Goal: Information Seeking & Learning: Learn about a topic

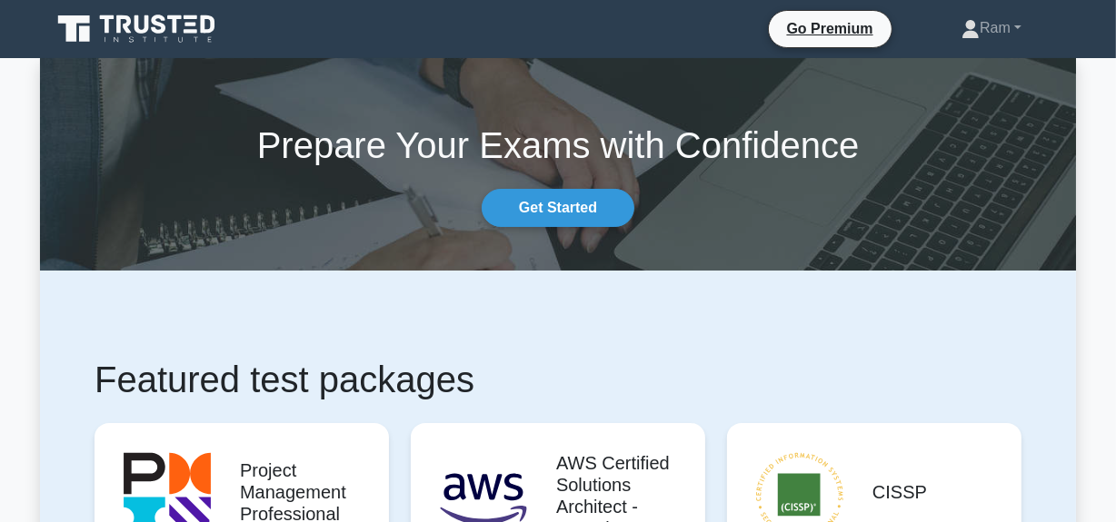
scroll to position [412, 0]
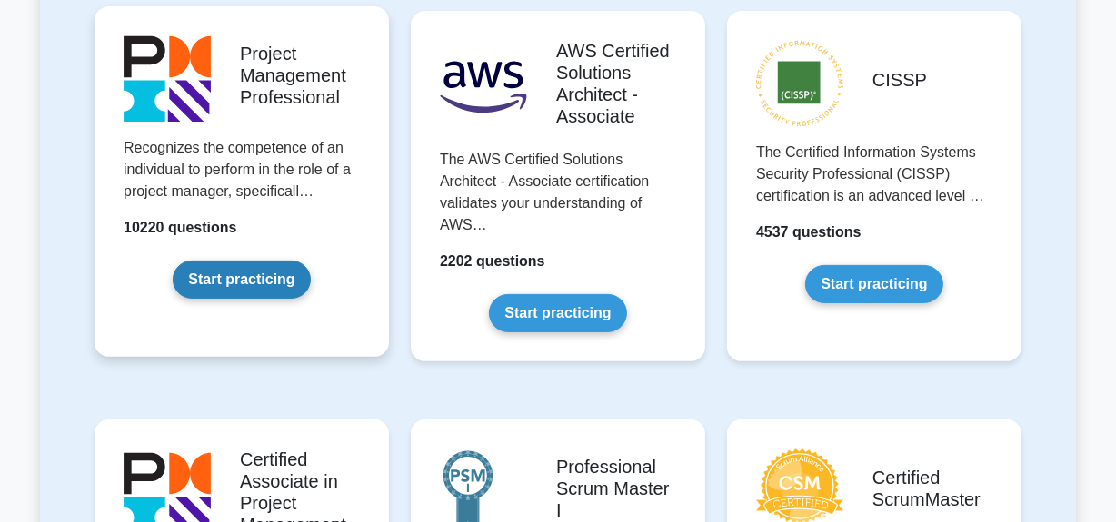
click at [238, 291] on link "Start practicing" at bounding box center [241, 280] width 137 height 38
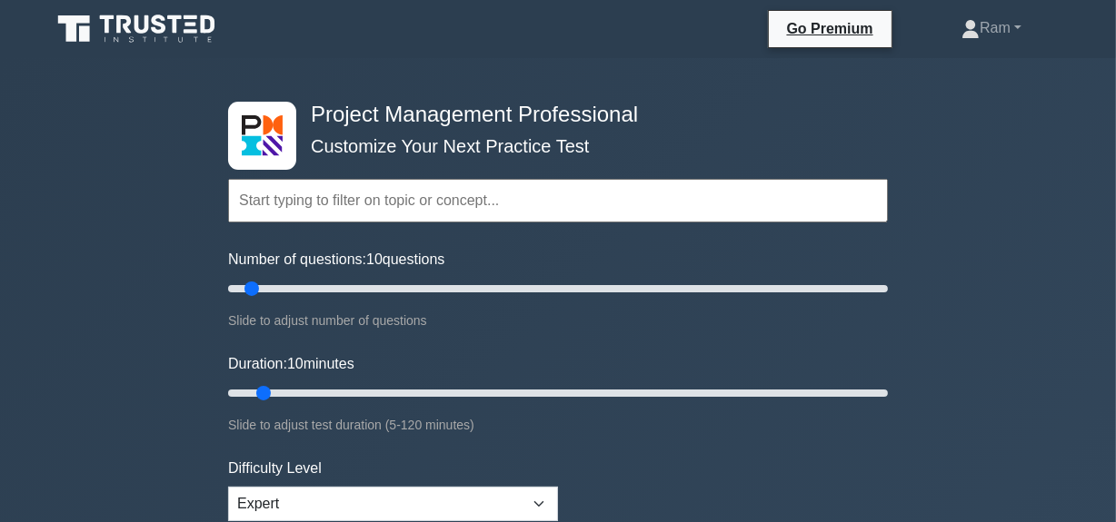
click at [362, 205] on input "text" at bounding box center [558, 201] width 660 height 44
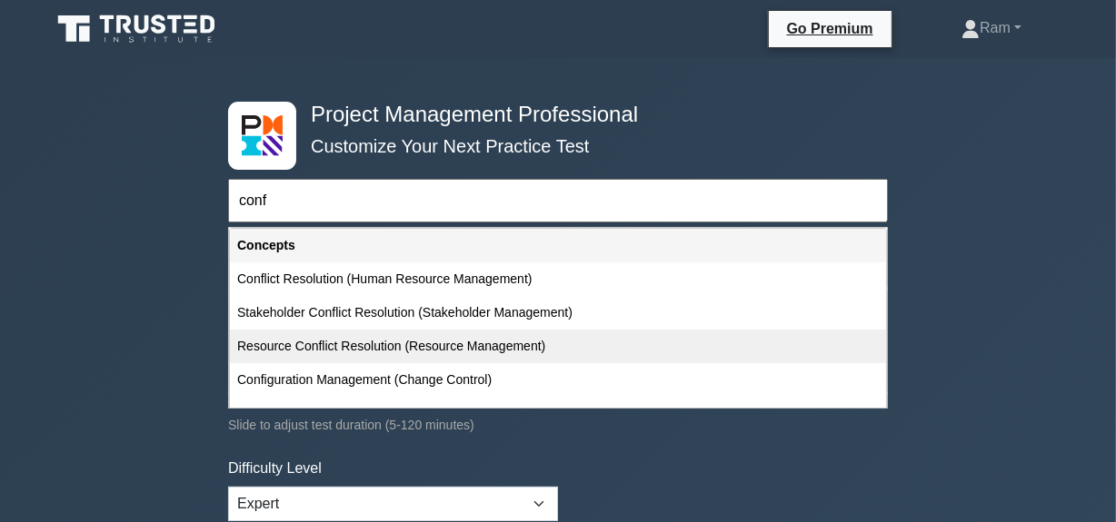
click at [382, 348] on div "Resource Conflict Resolution (Resource Management)" at bounding box center [558, 347] width 656 height 34
type input "Resource Conflict Resolution (Resource Management)"
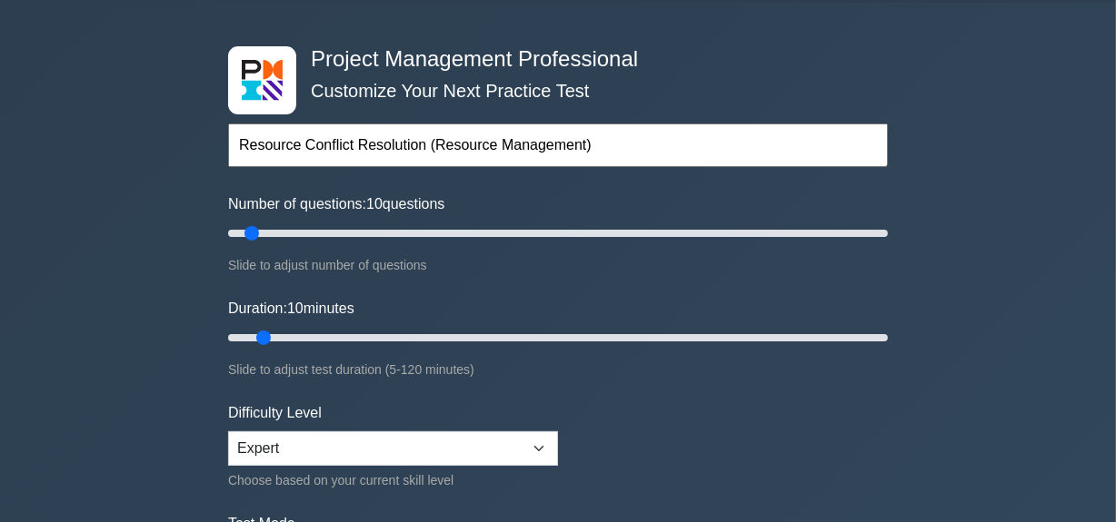
scroll to position [82, 0]
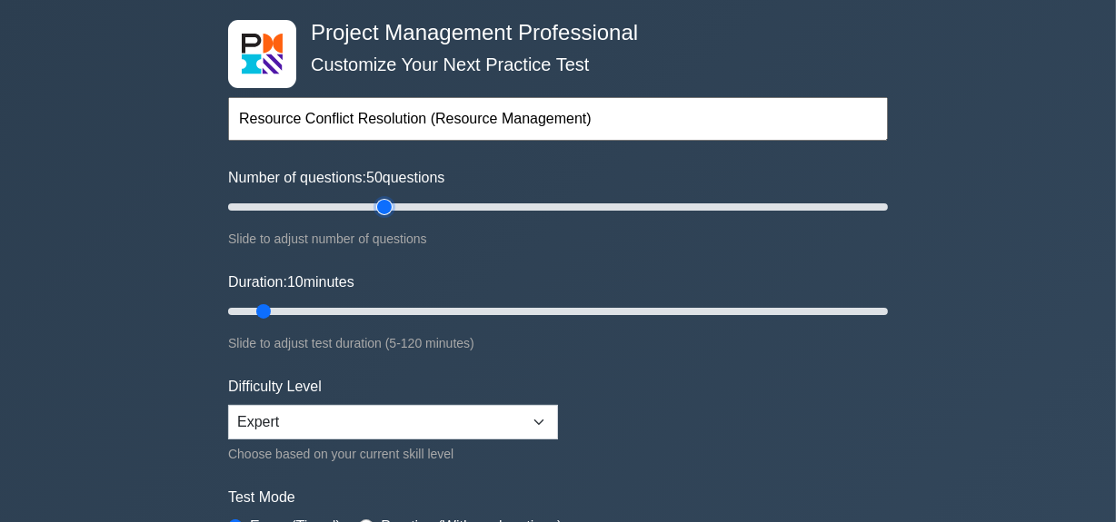
type input "50"
click at [382, 197] on input "Number of questions: 50 questions" at bounding box center [558, 207] width 660 height 22
click at [363, 204] on input "Number of questions: 45 questions" at bounding box center [558, 207] width 660 height 22
click at [336, 199] on input "Number of questions: 45 questions" at bounding box center [558, 207] width 660 height 22
type input "30"
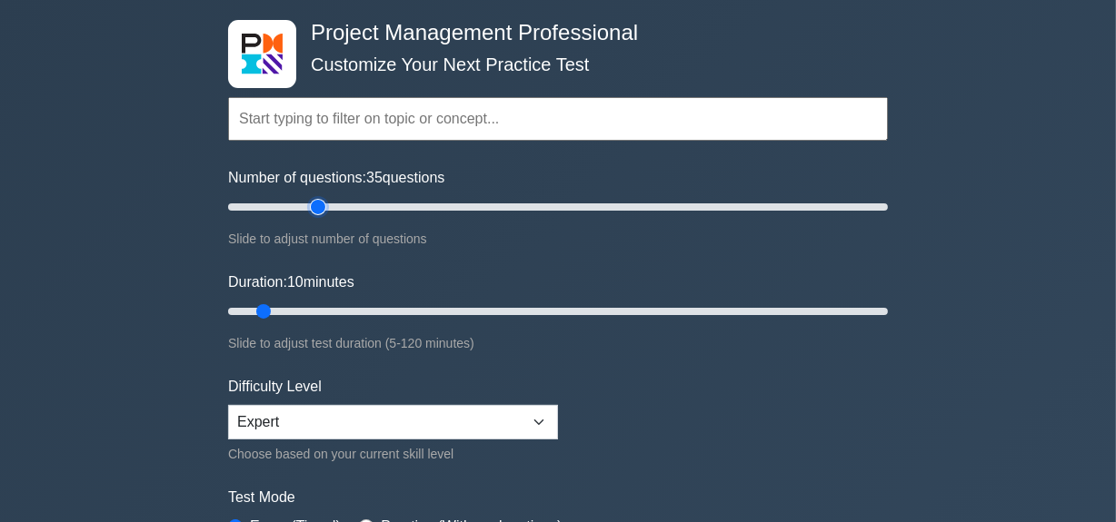
click at [320, 200] on input "Number of questions: 35 questions" at bounding box center [558, 207] width 660 height 22
click at [352, 303] on input "Duration: 25 minutes" at bounding box center [558, 312] width 660 height 22
type input "30"
click at [362, 307] on input "Duration: 30 minutes" at bounding box center [558, 312] width 660 height 22
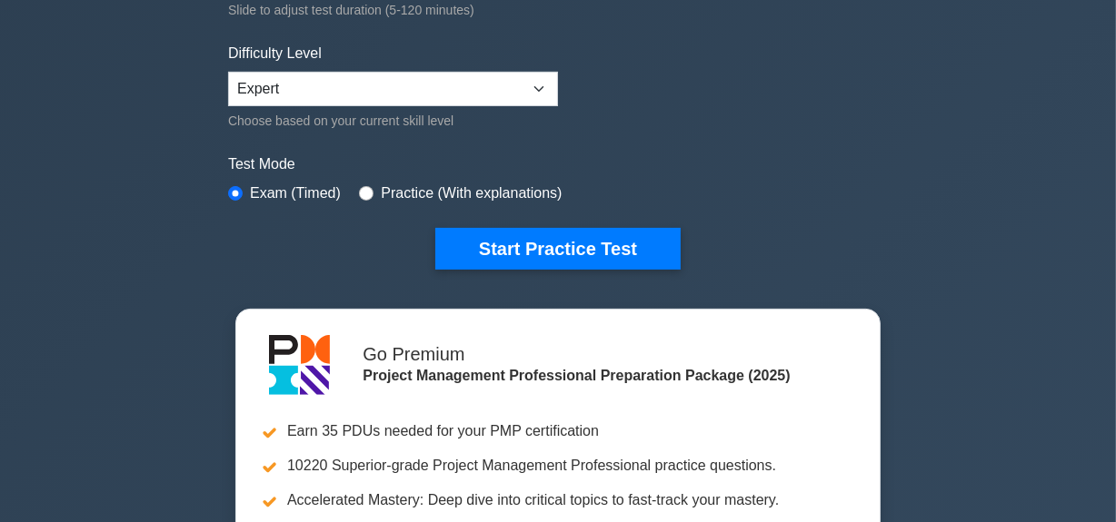
scroll to position [412, 0]
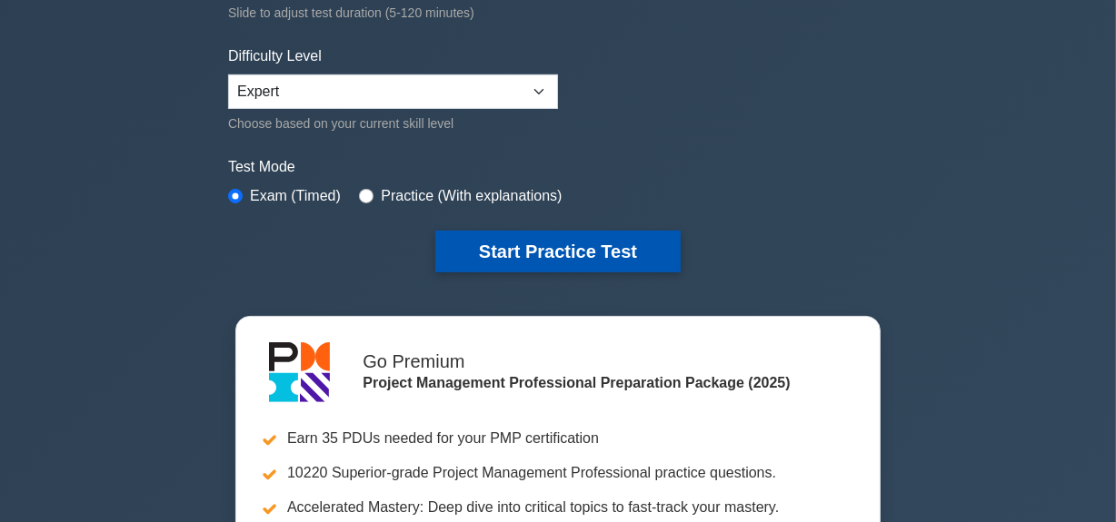
click at [500, 245] on button "Start Practice Test" at bounding box center [557, 252] width 245 height 42
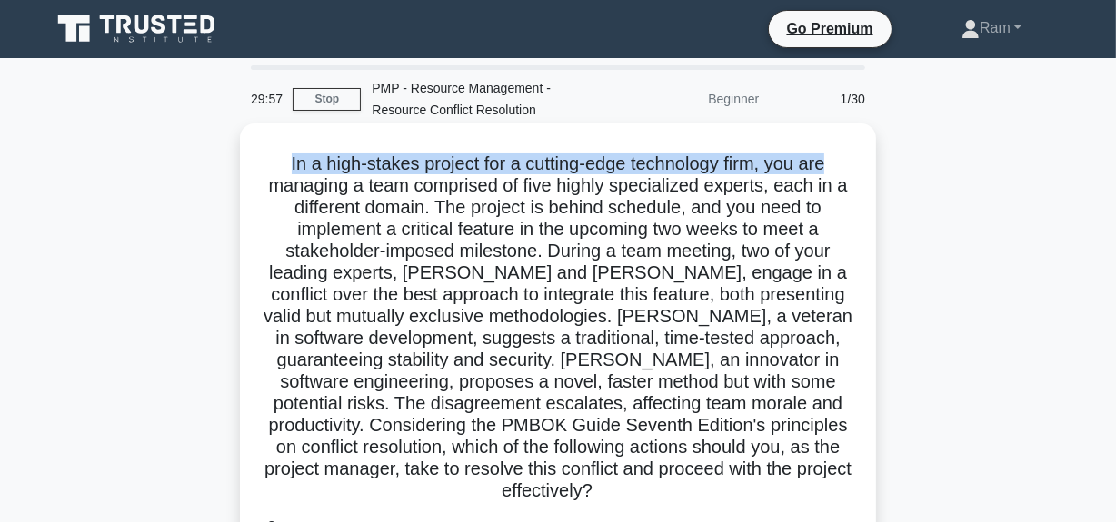
drag, startPoint x: 278, startPoint y: 164, endPoint x: 853, endPoint y: 154, distance: 575.2
click at [855, 154] on div ".spinner_0XTQ{transform-origin:center;animation:spinner_y6GP .75s linear infini…" at bounding box center [557, 506] width 621 height 750
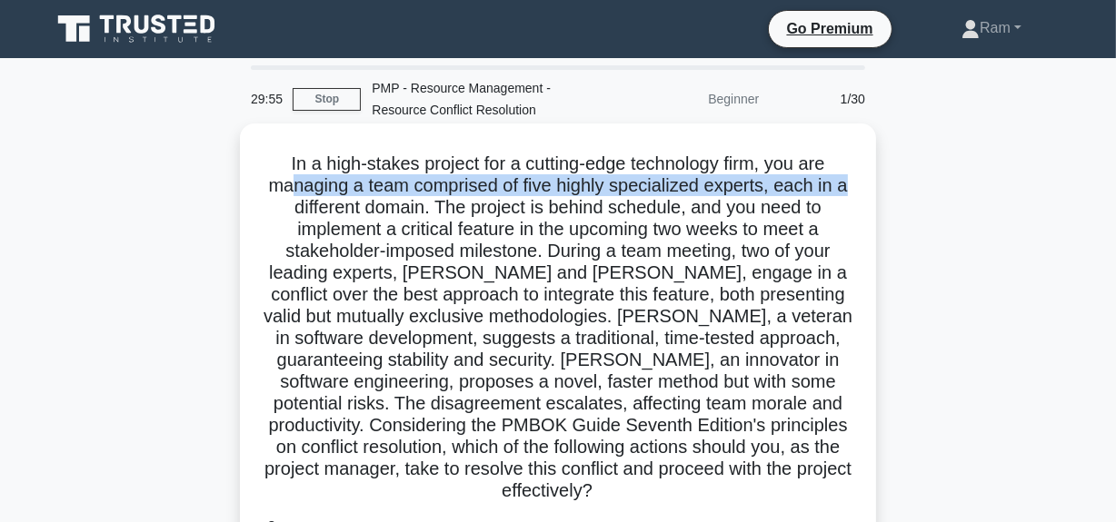
drag, startPoint x: 283, startPoint y: 185, endPoint x: 862, endPoint y: 203, distance: 579.0
click at [877, 195] on div ".spinner_0XTQ{transform-origin:center;animation:spinner_y6GP .75s linear infini…" at bounding box center [558, 521] width 1036 height 787
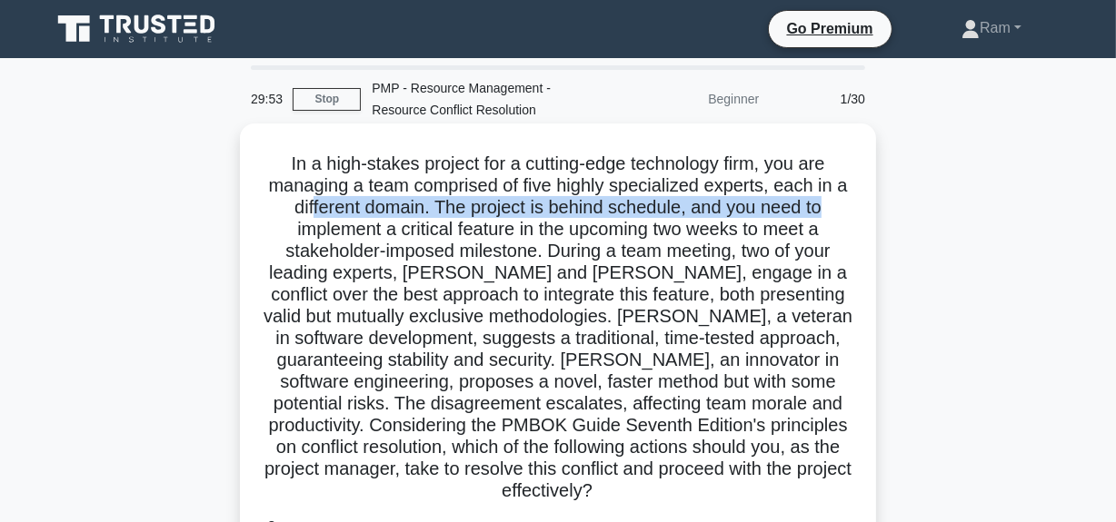
drag, startPoint x: 306, startPoint y: 209, endPoint x: 849, endPoint y: 212, distance: 543.3
click at [877, 209] on div ".spinner_0XTQ{transform-origin:center;animation:spinner_y6GP .75s linear infini…" at bounding box center [558, 521] width 1036 height 787
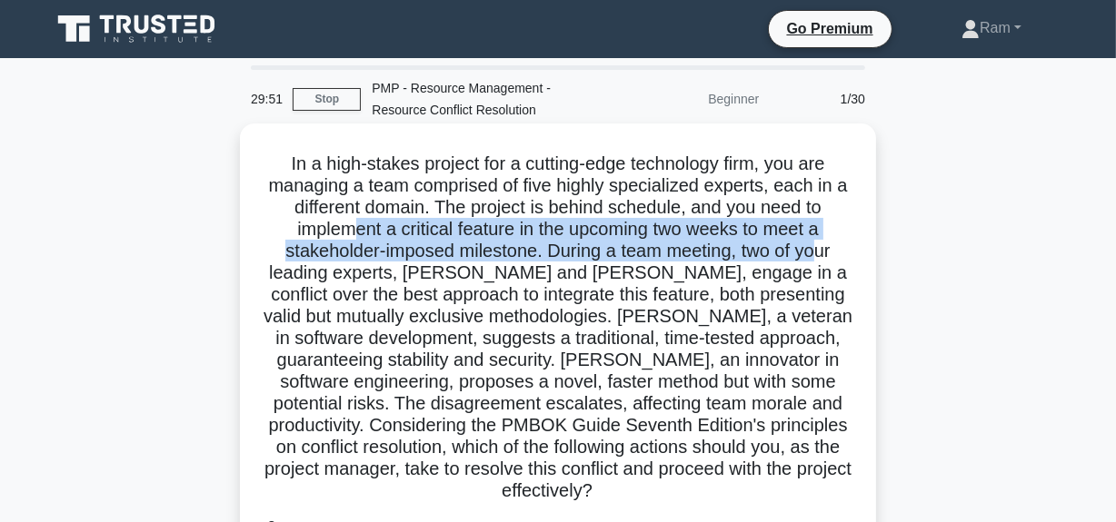
drag, startPoint x: 349, startPoint y: 239, endPoint x: 792, endPoint y: 254, distance: 443.6
click at [822, 243] on h5 ".spinner_0XTQ{transform-origin:center;animation:spinner_y6GP .75s linear infini…" at bounding box center [558, 328] width 592 height 351
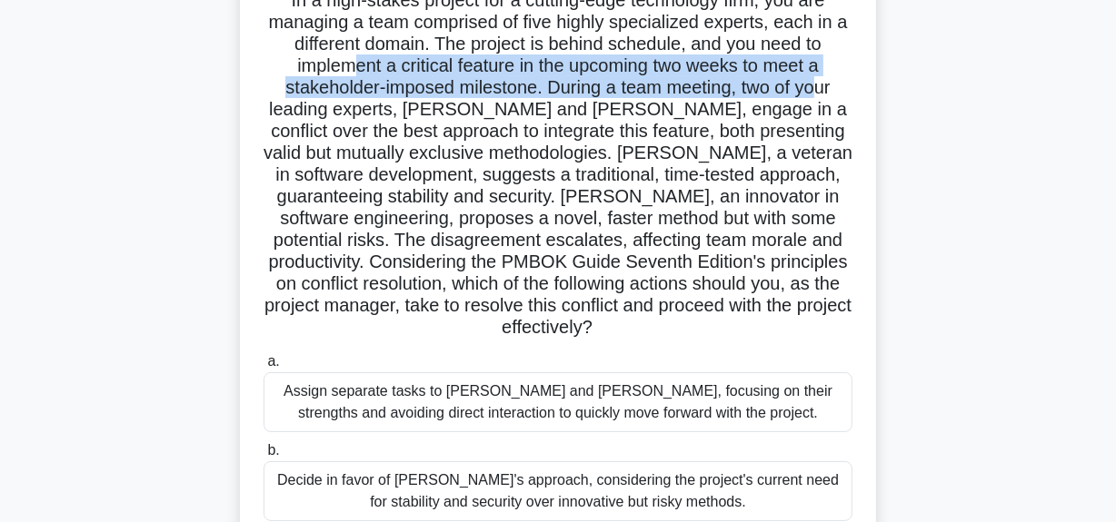
scroll to position [164, 0]
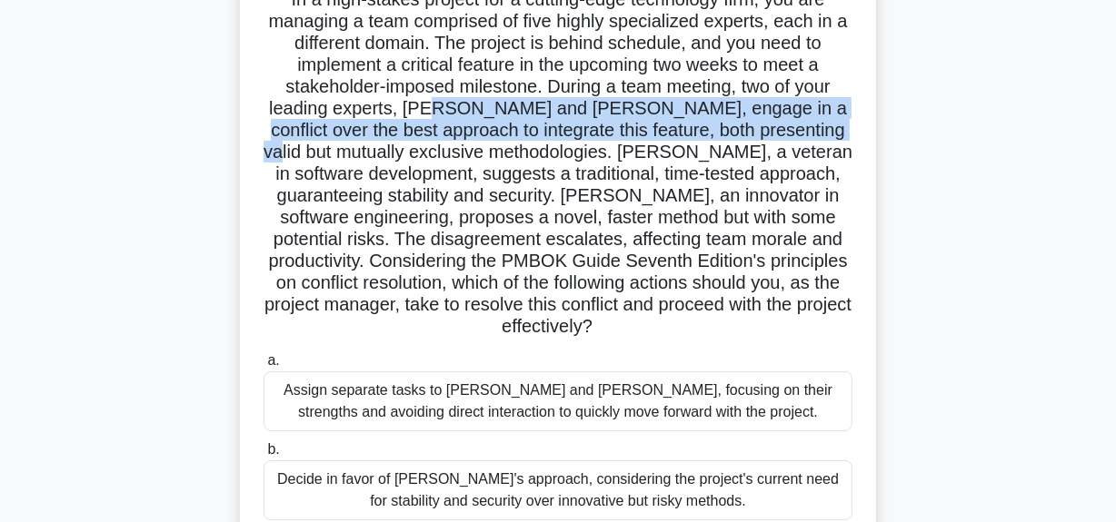
drag, startPoint x: 445, startPoint y: 104, endPoint x: 843, endPoint y: 117, distance: 398.1
click at [843, 117] on h5 ".spinner_0XTQ{transform-origin:center;animation:spinner_y6GP .75s linear infini…" at bounding box center [558, 163] width 592 height 351
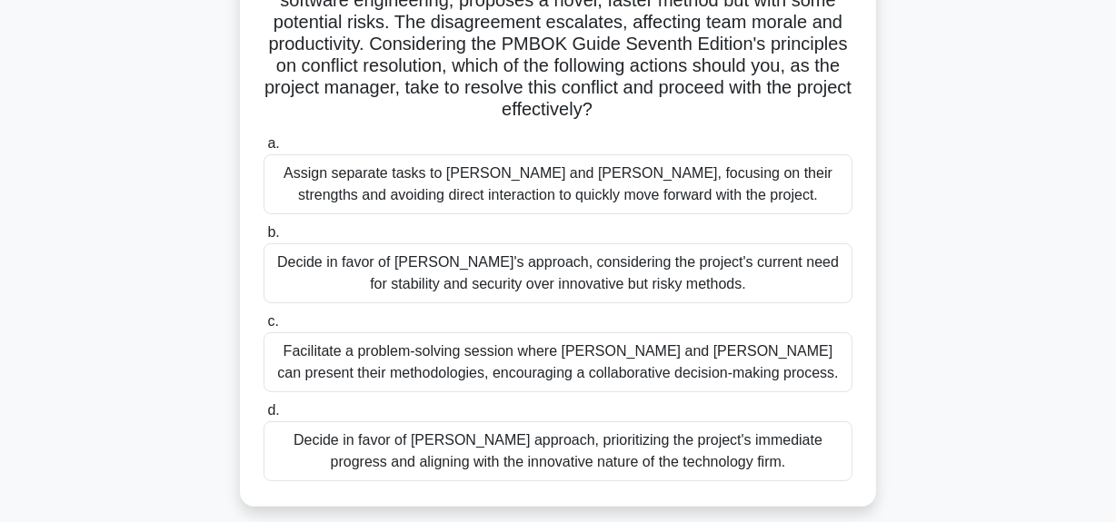
scroll to position [458, 0]
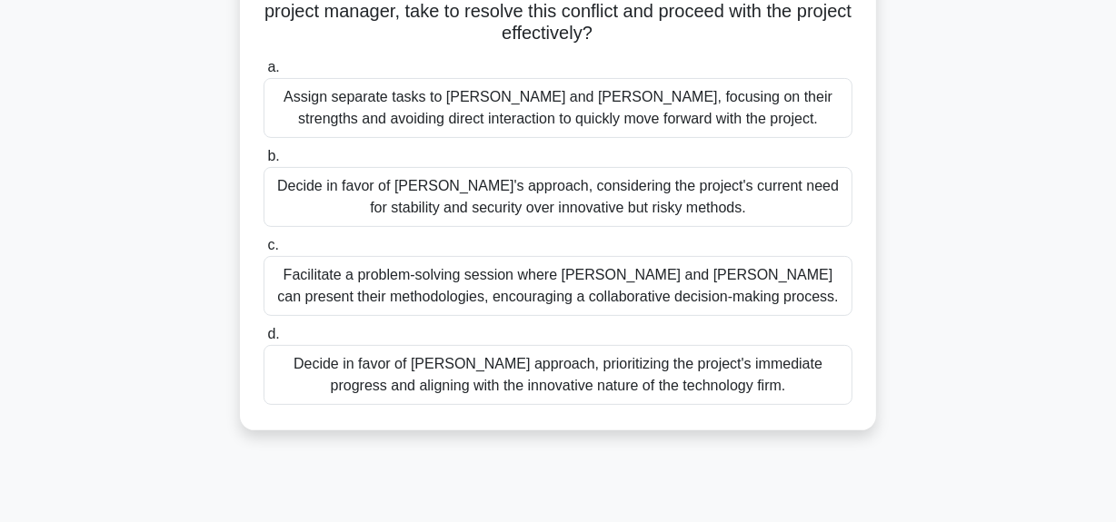
click at [591, 259] on div "Facilitate a problem-solving session where Alex and Taylor can present their me…" at bounding box center [557, 286] width 589 height 60
click at [263, 252] on input "c. Facilitate a problem-solving session where Alex and Taylor can present their…" at bounding box center [263, 246] width 0 height 12
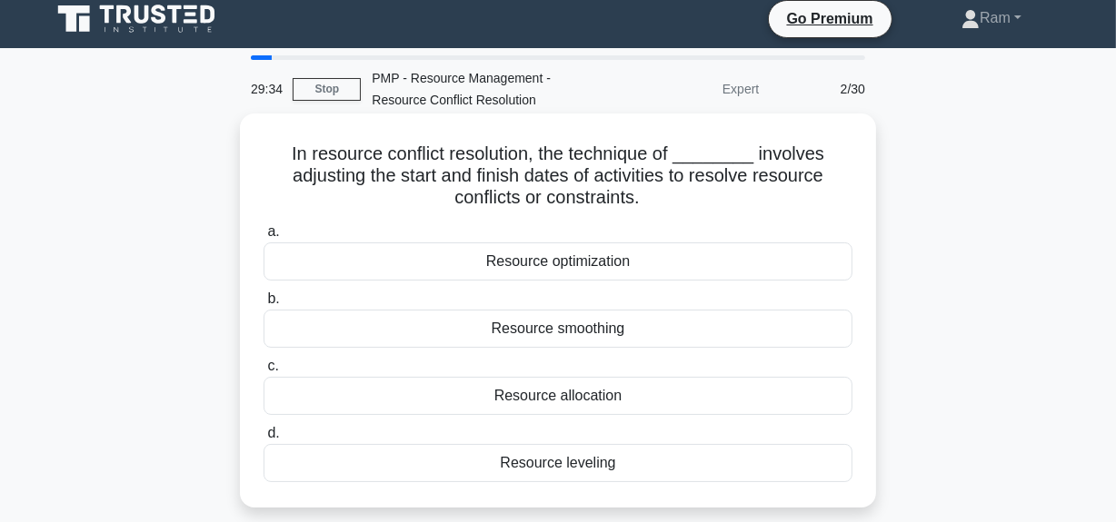
scroll to position [0, 0]
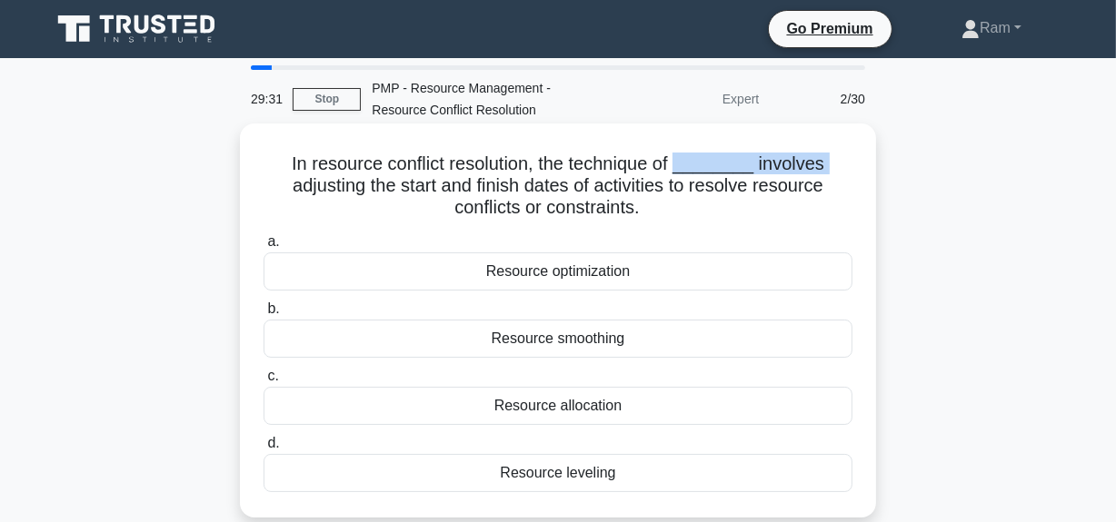
drag, startPoint x: 285, startPoint y: 174, endPoint x: 690, endPoint y: 154, distance: 405.7
click at [690, 154] on h5 "In resource conflict resolution, the technique of ________ involves adjusting t…" at bounding box center [558, 186] width 592 height 67
drag, startPoint x: 293, startPoint y: 160, endPoint x: 679, endPoint y: 217, distance: 389.4
click at [679, 217] on h5 "In resource conflict resolution, the technique of ________ involves adjusting t…" at bounding box center [558, 186] width 592 height 67
click at [323, 164] on h5 "In resource conflict resolution, the technique of ________ involves adjusting t…" at bounding box center [558, 186] width 592 height 67
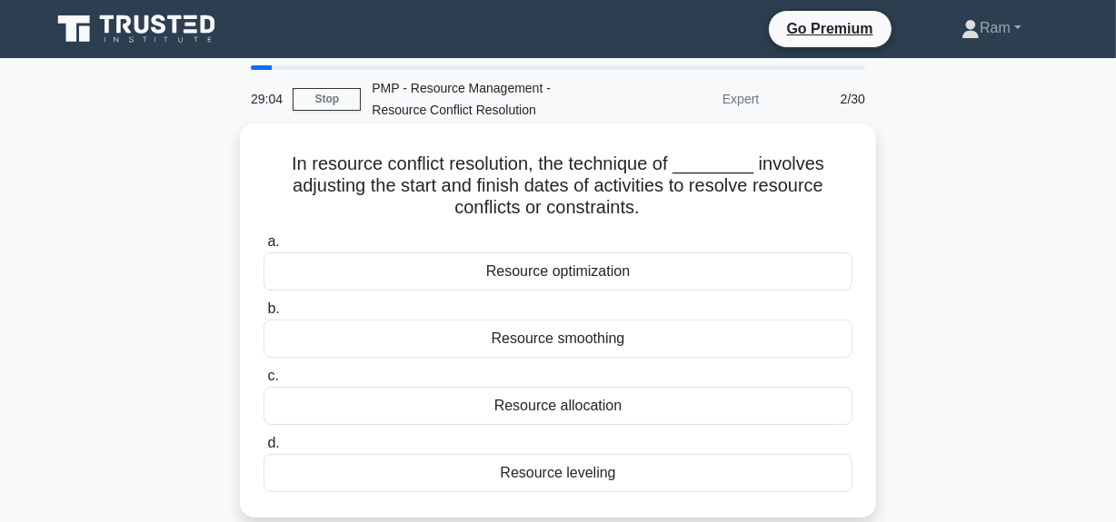
drag, startPoint x: 293, startPoint y: 170, endPoint x: 679, endPoint y: 202, distance: 387.4
click at [679, 202] on h5 "In resource conflict resolution, the technique of ________ involves adjusting t…" at bounding box center [558, 186] width 592 height 67
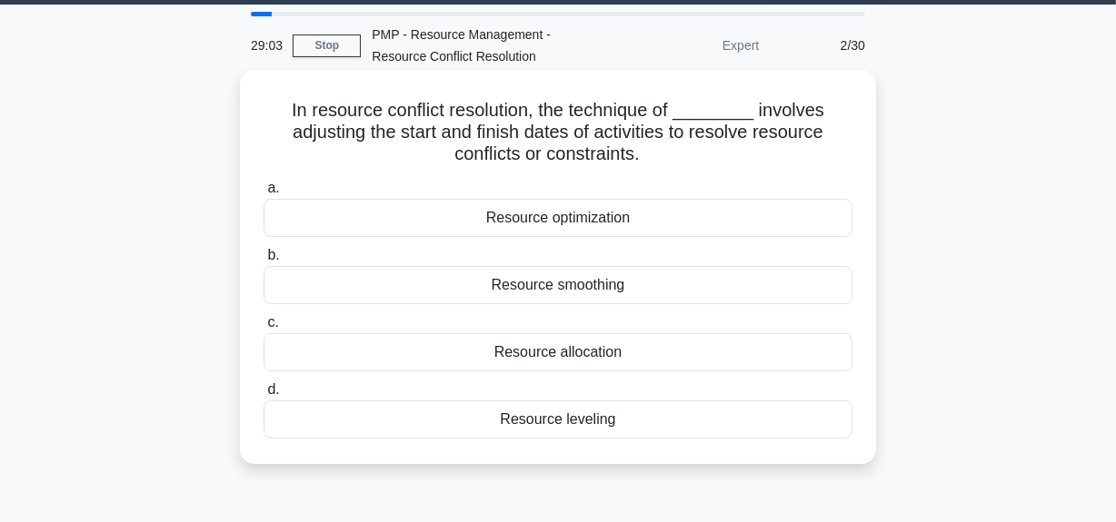
scroll to position [82, 0]
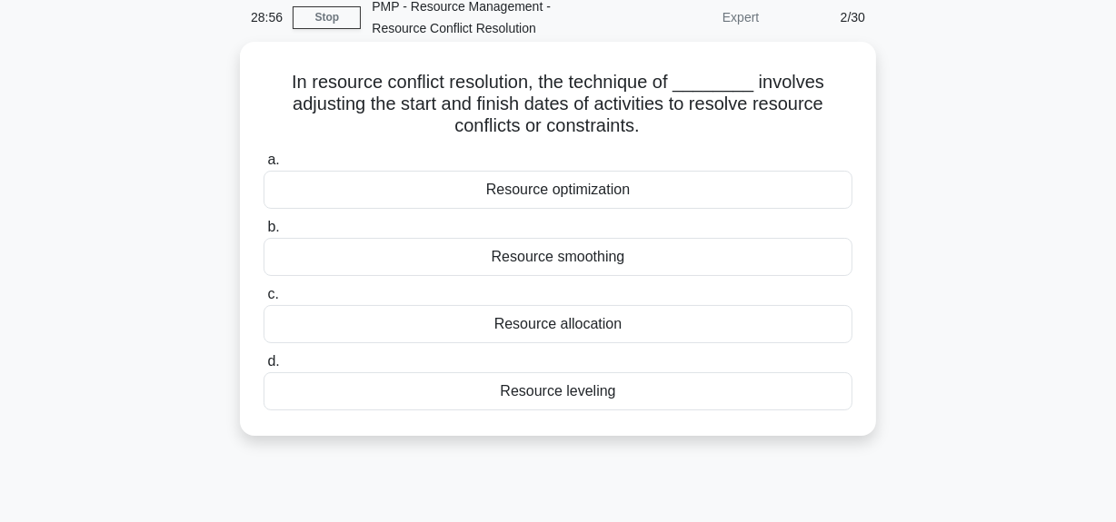
copy h5 "In resource conflict resolution, the technique of ________ involves adjusting t…"
click at [311, 88] on h5 "In resource conflict resolution, the technique of ________ involves adjusting t…" at bounding box center [558, 104] width 592 height 67
drag, startPoint x: 292, startPoint y: 73, endPoint x: 675, endPoint y: 125, distance: 387.0
click at [663, 115] on h5 "In resource conflict resolution, the technique of ________ involves adjusting t…" at bounding box center [558, 104] width 592 height 67
copy h5 "In resource conflict resolution, the technique of ________ involves adjusting t…"
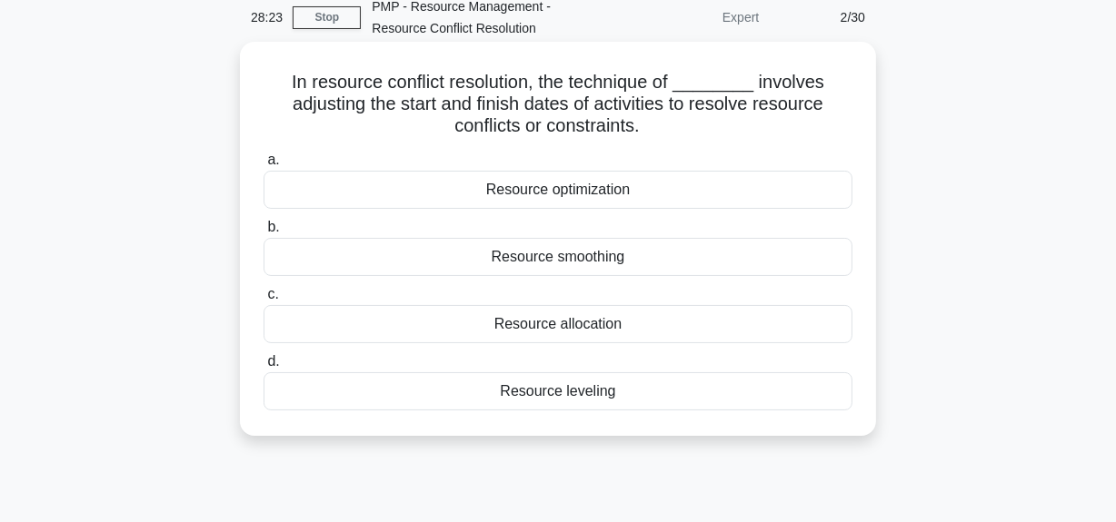
drag, startPoint x: 487, startPoint y: 194, endPoint x: 515, endPoint y: 332, distance: 140.9
click at [610, 390] on div "a. Resource optimization b. Resource smoothing c. d." at bounding box center [558, 279] width 610 height 269
drag, startPoint x: 286, startPoint y: 84, endPoint x: 637, endPoint y: 408, distance: 477.7
click at [623, 405] on div "In resource conflict resolution, the technique of ________ involves adjusting t…" at bounding box center [557, 239] width 621 height 380
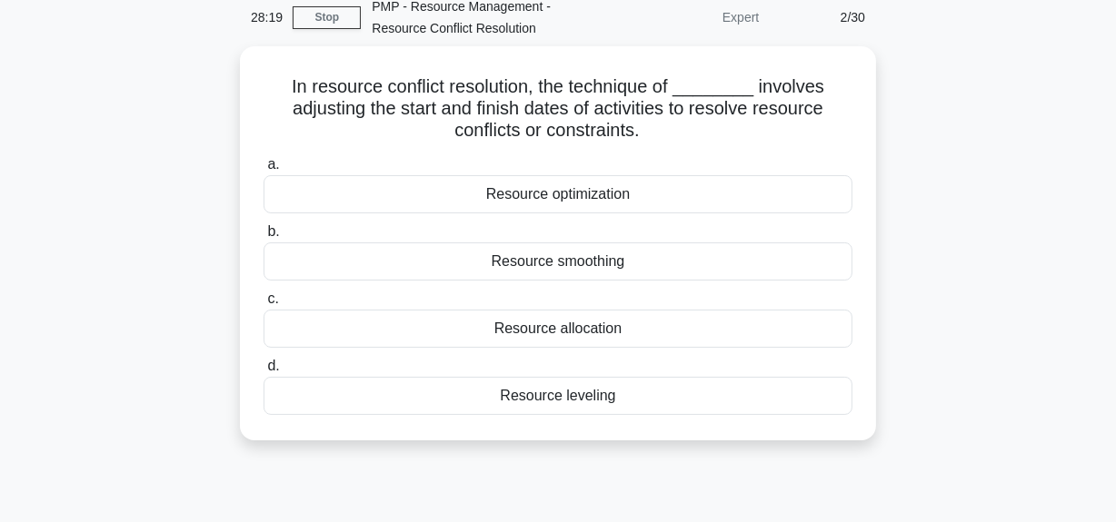
copy div "In resource conflict resolution, the technique of ________ involves adjusting t…"
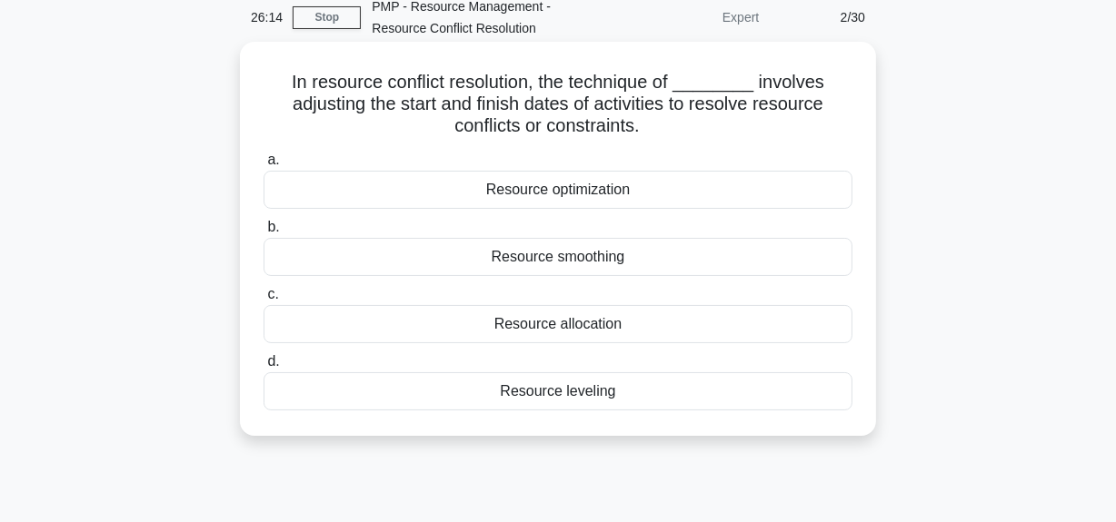
click at [352, 115] on h5 "In resource conflict resolution, the technique of ________ involves adjusting t…" at bounding box center [558, 104] width 592 height 67
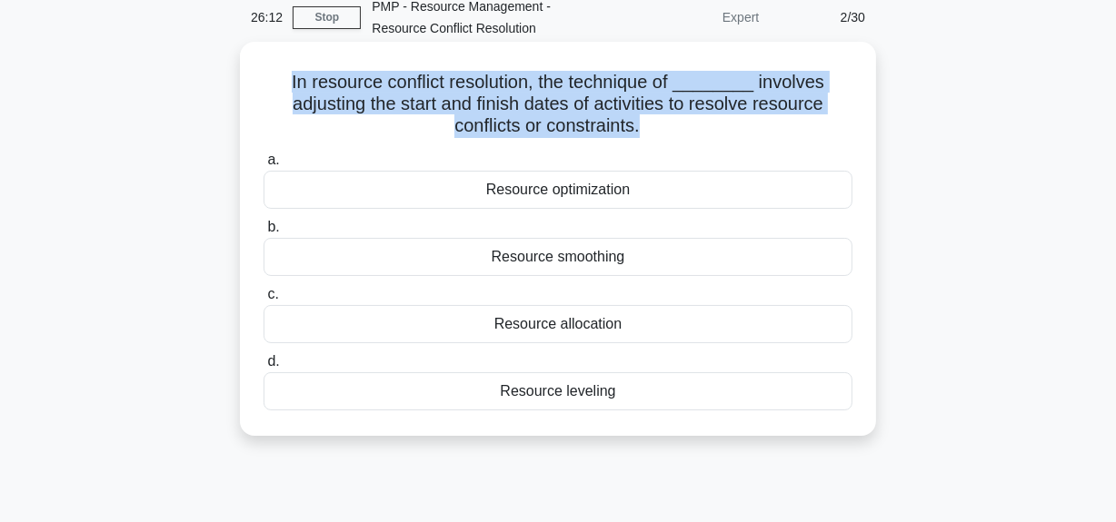
drag, startPoint x: 291, startPoint y: 78, endPoint x: 639, endPoint y: 126, distance: 351.3
click at [639, 126] on h5 "In resource conflict resolution, the technique of ________ involves adjusting t…" at bounding box center [558, 104] width 592 height 67
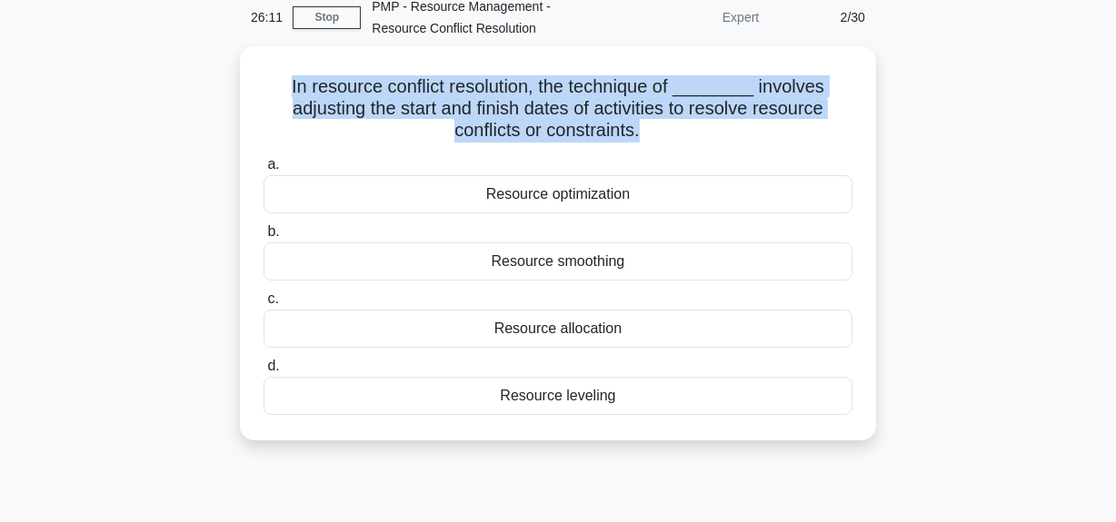
copy h5 "In resource conflict resolution, the technique of ________ involves adjusting t…"
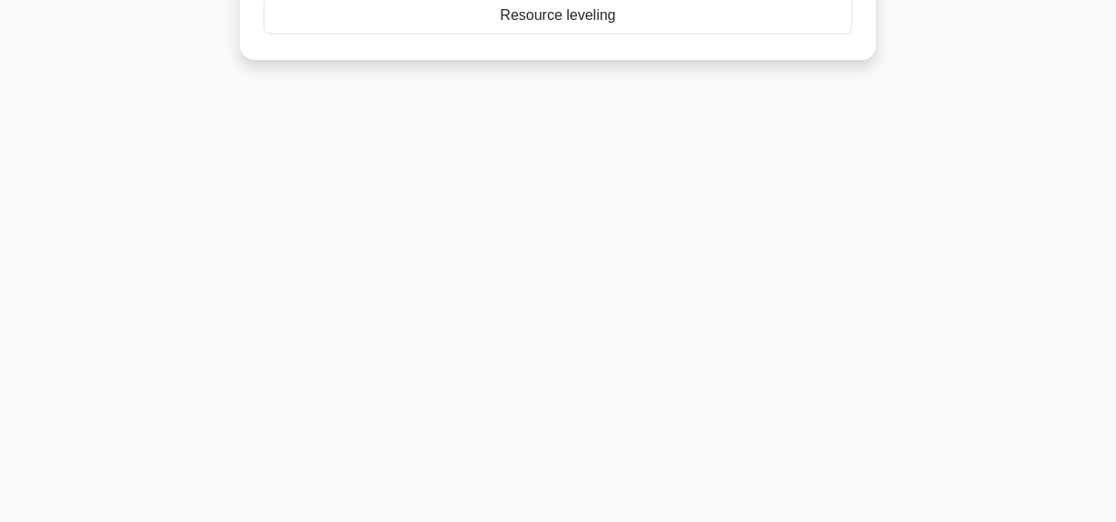
scroll to position [0, 0]
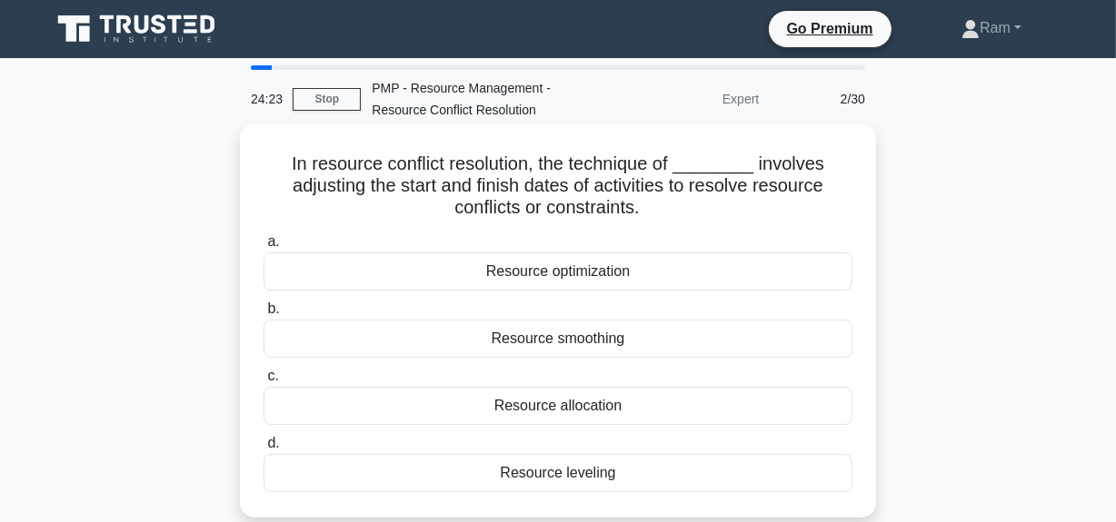
click at [546, 474] on div "Resource leveling" at bounding box center [557, 473] width 589 height 38
click at [263, 450] on input "d. Resource leveling" at bounding box center [263, 444] width 0 height 12
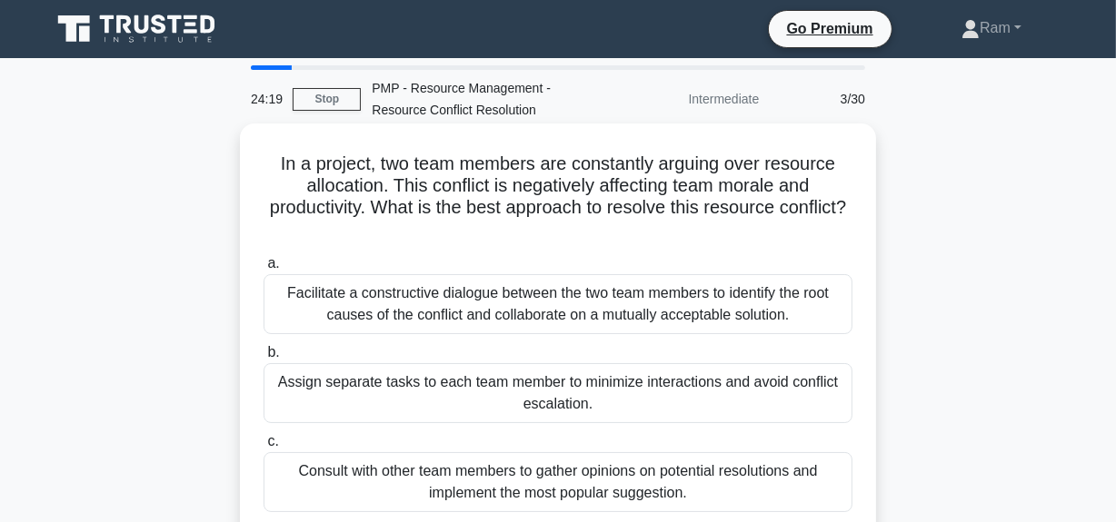
drag, startPoint x: 269, startPoint y: 165, endPoint x: 620, endPoint y: 238, distance: 358.1
click at [620, 238] on h5 "In a project, two team members are constantly arguing over resource allocation.…" at bounding box center [558, 197] width 592 height 89
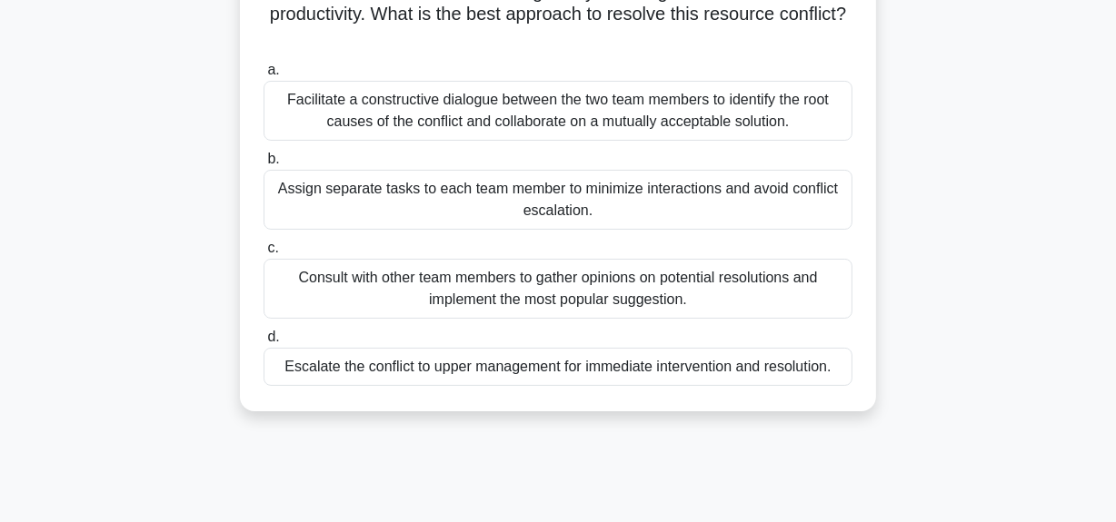
scroll to position [164, 0]
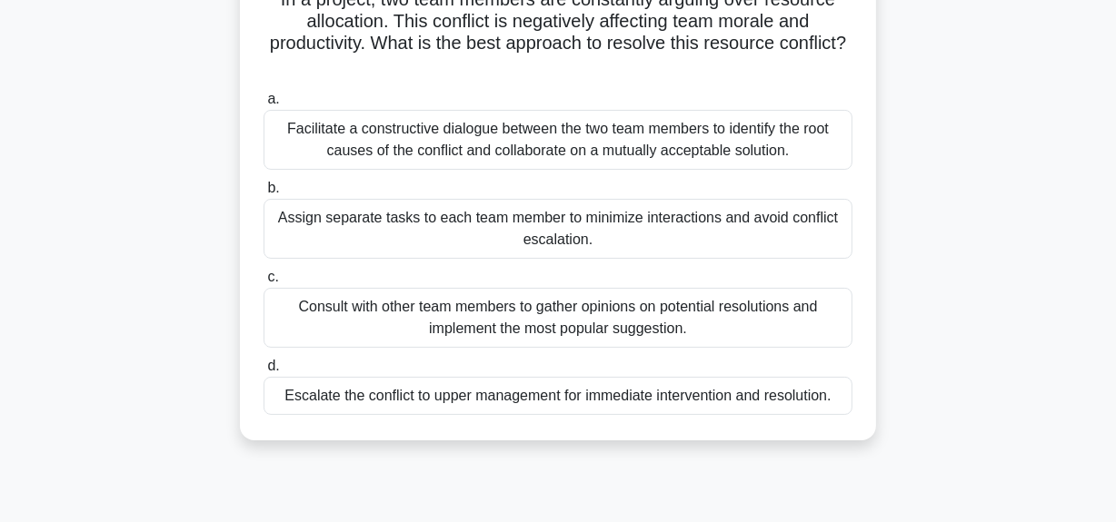
click at [756, 142] on div "Facilitate a constructive dialogue between the two team members to identify the…" at bounding box center [557, 140] width 589 height 60
click at [263, 105] on input "a. Facilitate a constructive dialogue between the two team members to identify …" at bounding box center [263, 100] width 0 height 12
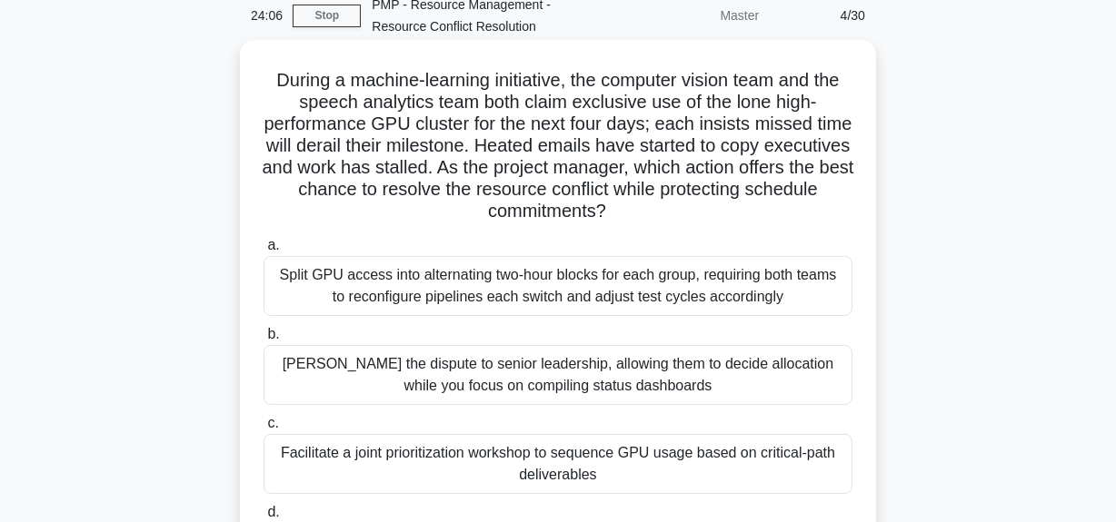
scroll to position [0, 0]
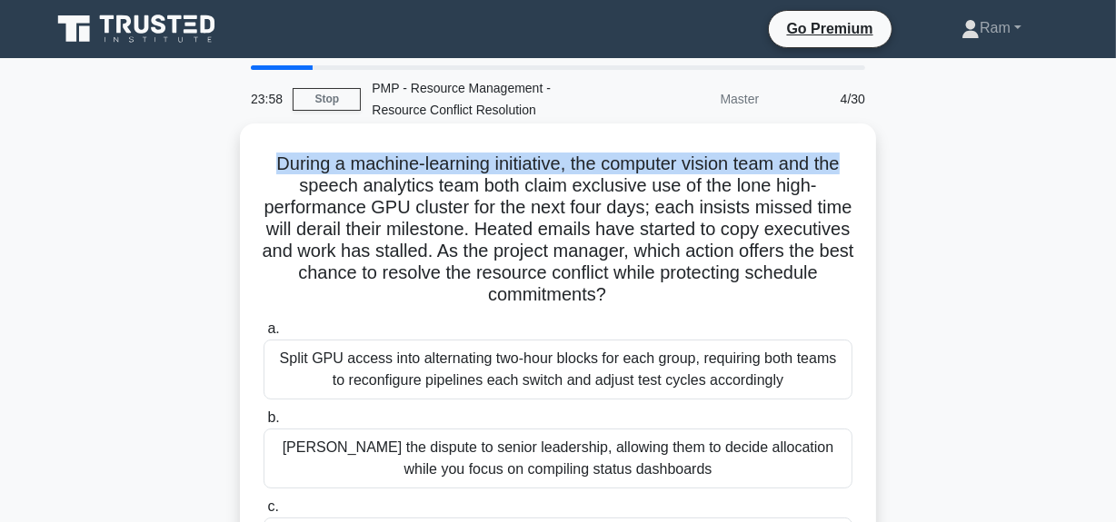
drag, startPoint x: 268, startPoint y: 164, endPoint x: 859, endPoint y: 173, distance: 591.5
click at [859, 173] on div "During a machine-learning initiative, the computer vision team and the speech a…" at bounding box center [557, 408] width 621 height 554
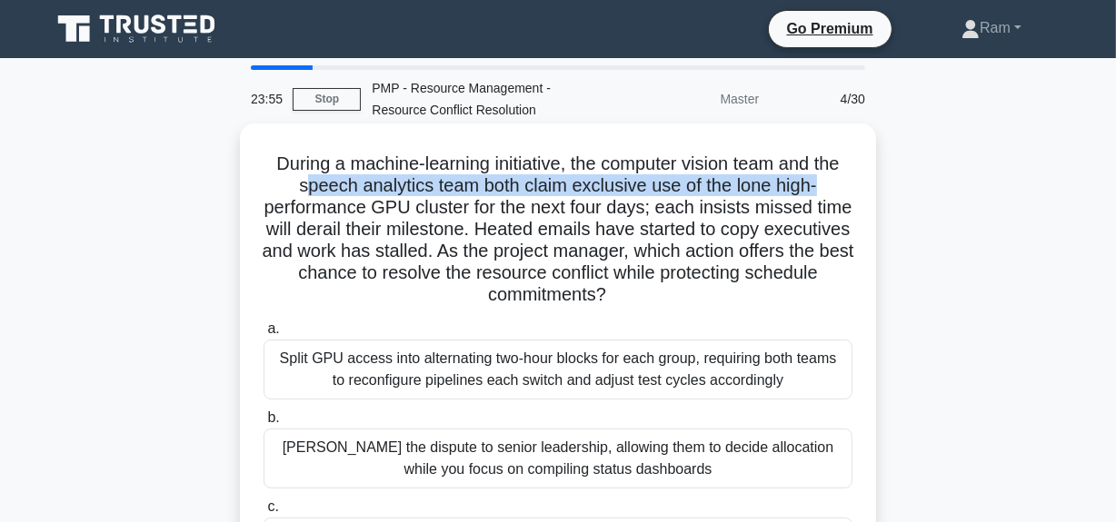
drag, startPoint x: 303, startPoint y: 184, endPoint x: 850, endPoint y: 194, distance: 547.0
click at [850, 194] on h5 "During a machine-learning initiative, the computer vision team and the speech a…" at bounding box center [558, 230] width 592 height 154
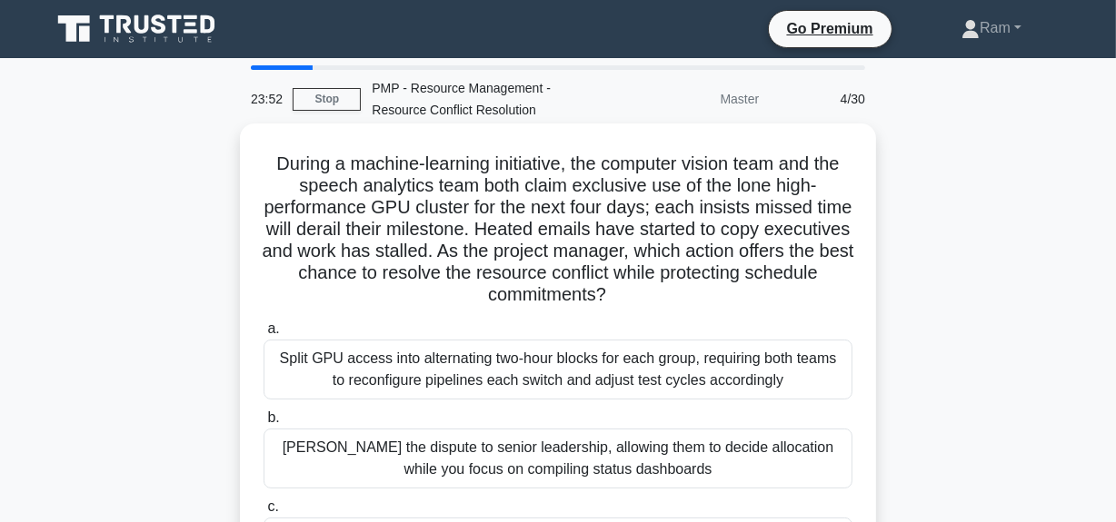
click at [799, 217] on h5 "During a machine-learning initiative, the computer vision team and the speech a…" at bounding box center [558, 230] width 592 height 154
drag, startPoint x: 696, startPoint y: 203, endPoint x: 850, endPoint y: 203, distance: 154.4
click at [857, 201] on div "During a machine-learning initiative, the computer vision team and the speech a…" at bounding box center [557, 408] width 621 height 554
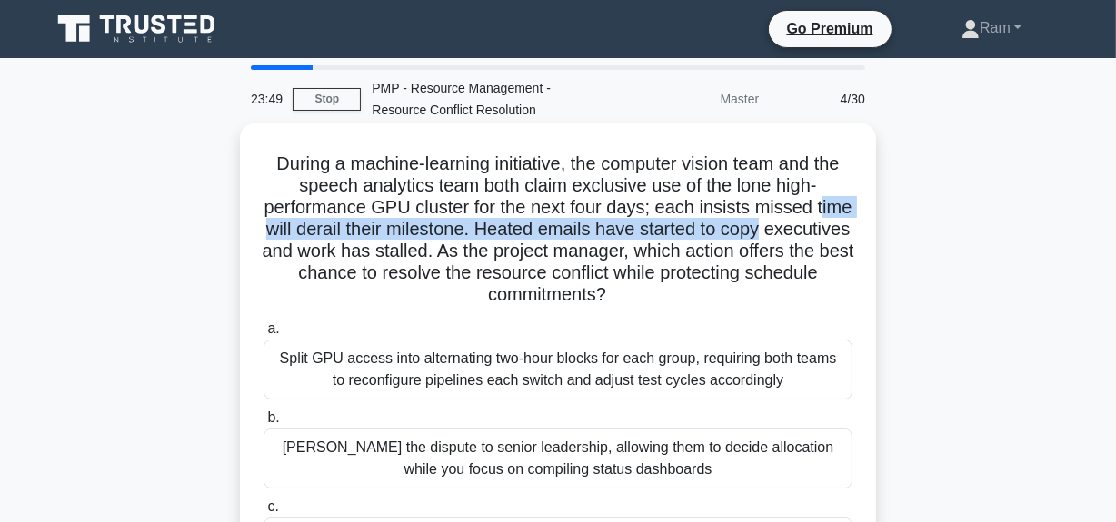
drag, startPoint x: 289, startPoint y: 235, endPoint x: 846, endPoint y: 227, distance: 557.0
click at [846, 227] on h5 "During a machine-learning initiative, the computer vision team and the speech a…" at bounding box center [558, 230] width 592 height 154
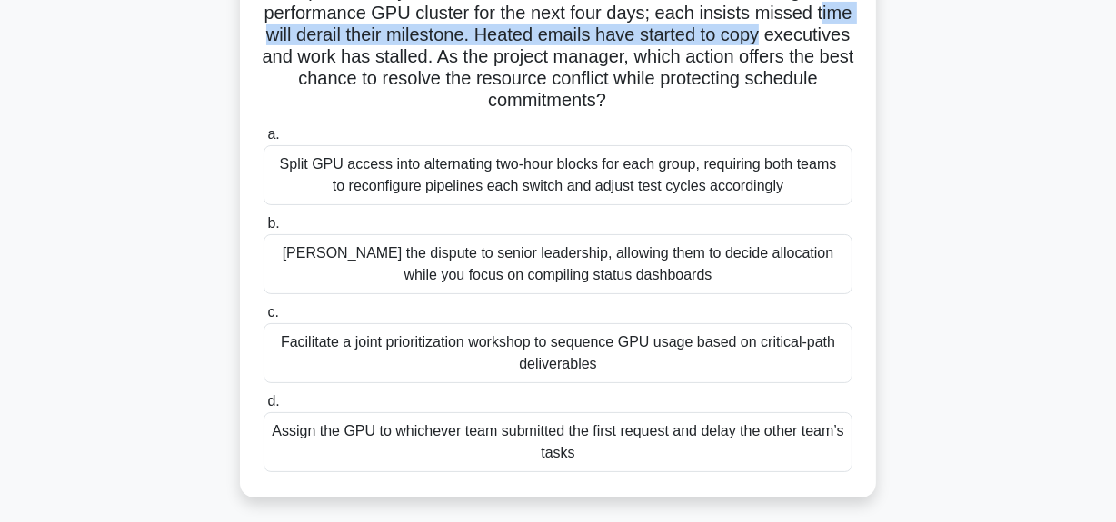
scroll to position [164, 0]
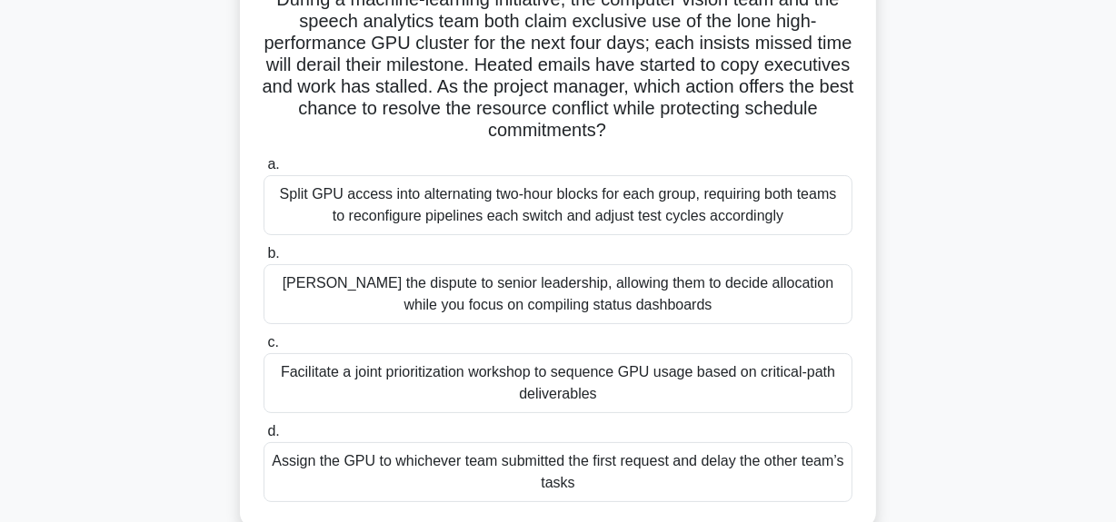
click at [688, 381] on div "Facilitate a joint prioritization workshop to sequence GPU usage based on criti…" at bounding box center [557, 383] width 589 height 60
click at [263, 349] on input "c. Facilitate a joint prioritization workshop to sequence GPU usage based on cr…" at bounding box center [263, 343] width 0 height 12
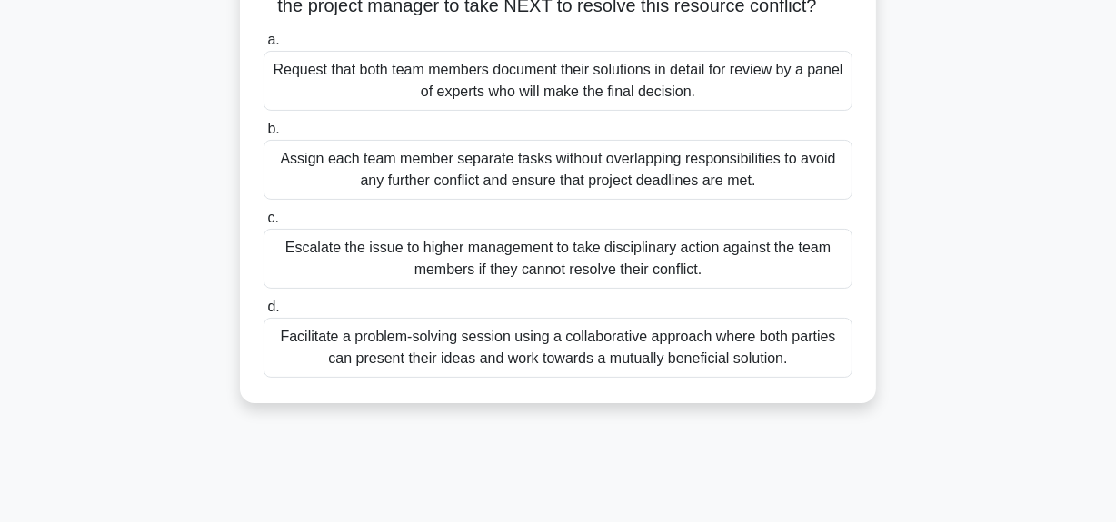
scroll to position [330, 0]
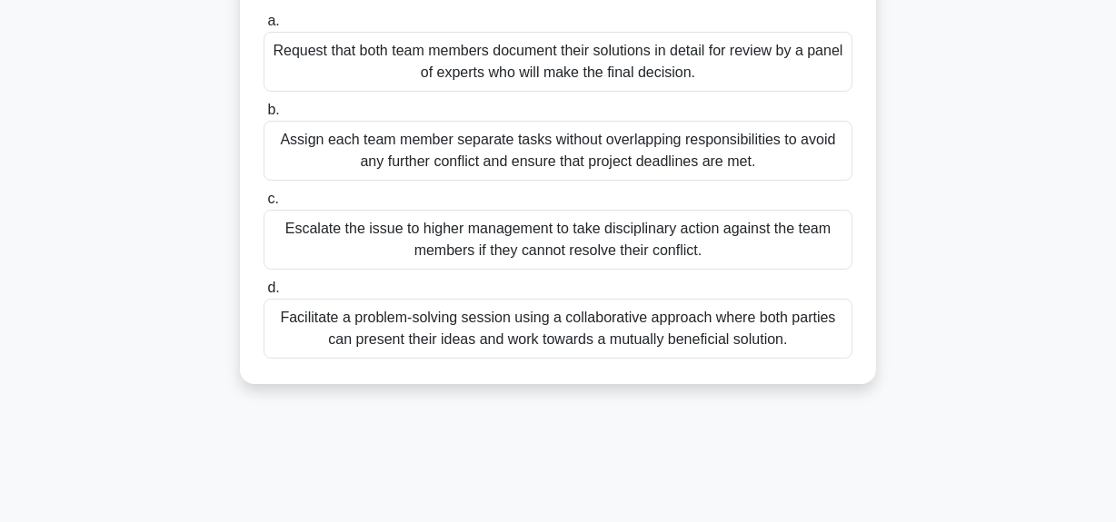
click at [702, 356] on div "Facilitate a problem-solving session using a collaborative approach where both …" at bounding box center [557, 329] width 589 height 60
click at [263, 294] on input "d. Facilitate a problem-solving session using a collaborative approach where bo…" at bounding box center [263, 289] width 0 height 12
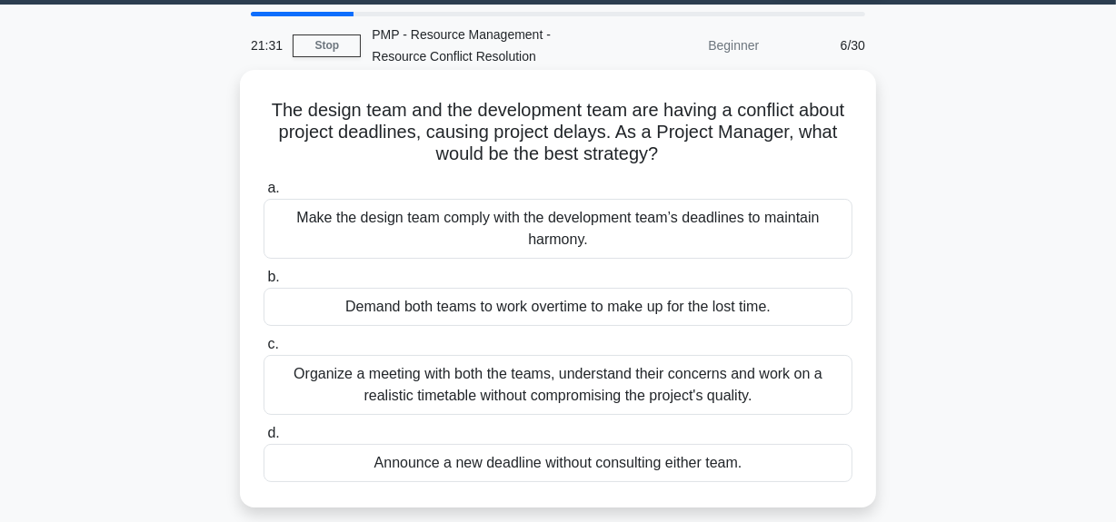
scroll to position [82, 0]
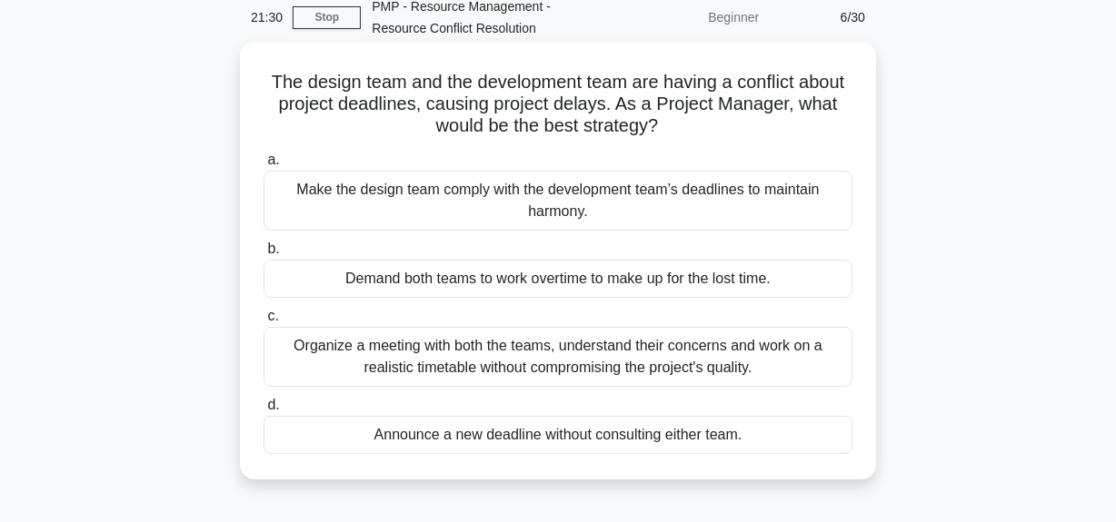
click at [727, 354] on div "Organize a meeting with both the teams, understand their concerns and work on a…" at bounding box center [557, 357] width 589 height 60
click at [263, 323] on input "c. Organize a meeting with both the teams, understand their concerns and work o…" at bounding box center [263, 317] width 0 height 12
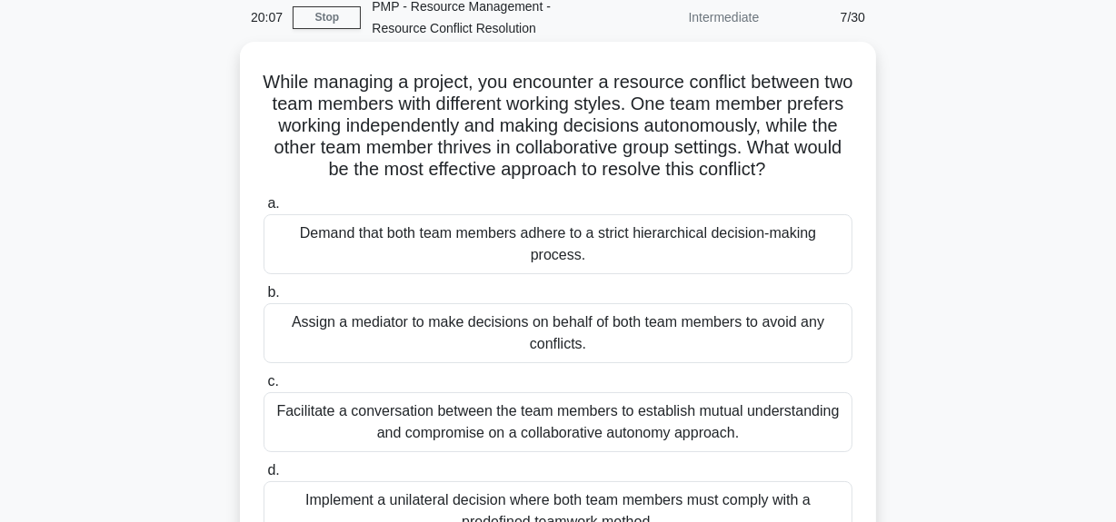
drag, startPoint x: 281, startPoint y: 125, endPoint x: 848, endPoint y: 164, distance: 568.2
click at [848, 164] on h5 "While managing a project, you encounter a resource conflict between two team me…" at bounding box center [558, 126] width 592 height 111
drag, startPoint x: 315, startPoint y: 159, endPoint x: 327, endPoint y: 159, distance: 11.8
click at [315, 160] on h5 "While managing a project, you encounter a resource conflict between two team me…" at bounding box center [558, 126] width 592 height 111
click at [520, 154] on h5 "While managing a project, you encounter a resource conflict between two team me…" at bounding box center [558, 126] width 592 height 111
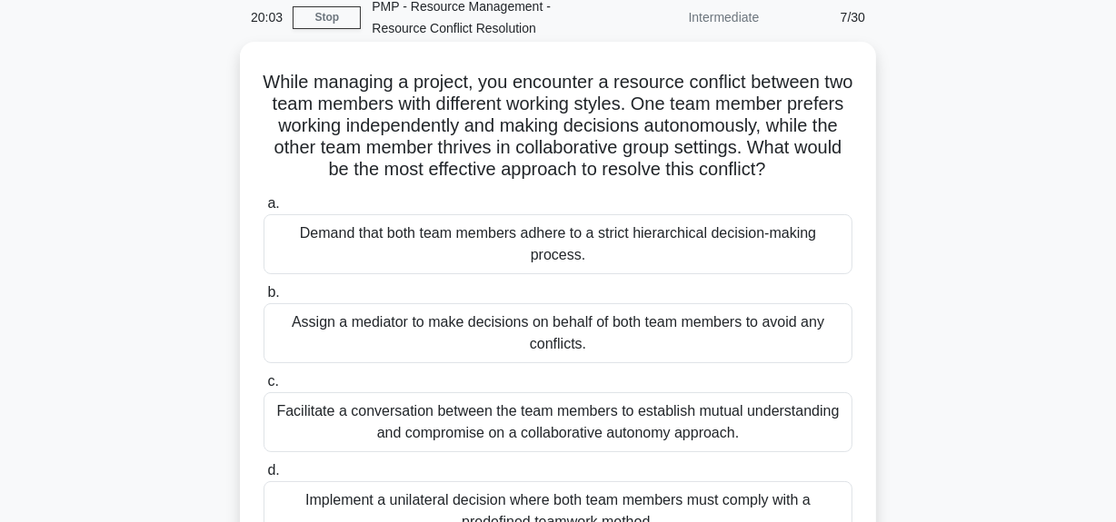
drag, startPoint x: 275, startPoint y: 171, endPoint x: 804, endPoint y: 195, distance: 529.3
click at [865, 175] on div "While managing a project, you encounter a resource conflict between two team me…" at bounding box center [557, 304] width 621 height 511
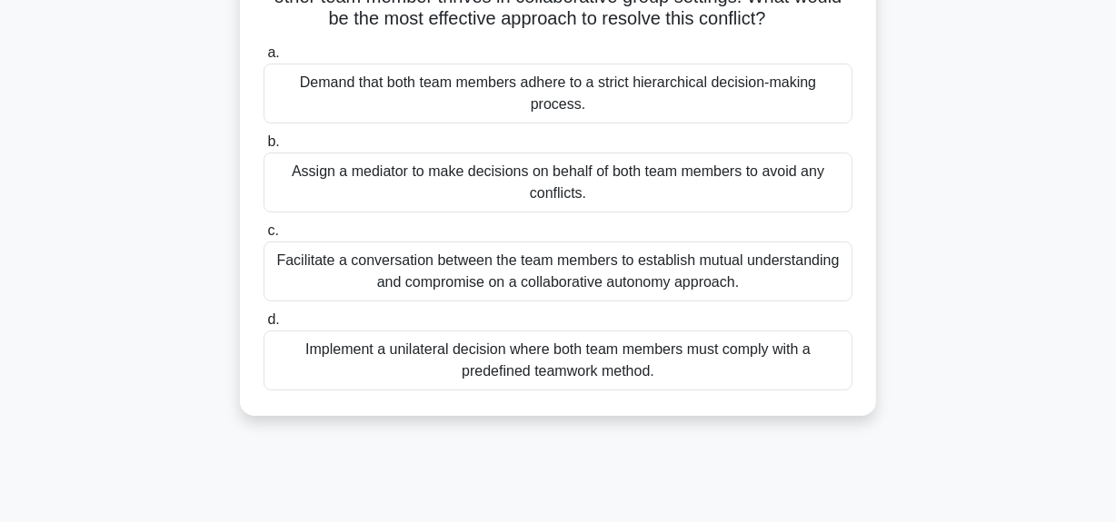
scroll to position [247, 0]
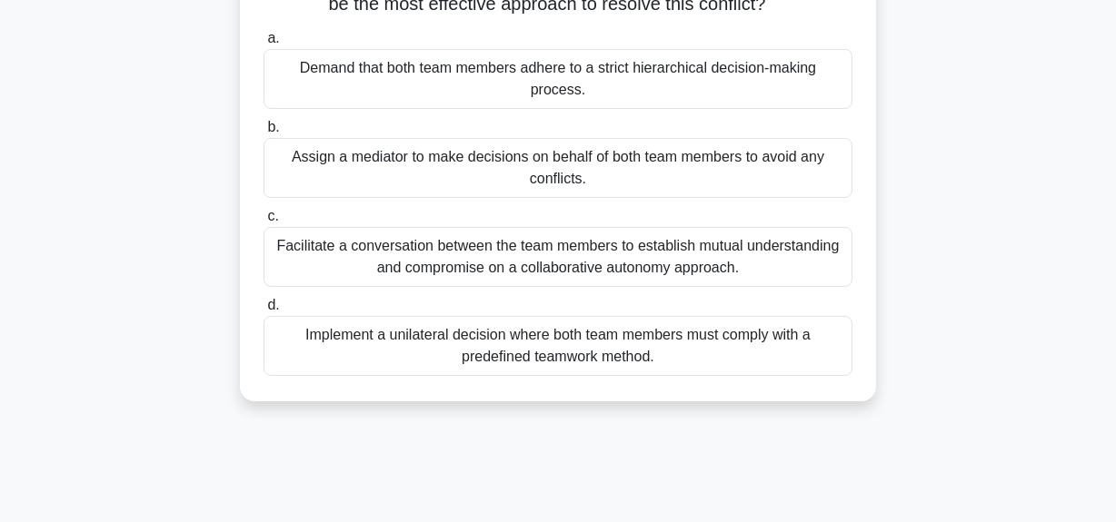
click at [610, 261] on div "Facilitate a conversation between the team members to establish mutual understa…" at bounding box center [557, 257] width 589 height 60
click at [263, 223] on input "c. Facilitate a conversation between the team members to establish mutual under…" at bounding box center [263, 217] width 0 height 12
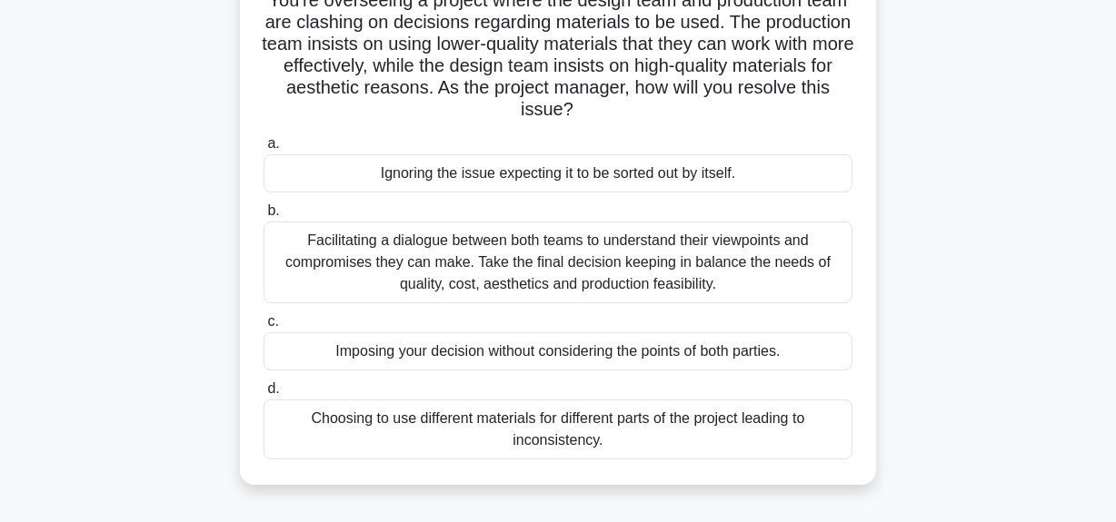
scroll to position [164, 0]
click at [598, 261] on div "Facilitating a dialogue between both teams to understand their viewpoints and c…" at bounding box center [557, 262] width 589 height 82
click at [263, 216] on input "b. Facilitating a dialogue between both teams to understand their viewpoints an…" at bounding box center [263, 210] width 0 height 12
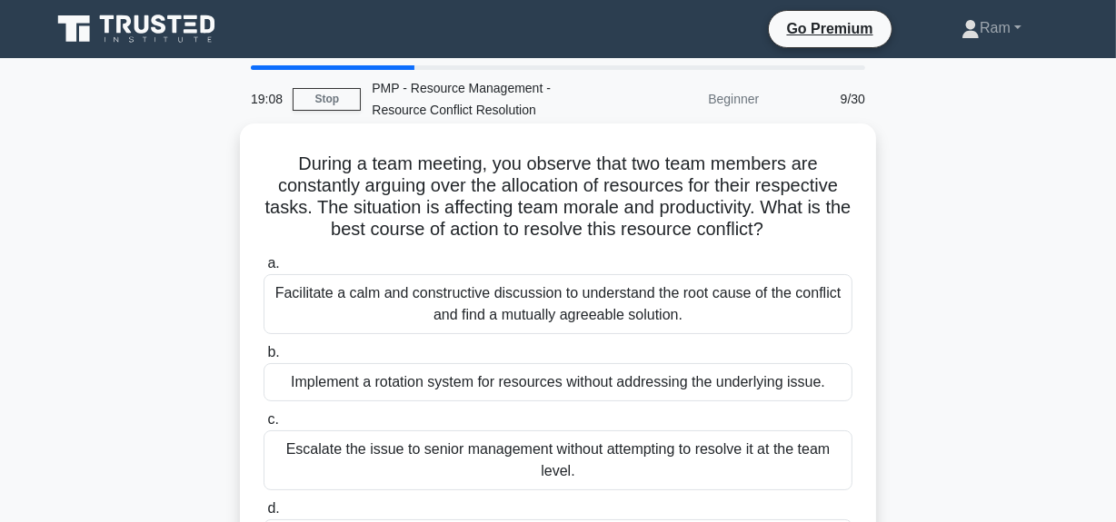
scroll to position [0, 0]
click at [620, 312] on div "Facilitate a calm and constructive discussion to understand the root cause of t…" at bounding box center [557, 304] width 589 height 60
click at [263, 270] on input "a. Facilitate a calm and constructive discussion to understand the root cause o…" at bounding box center [263, 264] width 0 height 12
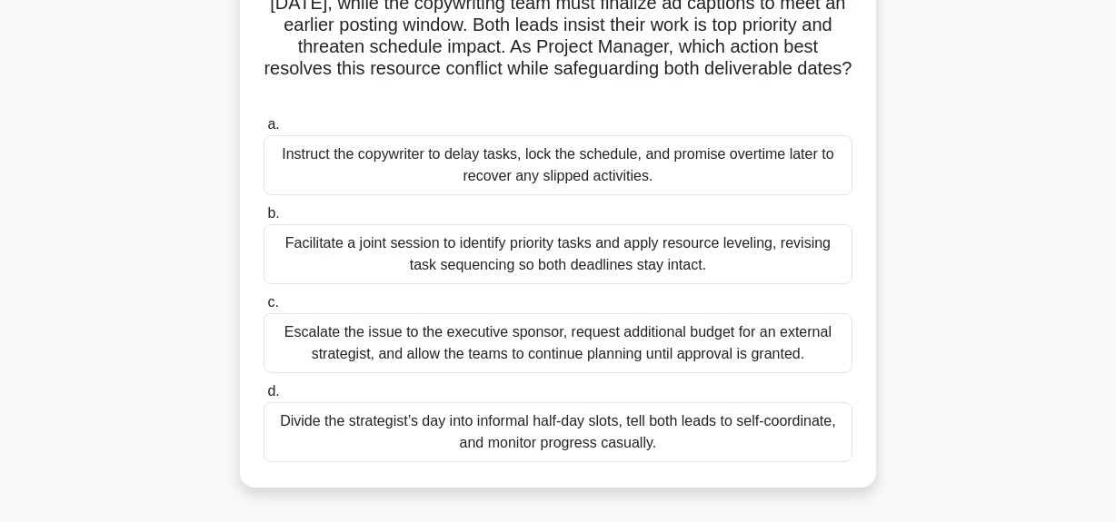
scroll to position [247, 0]
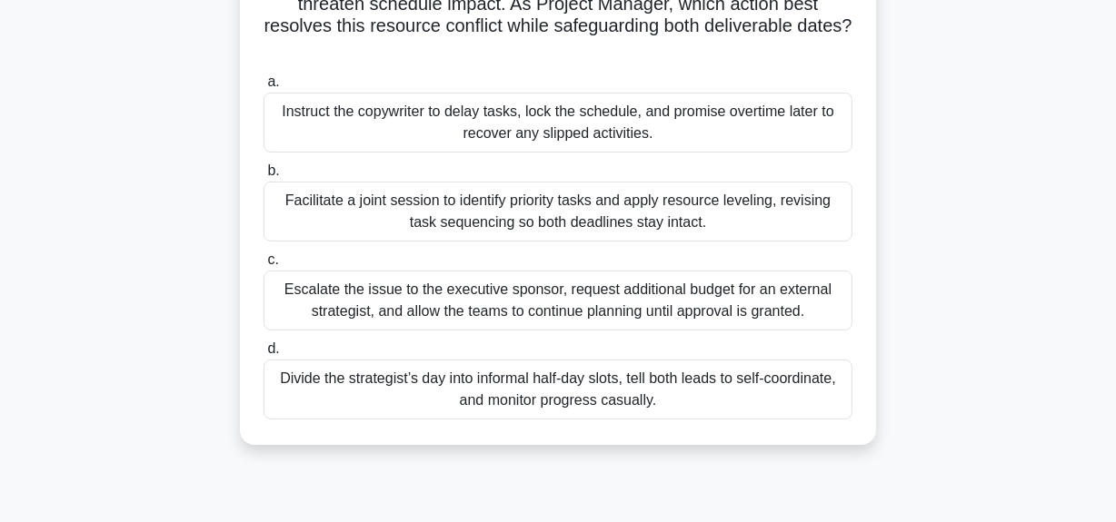
click at [616, 222] on div "Facilitate a joint session to identify priority tasks and apply resource leveli…" at bounding box center [557, 212] width 589 height 60
click at [263, 177] on input "b. Facilitate a joint session to identify priority tasks and apply resource lev…" at bounding box center [263, 171] width 0 height 12
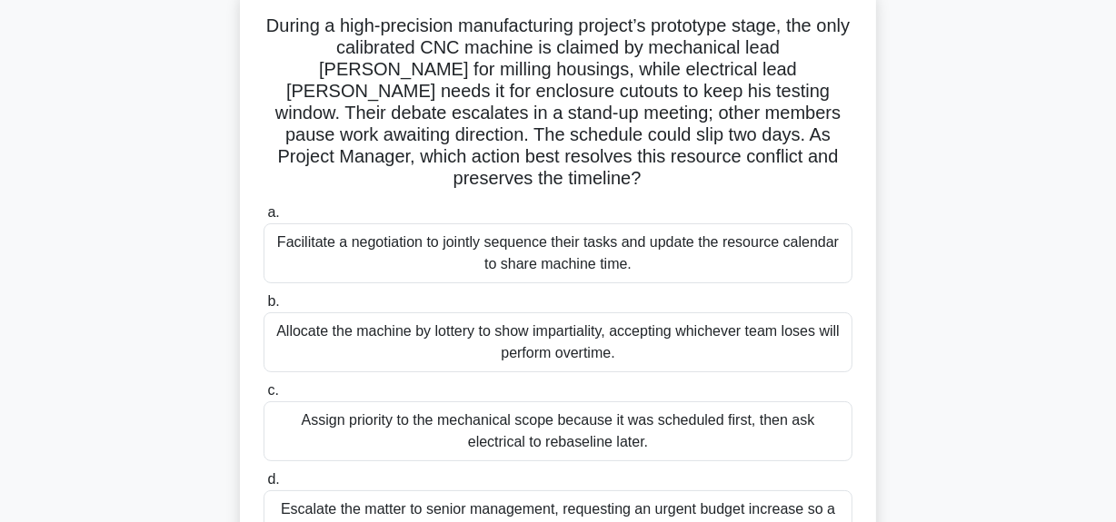
scroll to position [164, 0]
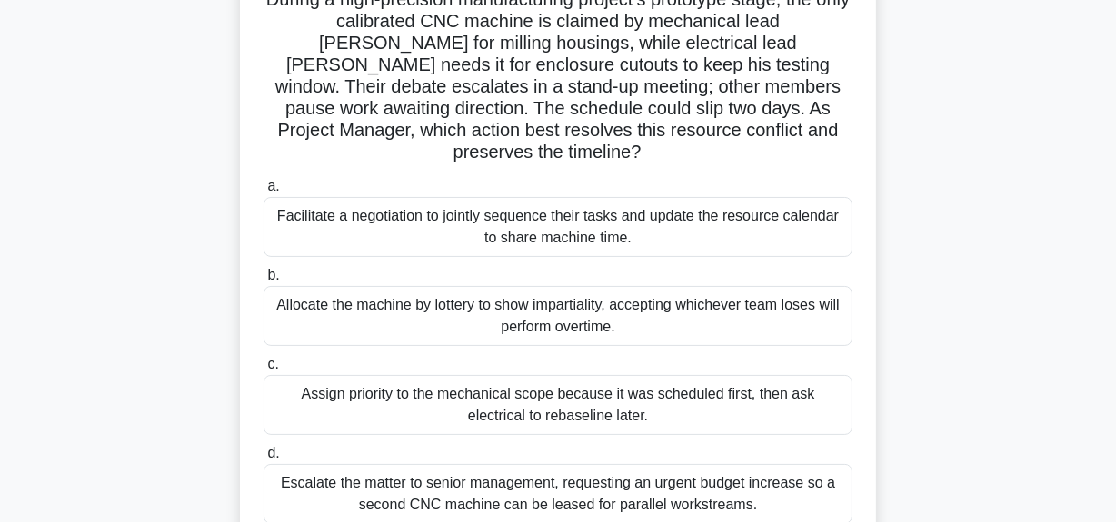
click at [631, 203] on div "Facilitate a negotiation to jointly sequence their tasks and update the resourc…" at bounding box center [557, 227] width 589 height 60
click at [263, 193] on input "a. Facilitate a negotiation to jointly sequence their tasks and update the reso…" at bounding box center [263, 187] width 0 height 12
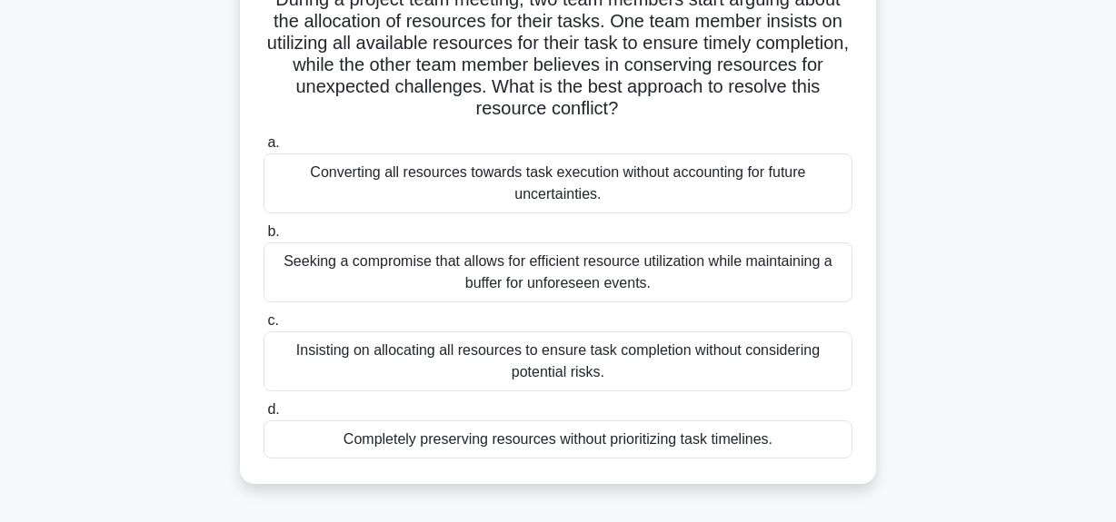
click at [592, 282] on div "Seeking a compromise that allows for efficient resource utilization while maint…" at bounding box center [557, 273] width 589 height 60
click at [263, 238] on input "b. Seeking a compromise that allows for efficient resource utilization while ma…" at bounding box center [263, 232] width 0 height 12
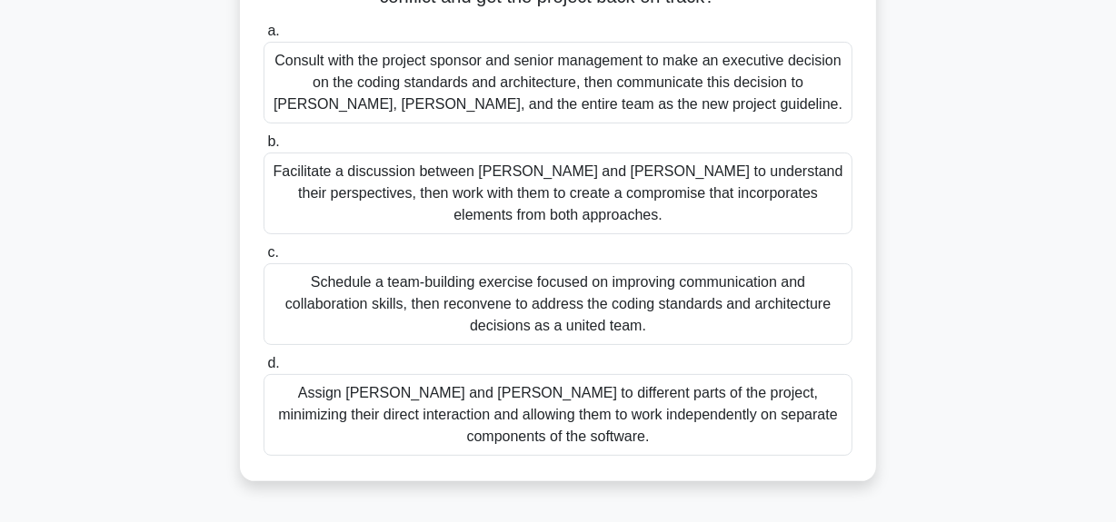
scroll to position [330, 0]
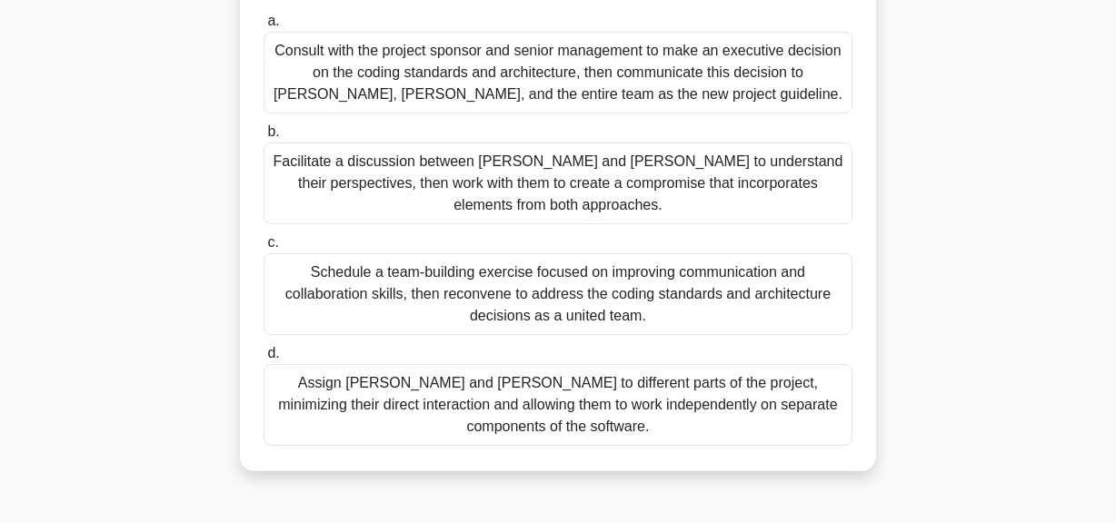
click at [680, 174] on div "Facilitate a discussion between Alice and Bob to understand their perspectives,…" at bounding box center [557, 184] width 589 height 82
click at [263, 138] on input "b. Facilitate a discussion between Alice and Bob to understand their perspectiv…" at bounding box center [263, 132] width 0 height 12
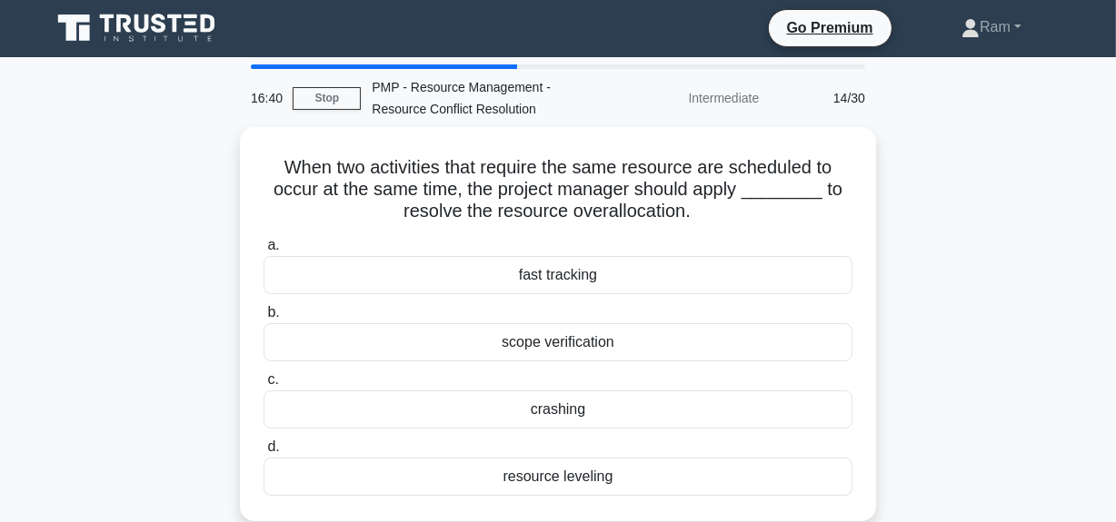
scroll to position [0, 0]
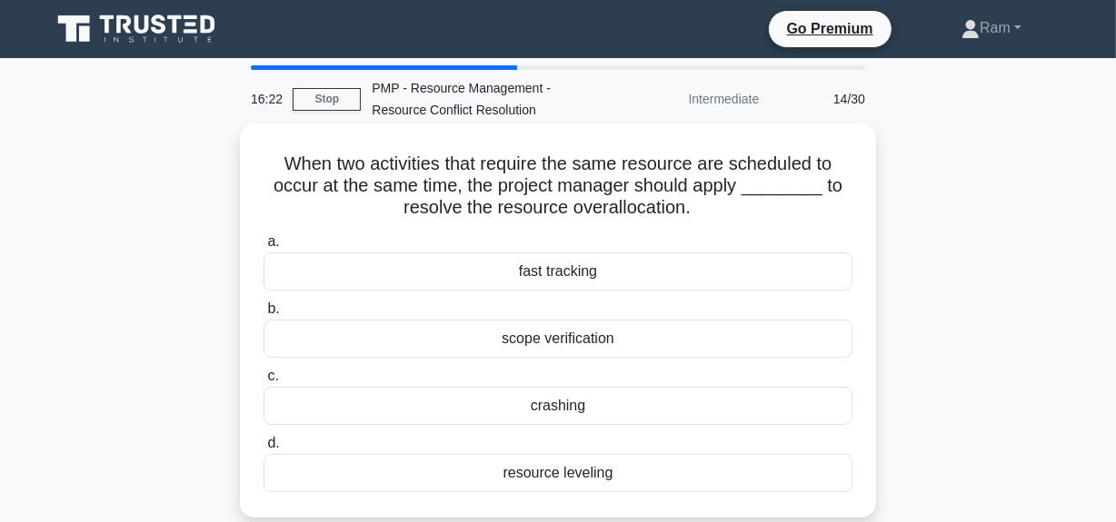
drag, startPoint x: 271, startPoint y: 158, endPoint x: 698, endPoint y: 209, distance: 430.0
click at [698, 209] on h5 "When two activities that require the same resource are scheduled to occur at th…" at bounding box center [558, 186] width 592 height 67
copy h5 "When two activities that require the same resource are scheduled to occur at th…"
click at [314, 181] on h5 "When two activities that require the same resource are scheduled to occur at th…" at bounding box center [558, 186] width 592 height 67
drag, startPoint x: 282, startPoint y: 159, endPoint x: 620, endPoint y: 464, distance: 455.4
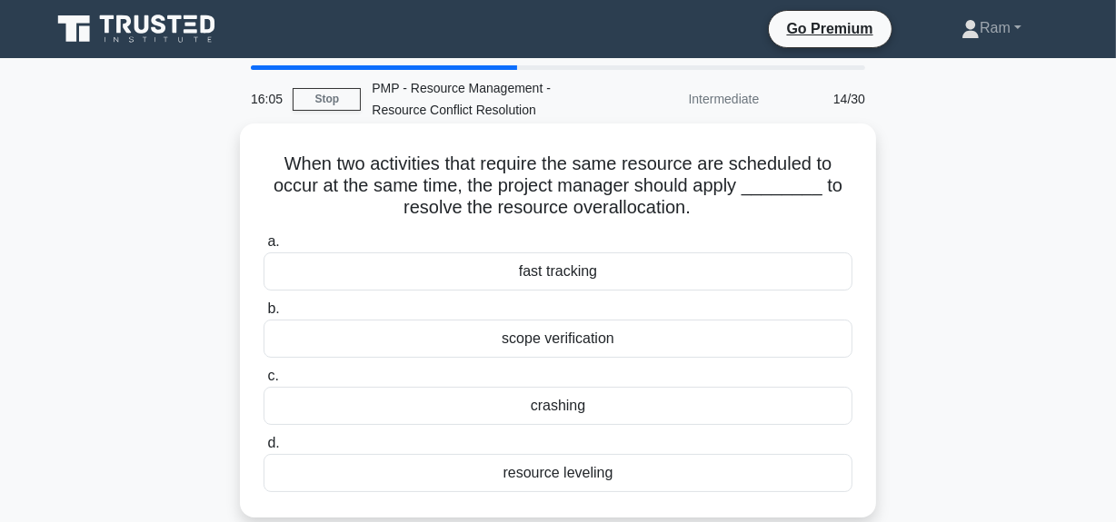
click at [620, 464] on div "When two activities that require the same resource are scheduled to occur at th…" at bounding box center [557, 321] width 621 height 380
copy div "When two activities that require the same resource are scheduled to occur at th…"
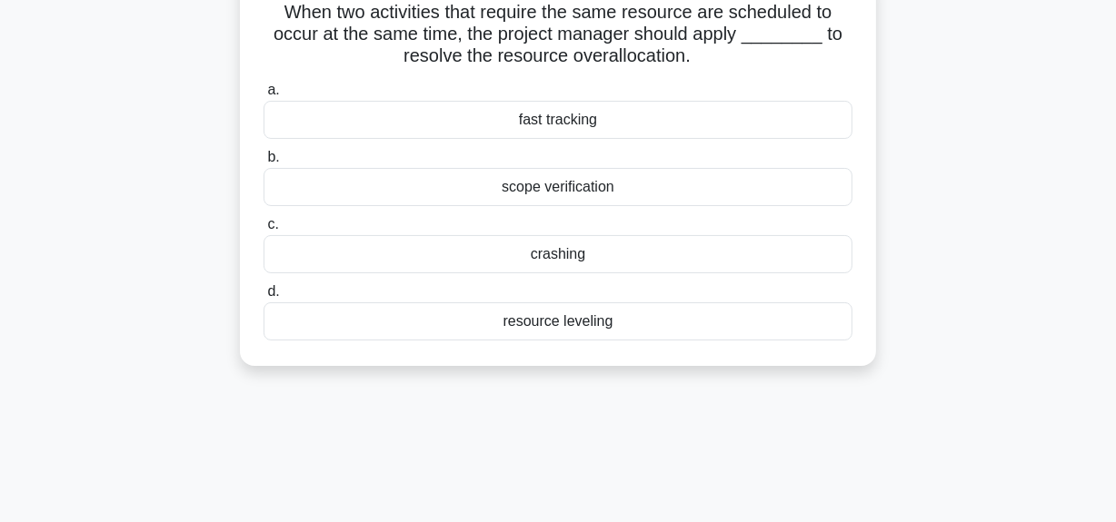
scroll to position [330, 0]
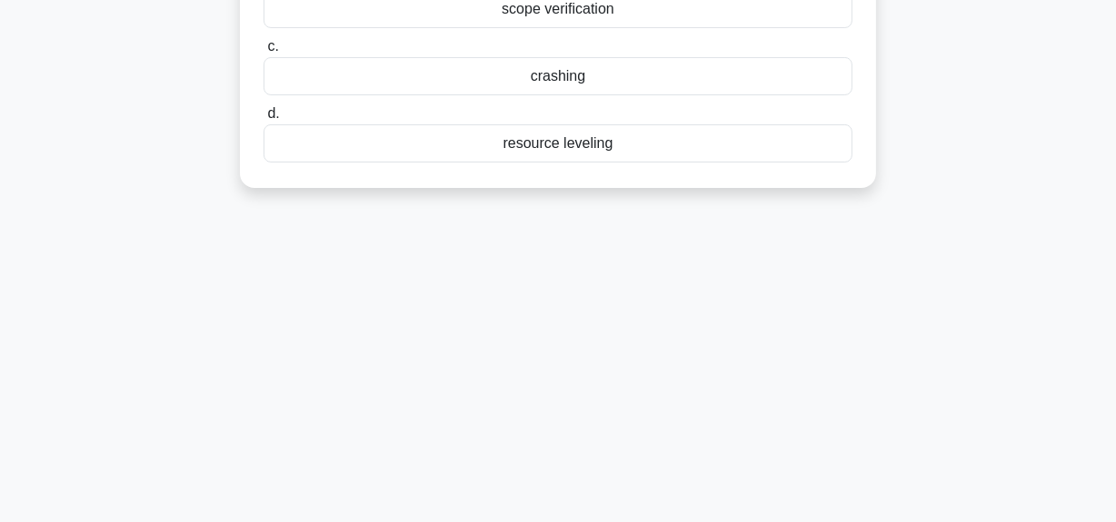
click at [562, 144] on div "resource leveling" at bounding box center [557, 143] width 589 height 38
click at [263, 120] on input "d. resource leveling" at bounding box center [263, 114] width 0 height 12
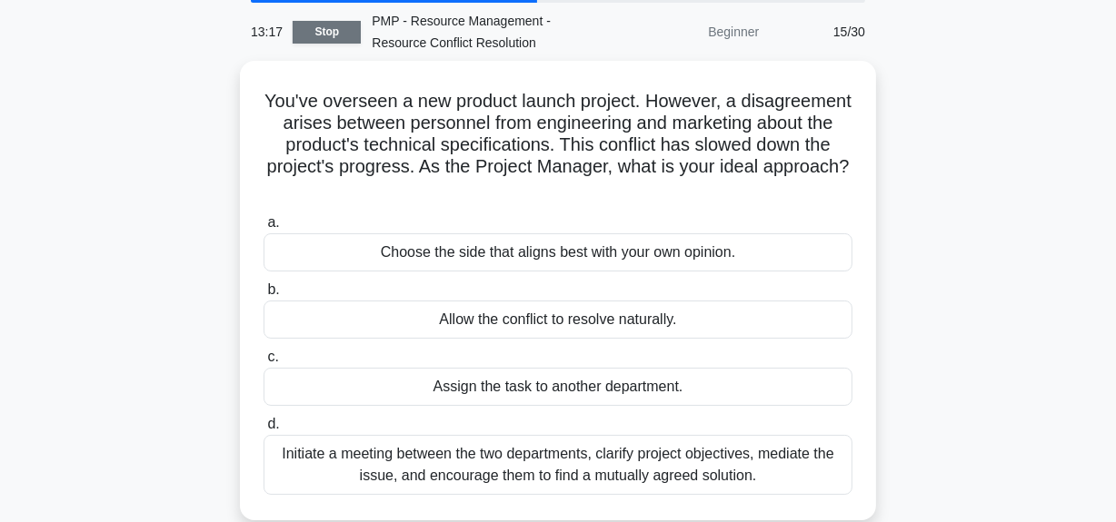
scroll to position [0, 0]
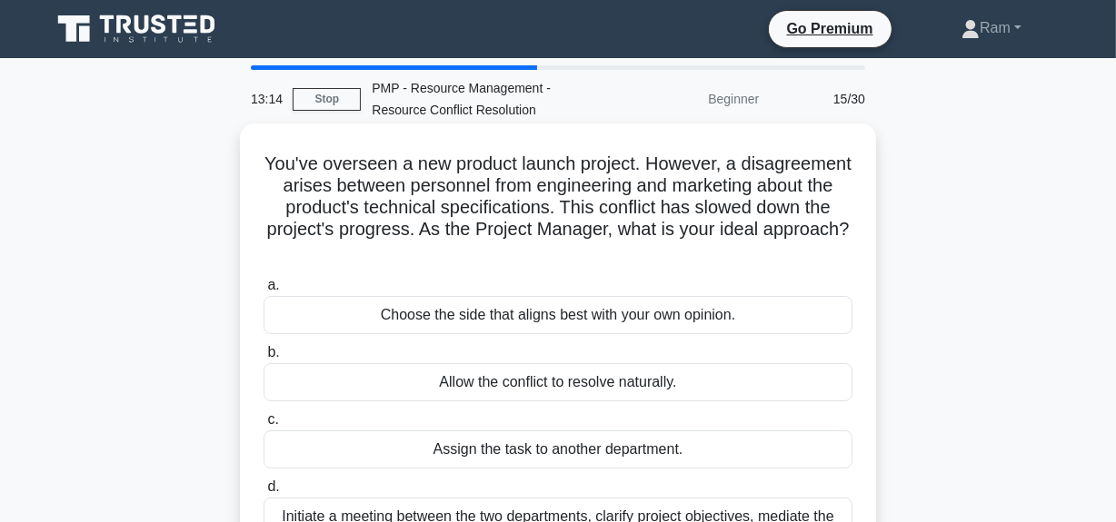
drag, startPoint x: 328, startPoint y: 168, endPoint x: 667, endPoint y: 254, distance: 349.7
click at [667, 254] on h5 "You've overseen a new product launch project. However, a disagreement arises be…" at bounding box center [558, 208] width 592 height 111
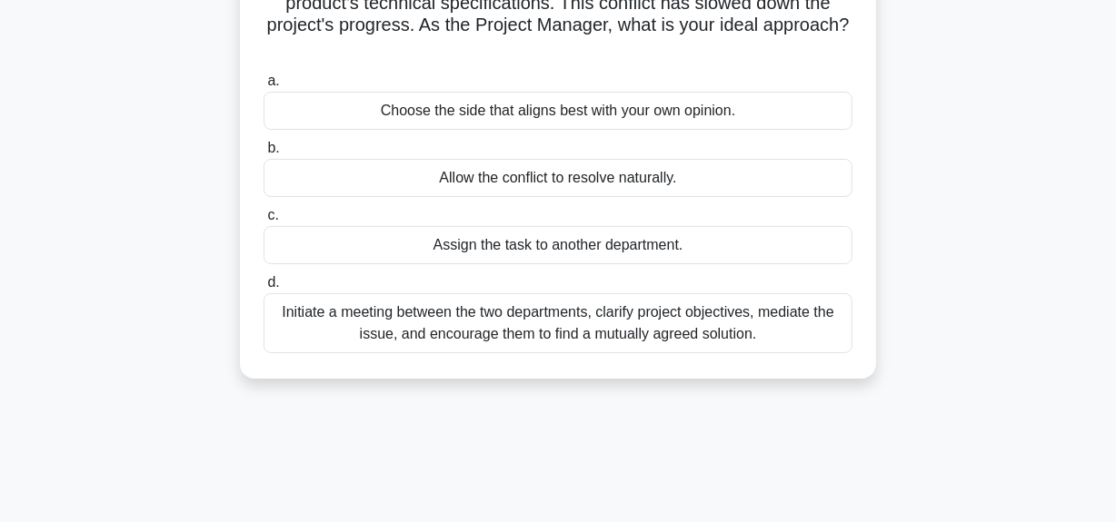
scroll to position [247, 0]
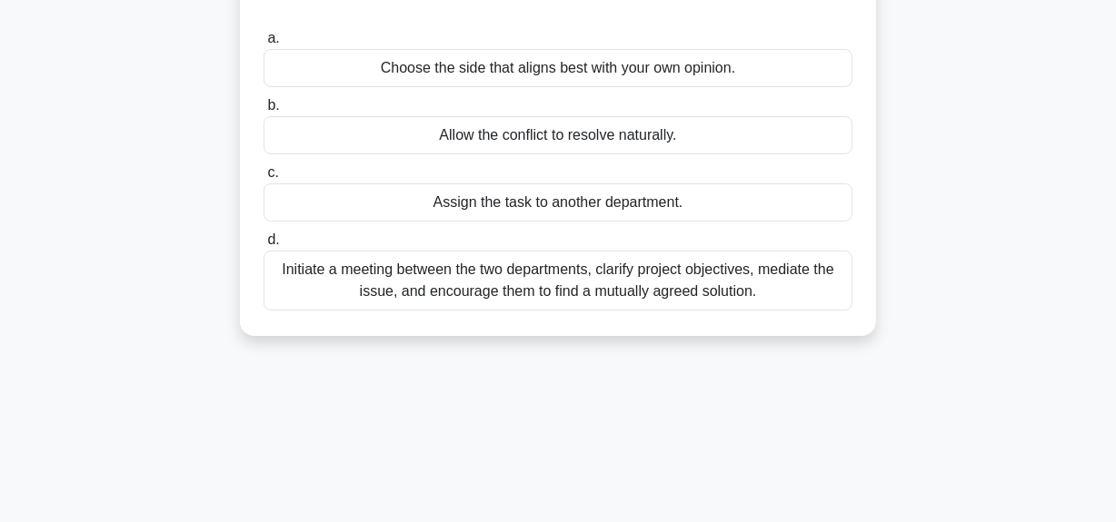
click at [650, 273] on div "Initiate a meeting between the two departments, clarify project objectives, med…" at bounding box center [557, 281] width 589 height 60
click at [263, 246] on input "d. Initiate a meeting between the two departments, clarify project objectives, …" at bounding box center [263, 240] width 0 height 12
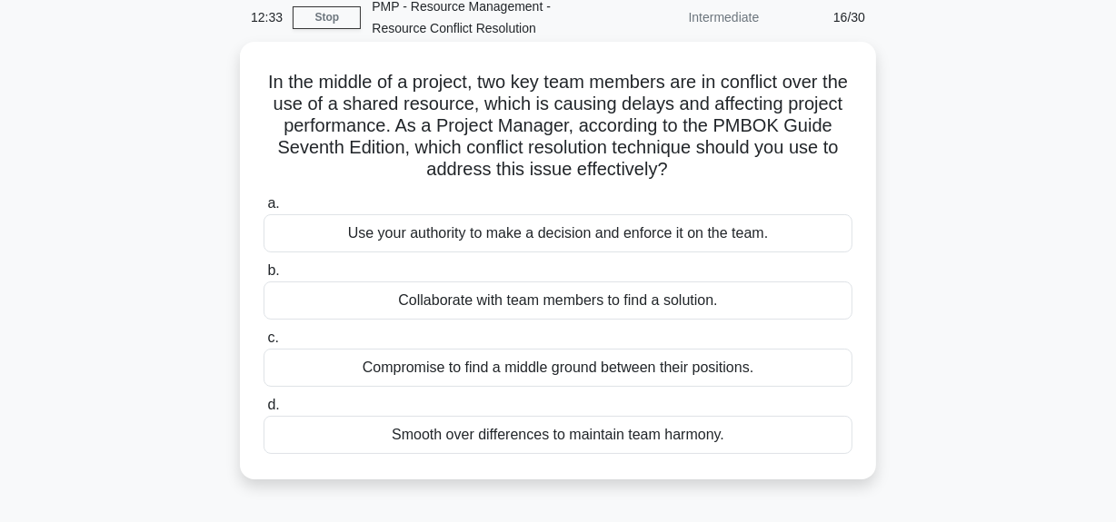
scroll to position [164, 0]
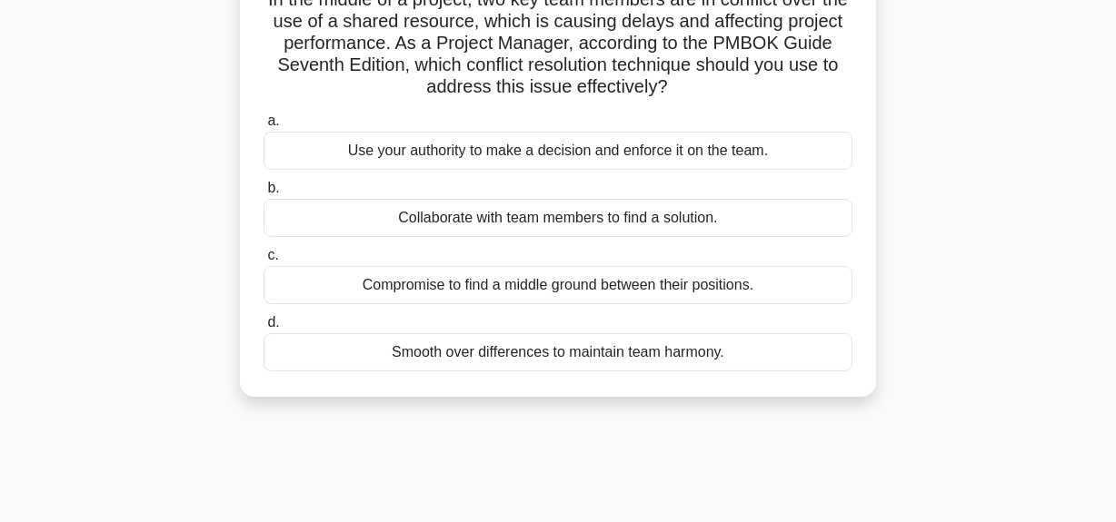
click at [545, 221] on div "Collaborate with team members to find a solution." at bounding box center [557, 218] width 589 height 38
click at [263, 194] on input "b. Collaborate with team members to find a solution." at bounding box center [263, 189] width 0 height 12
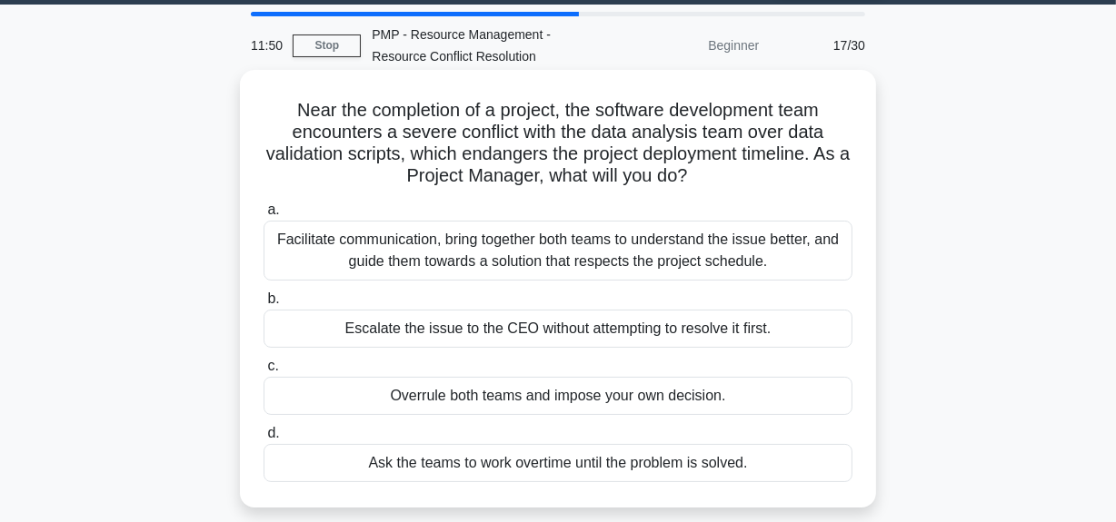
scroll to position [82, 0]
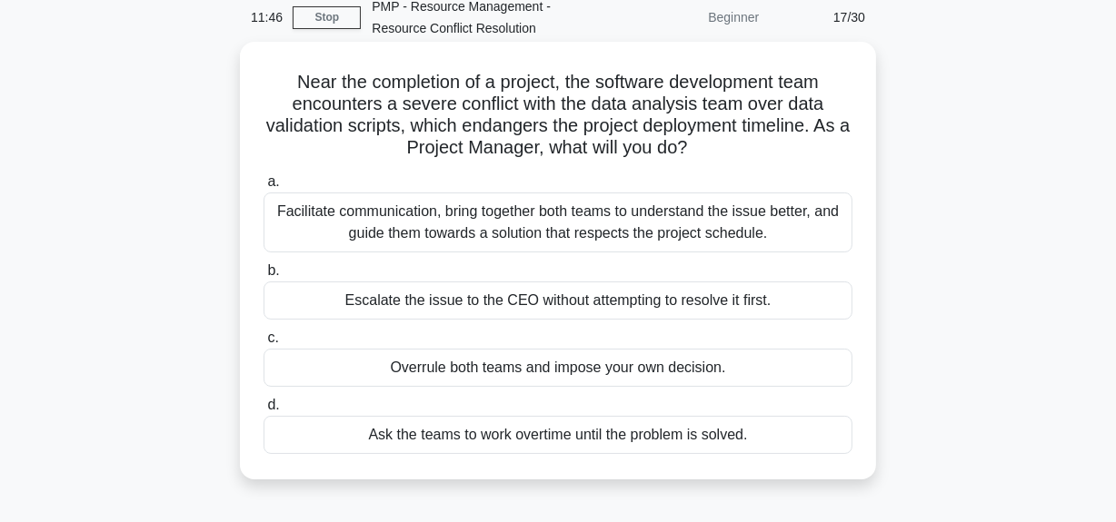
click at [554, 230] on div "Facilitate communication, bring together both teams to understand the issue bet…" at bounding box center [557, 223] width 589 height 60
click at [263, 188] on input "a. Facilitate communication, bring together both teams to understand the issue …" at bounding box center [263, 182] width 0 height 12
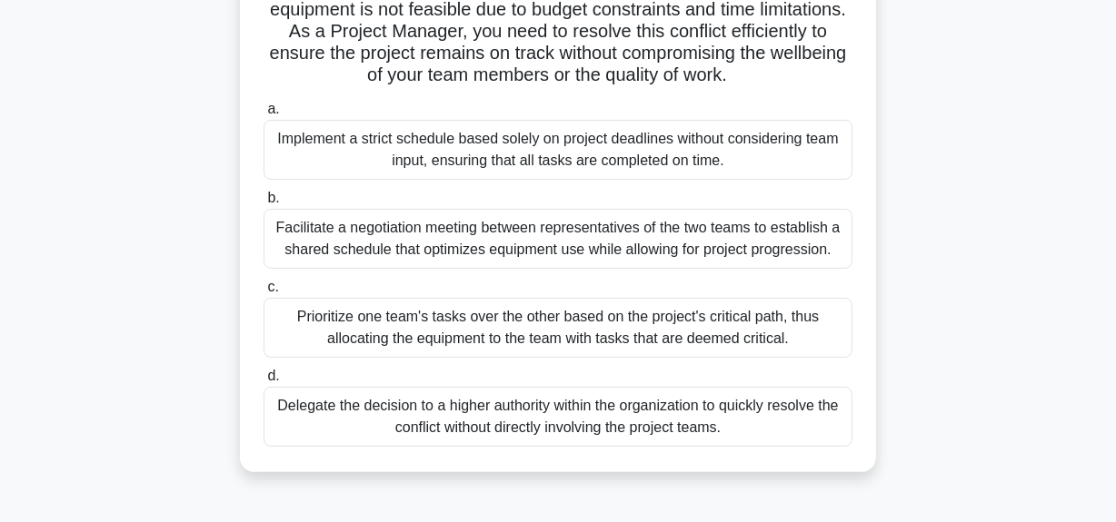
scroll to position [412, 0]
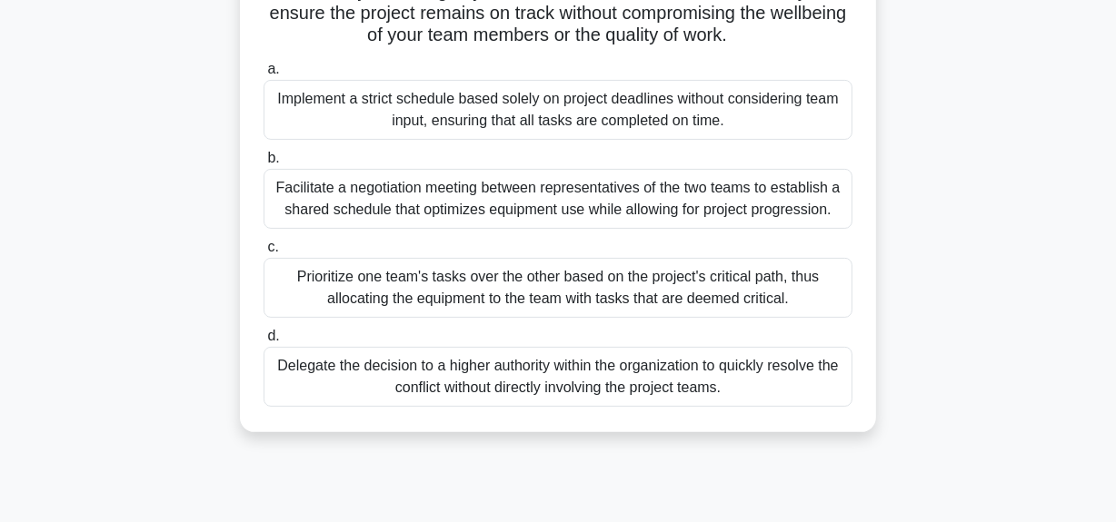
click at [554, 226] on div "Facilitate a negotiation meeting between representatives of the two teams to es…" at bounding box center [557, 199] width 589 height 60
click at [263, 164] on input "b. Facilitate a negotiation meeting between representatives of the two teams to…" at bounding box center [263, 159] width 0 height 12
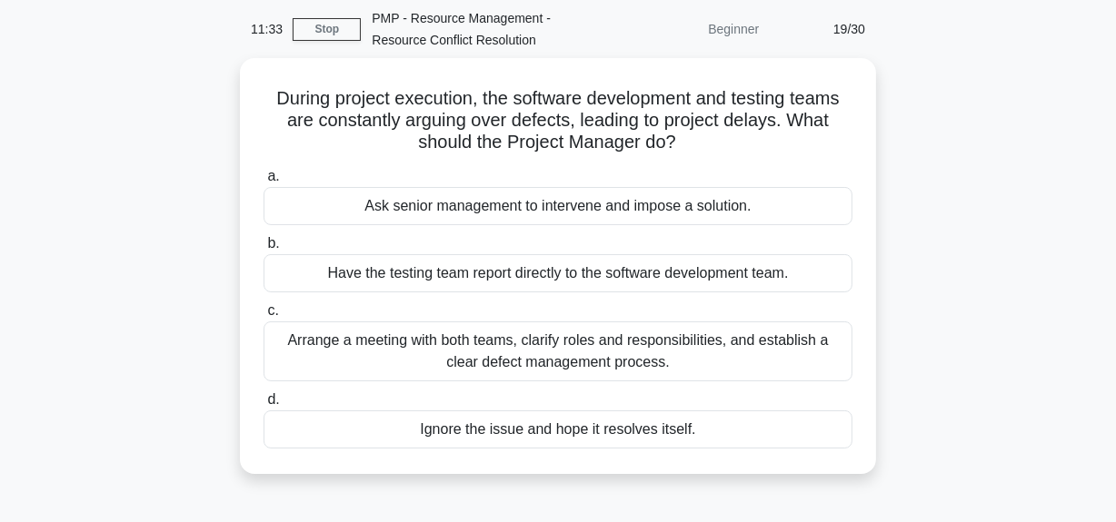
scroll to position [99, 0]
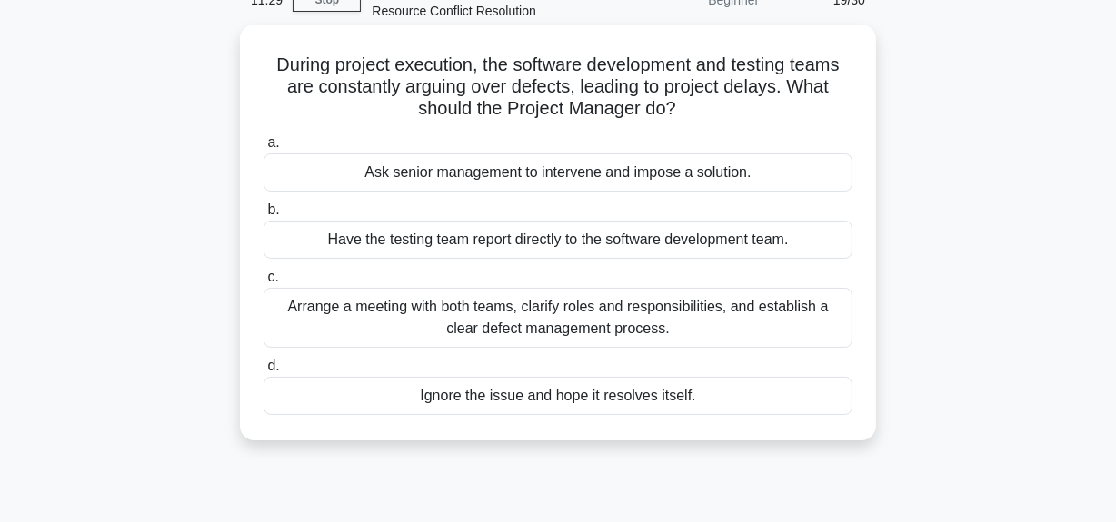
click at [569, 315] on div "Arrange a meeting with both teams, clarify roles and responsibilities, and esta…" at bounding box center [557, 318] width 589 height 60
click at [263, 283] on input "c. Arrange a meeting with both teams, clarify roles and responsibilities, and e…" at bounding box center [263, 278] width 0 height 12
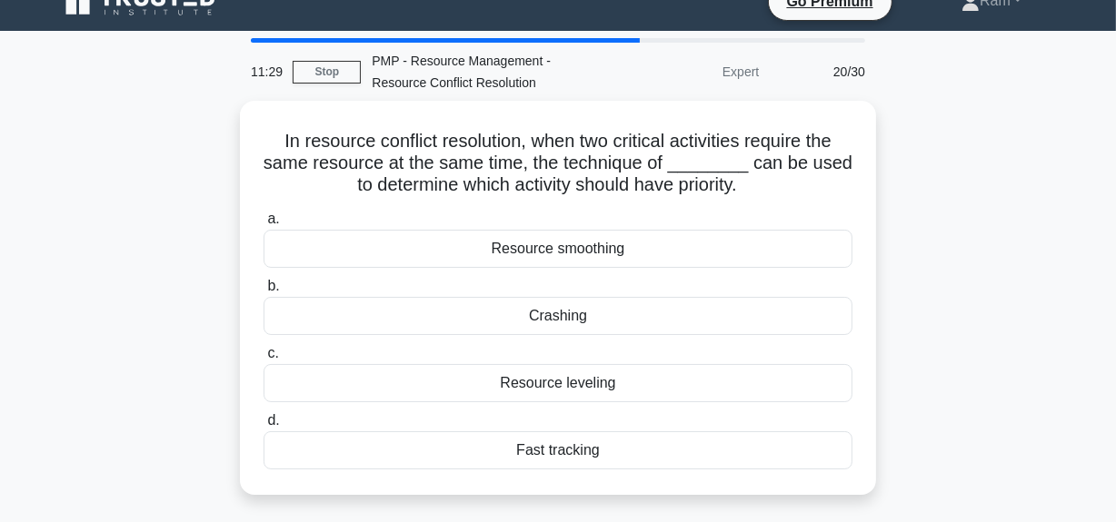
scroll to position [0, 0]
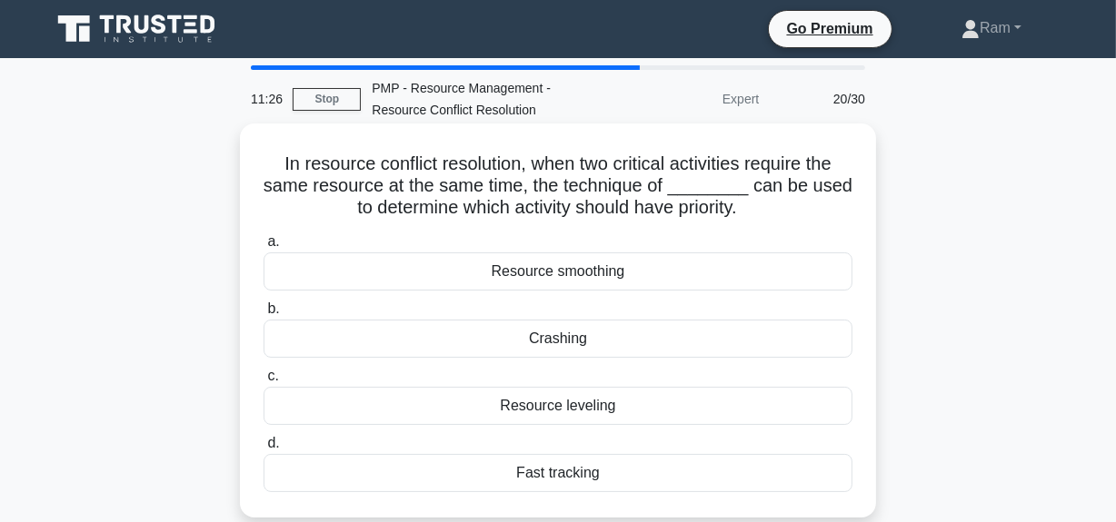
drag, startPoint x: 273, startPoint y: 164, endPoint x: 813, endPoint y: 210, distance: 542.5
click at [813, 210] on h5 "In resource conflict resolution, when two critical activities require the same …" at bounding box center [558, 186] width 592 height 67
copy h5 "In resource conflict resolution, when two critical activities require the same …"
click at [572, 189] on h5 "In resource conflict resolution, when two critical activities require the same …" at bounding box center [558, 186] width 592 height 67
click at [522, 169] on h5 "In resource conflict resolution, when two critical activities require the same …" at bounding box center [558, 186] width 592 height 67
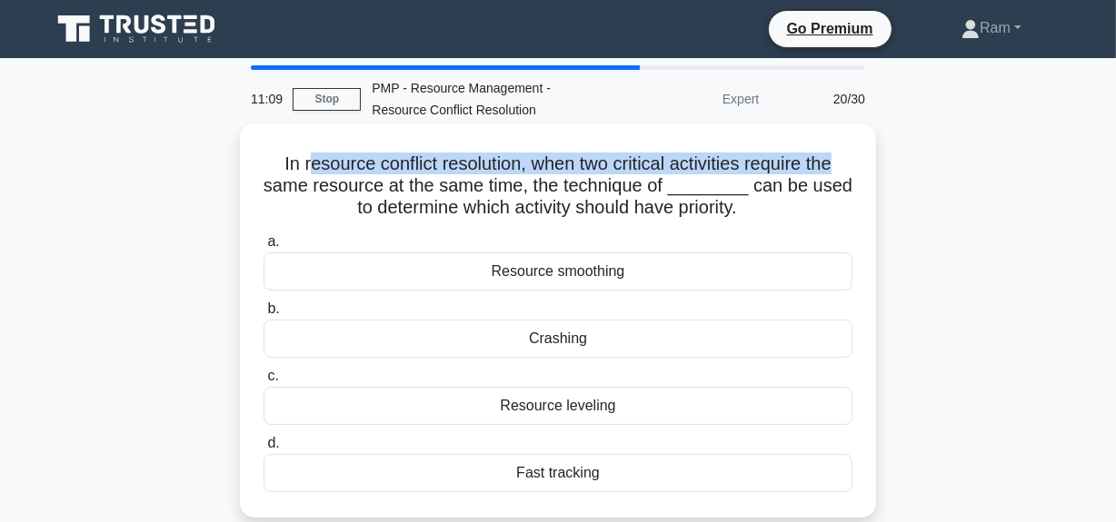
drag, startPoint x: 306, startPoint y: 163, endPoint x: 845, endPoint y: 164, distance: 538.7
click at [846, 164] on h5 "In resource conflict resolution, when two critical activities require the same …" at bounding box center [558, 186] width 592 height 67
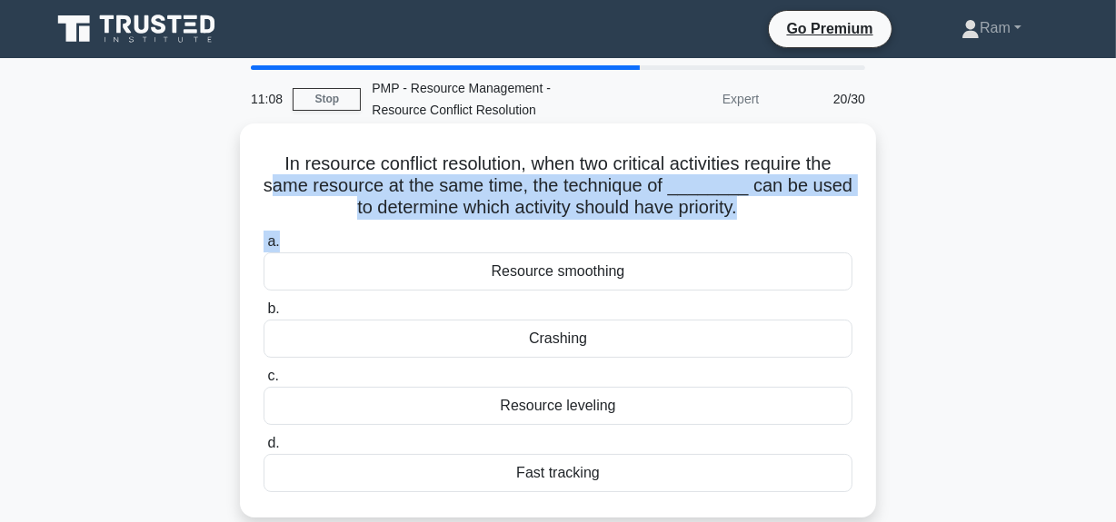
drag, startPoint x: 274, startPoint y: 183, endPoint x: 786, endPoint y: 238, distance: 514.5
click at [833, 227] on div "In resource conflict resolution, when two critical activities require the same …" at bounding box center [557, 321] width 621 height 380
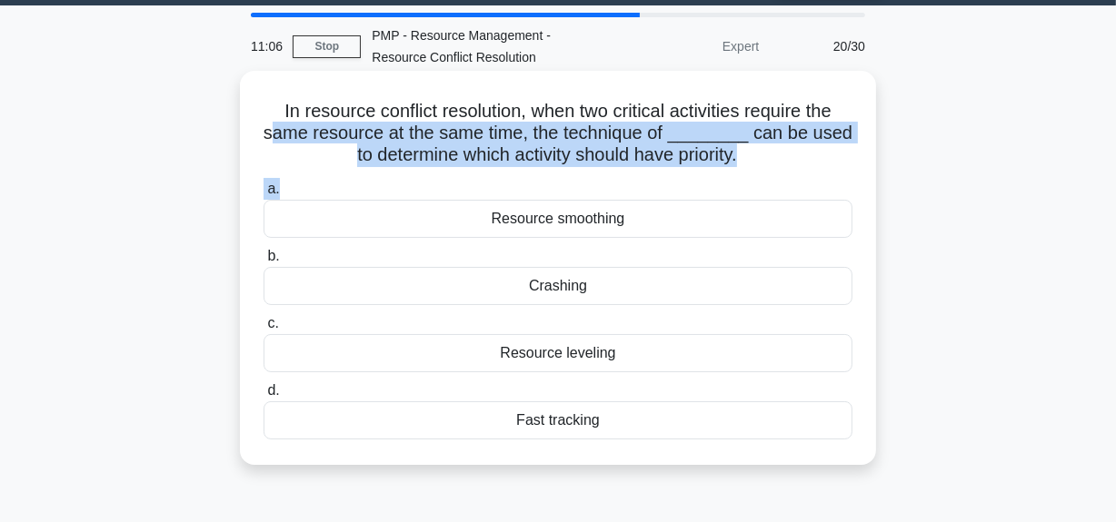
scroll to position [82, 0]
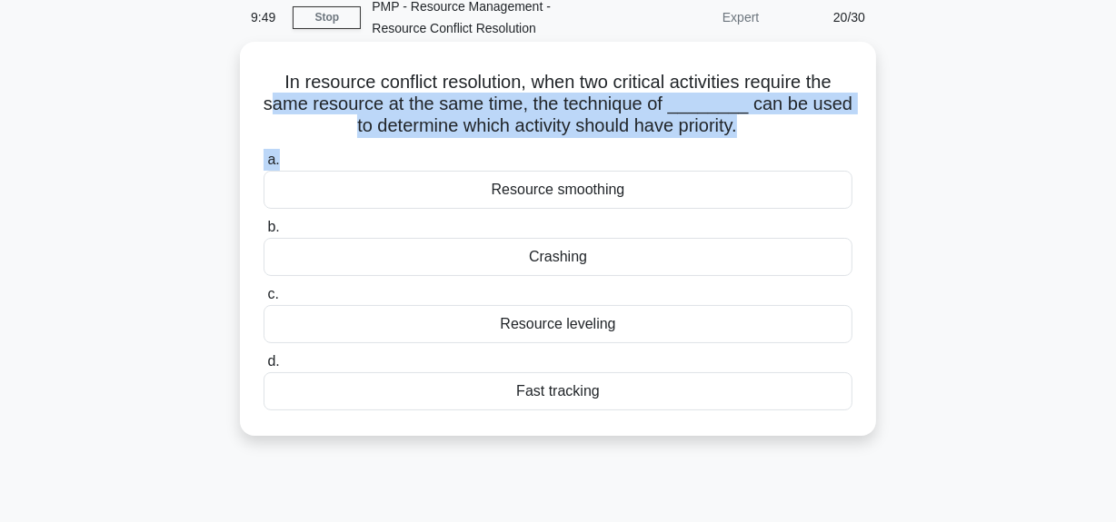
drag, startPoint x: 497, startPoint y: 193, endPoint x: 627, endPoint y: 198, distance: 130.0
click at [627, 198] on div "Resource smoothing" at bounding box center [557, 190] width 589 height 38
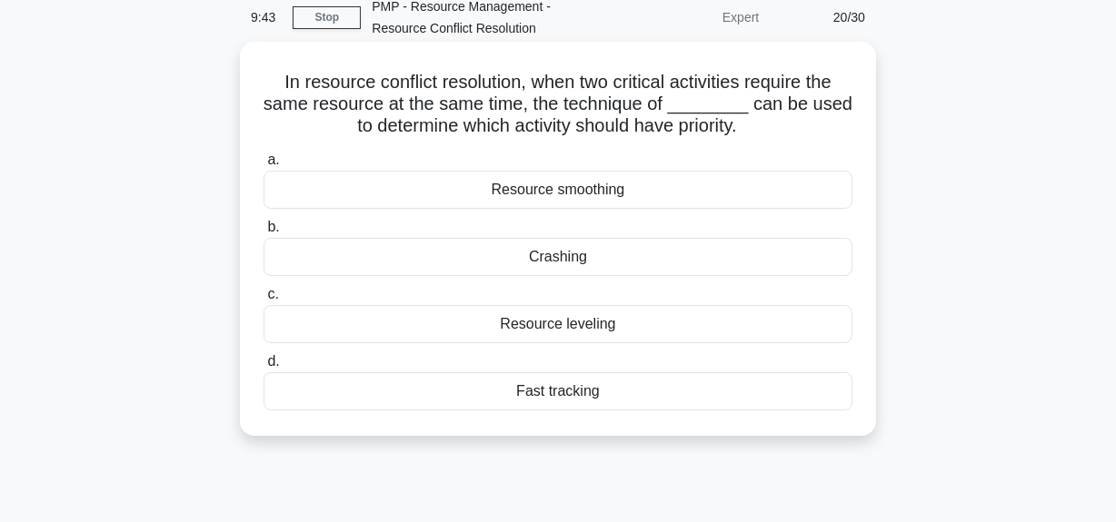
click at [616, 326] on div "Resource leveling" at bounding box center [557, 324] width 589 height 38
click at [263, 301] on input "c. Resource leveling" at bounding box center [263, 295] width 0 height 12
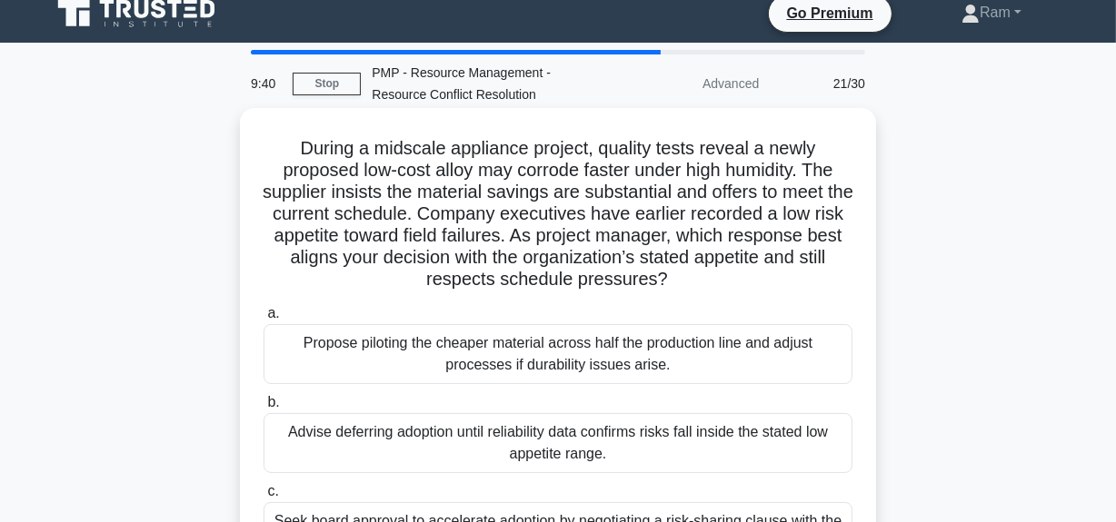
scroll to position [0, 0]
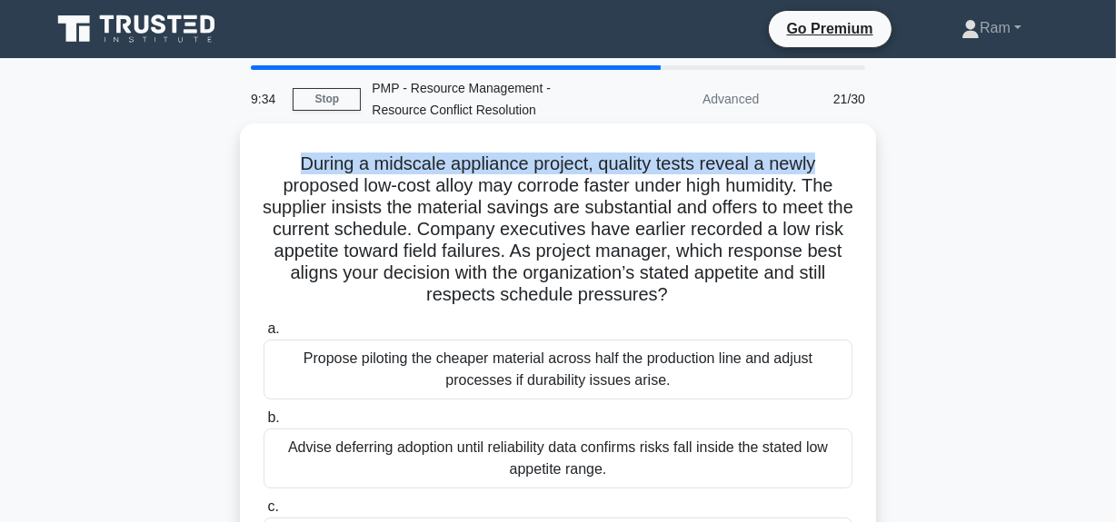
drag, startPoint x: 295, startPoint y: 162, endPoint x: 855, endPoint y: 164, distance: 559.6
click at [855, 164] on div "During a midscale appliance project, quality tests reveal a newly proposed low-…" at bounding box center [557, 408] width 621 height 554
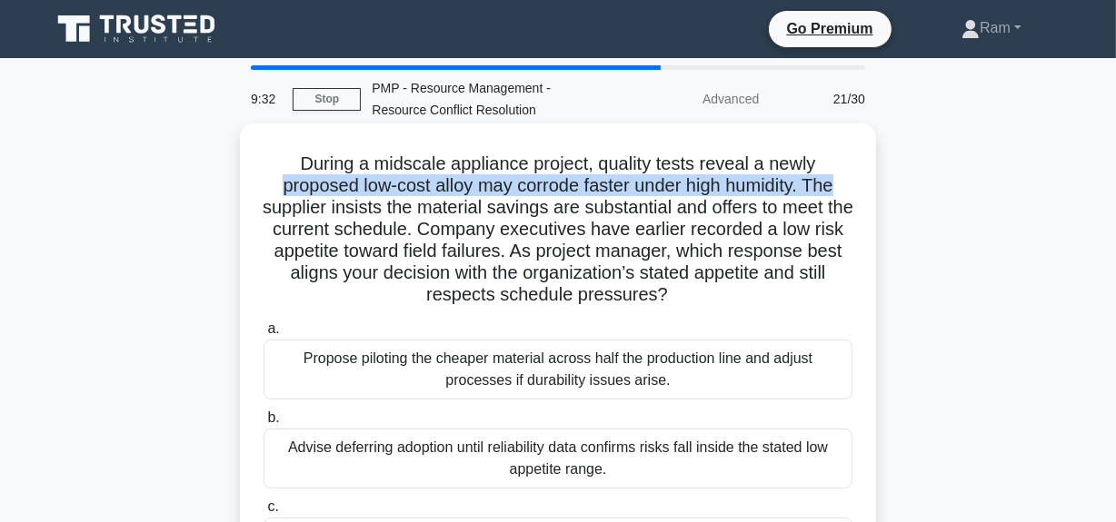
drag, startPoint x: 273, startPoint y: 182, endPoint x: 875, endPoint y: 190, distance: 602.4
click at [875, 190] on div "During a midscale appliance project, quality tests reveal a newly proposed low-…" at bounding box center [558, 408] width 636 height 569
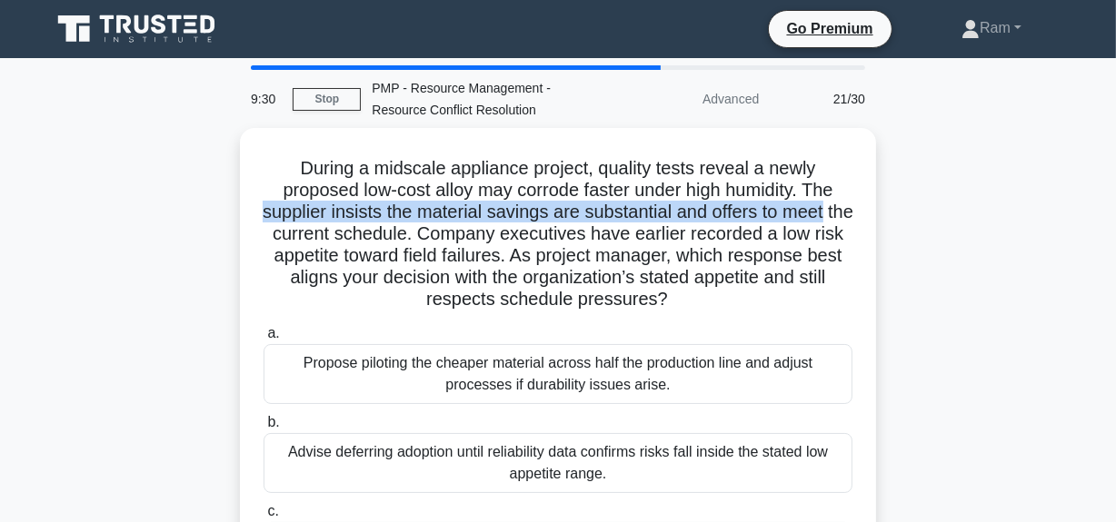
drag, startPoint x: 271, startPoint y: 209, endPoint x: 889, endPoint y: 213, distance: 618.7
click at [889, 213] on div "During a midscale appliance project, quality tests reveal a newly proposed low-…" at bounding box center [558, 423] width 1036 height 591
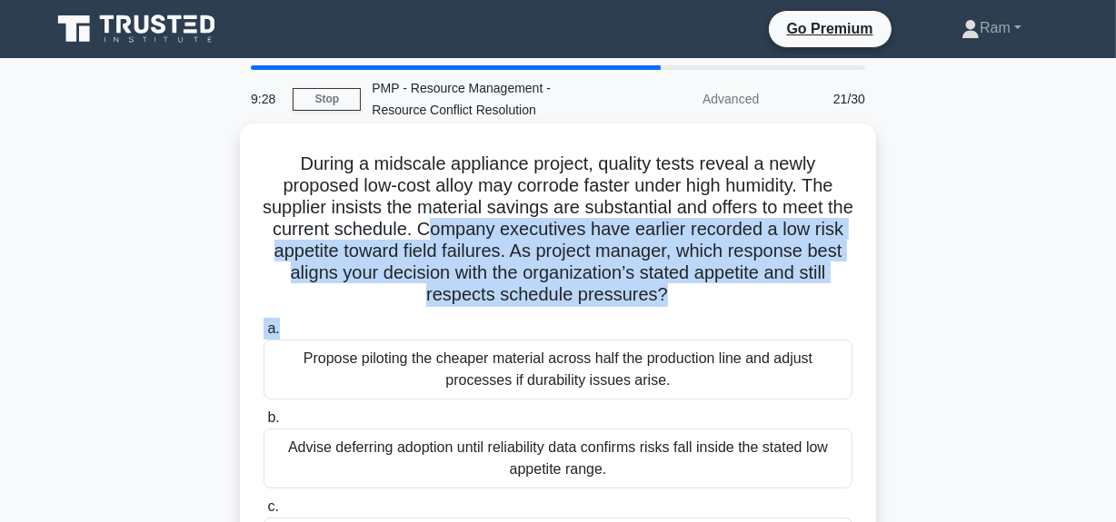
drag, startPoint x: 541, startPoint y: 241, endPoint x: 812, endPoint y: 314, distance: 280.5
click at [813, 314] on div "During a midscale appliance project, quality tests reveal a newly proposed low-…" at bounding box center [557, 408] width 621 height 554
click at [690, 305] on icon ".spinner_0XTQ{transform-origin:center;animation:spinner_y6GP .75s linear infini…" at bounding box center [679, 296] width 22 height 22
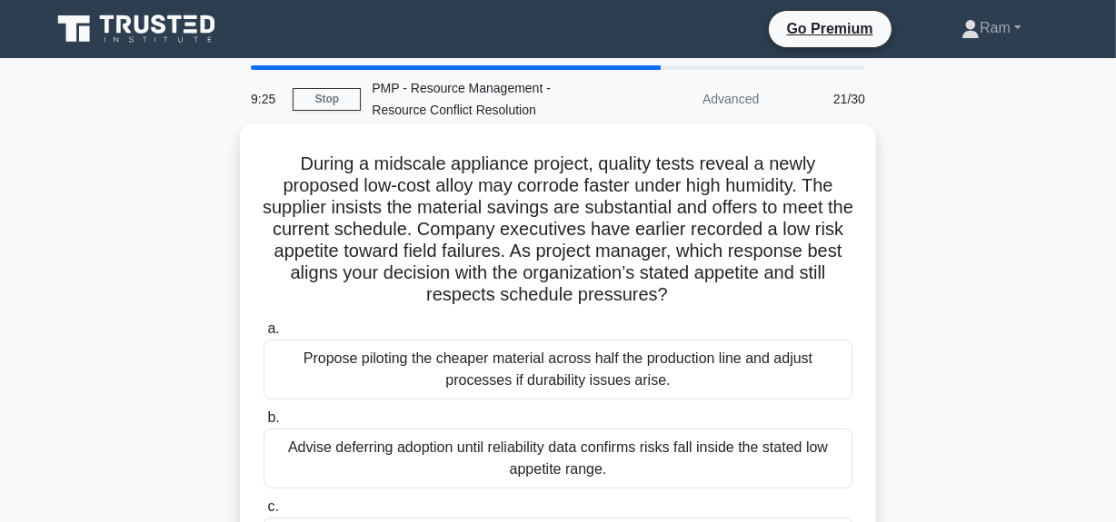
drag, startPoint x: 554, startPoint y: 251, endPoint x: 694, endPoint y: 295, distance: 146.8
click at [694, 295] on h5 "During a midscale appliance project, quality tests reveal a newly proposed low-…" at bounding box center [558, 230] width 592 height 154
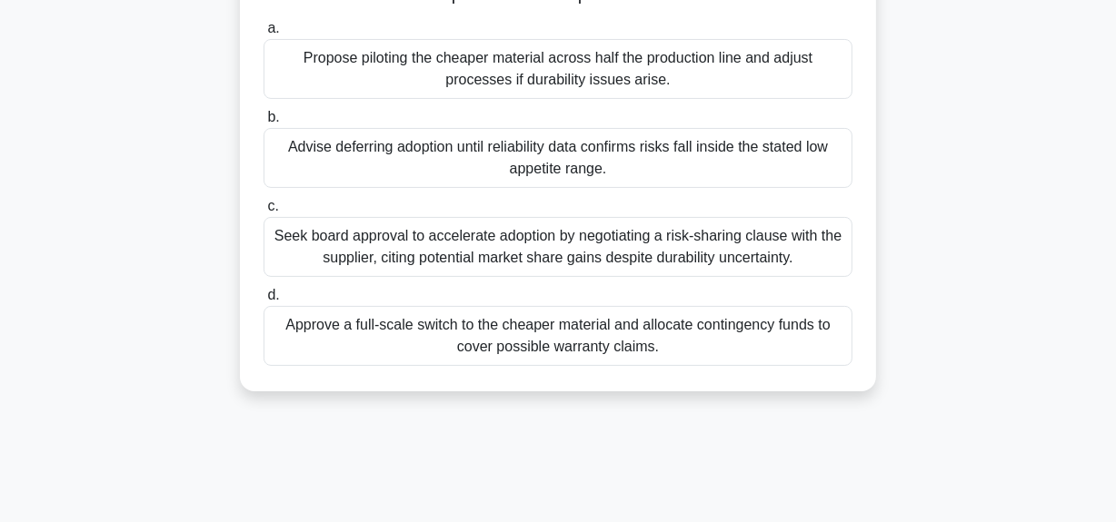
scroll to position [330, 0]
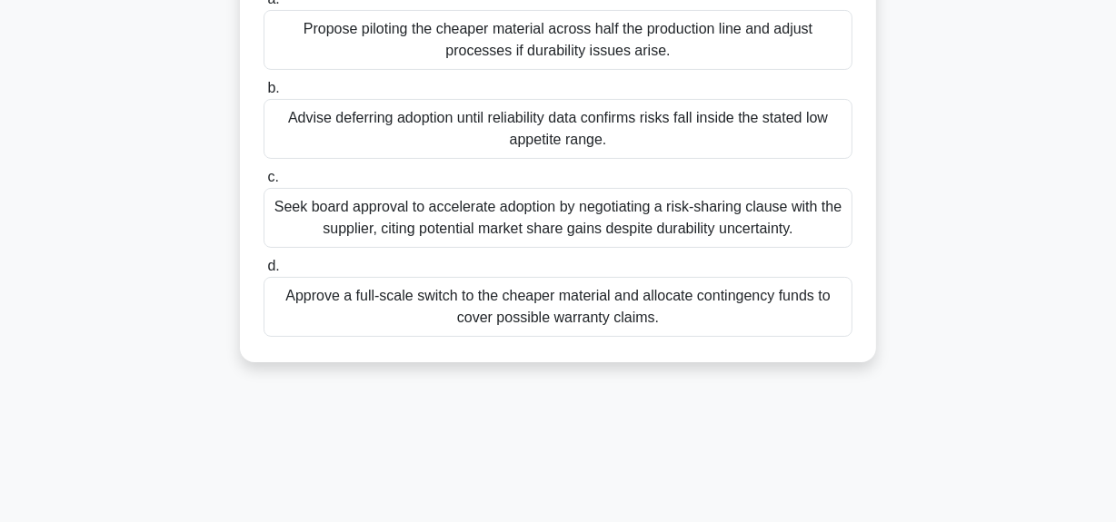
click at [617, 222] on div "Seek board approval to accelerate adoption by negotiating a risk-sharing clause…" at bounding box center [557, 218] width 589 height 60
click at [263, 184] on input "c. Seek board approval to accelerate adoption by negotiating a risk-sharing cla…" at bounding box center [263, 178] width 0 height 12
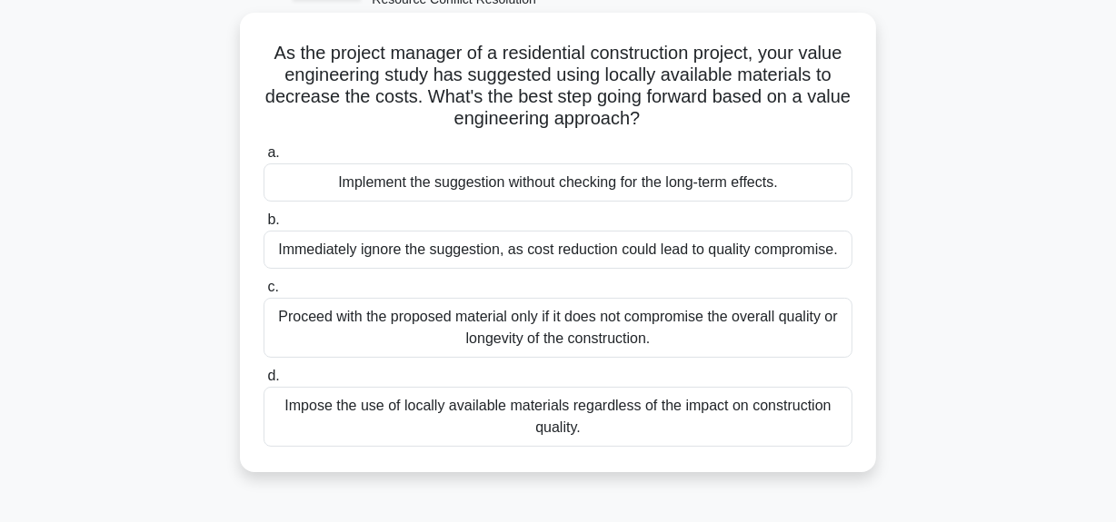
scroll to position [82, 0]
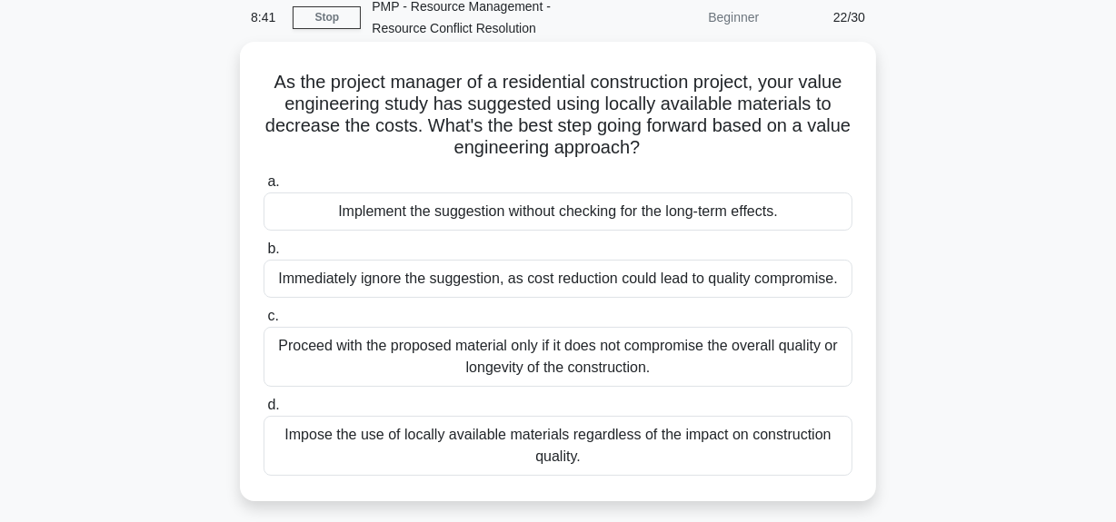
drag, startPoint x: 263, startPoint y: 78, endPoint x: 685, endPoint y: 450, distance: 561.9
click at [685, 450] on div "As the project manager of a residential construction project, your value engine…" at bounding box center [557, 271] width 621 height 445
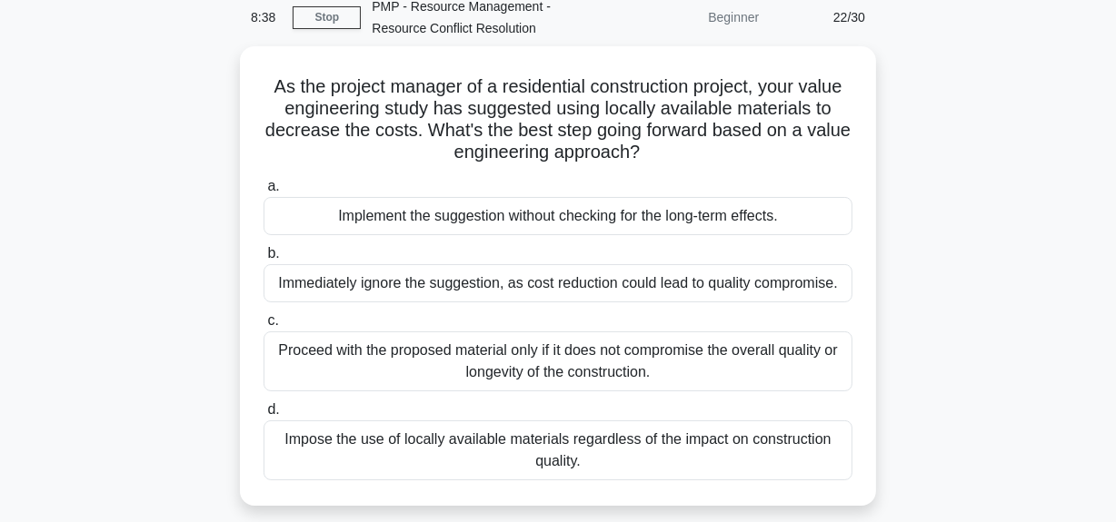
copy div "As the project manager of a residential construction project, your value engine…"
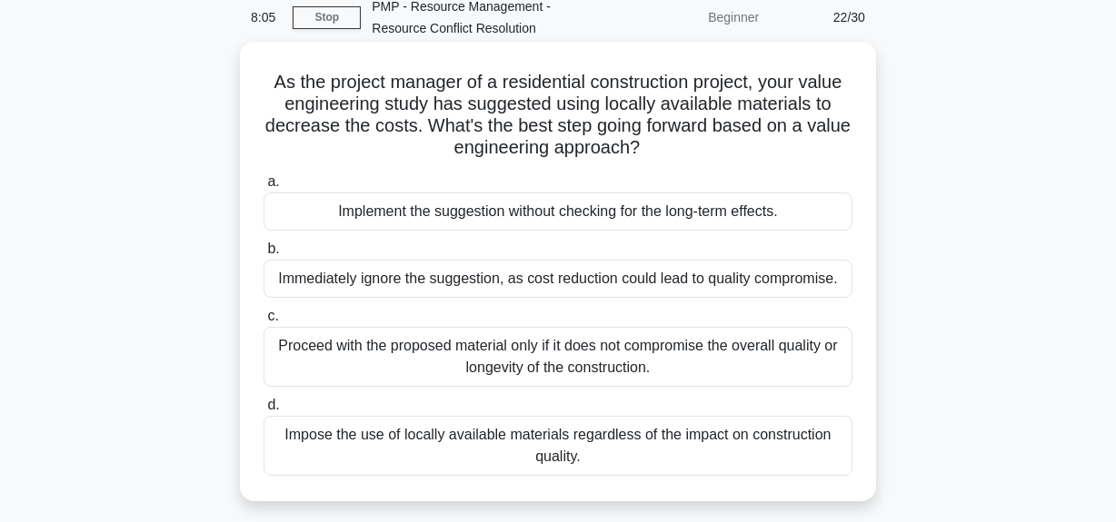
click at [699, 359] on div "Proceed with the proposed material only if it does not compromise the overall q…" at bounding box center [557, 357] width 589 height 60
click at [263, 323] on input "c. Proceed with the proposed material only if it does not compromise the overal…" at bounding box center [263, 317] width 0 height 12
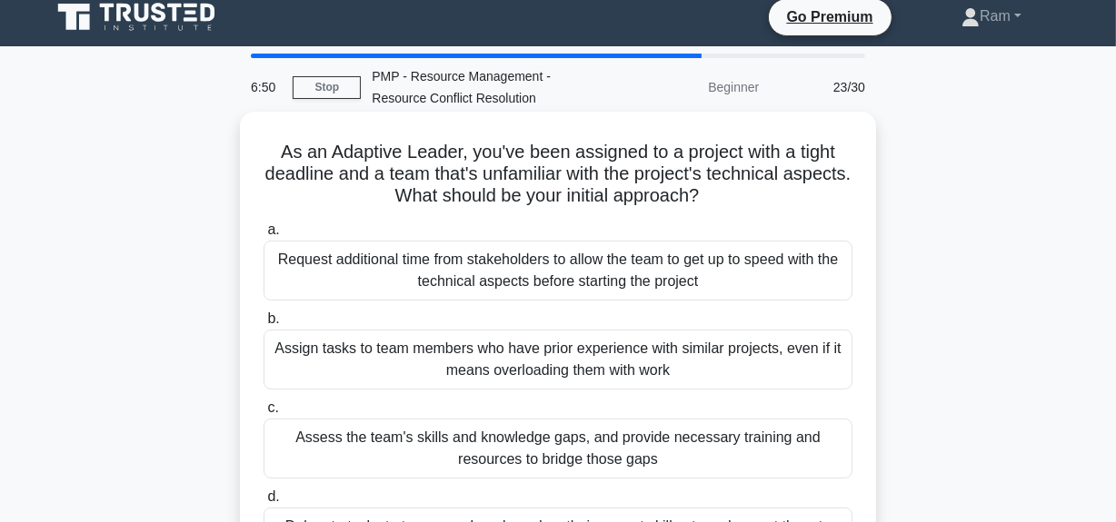
scroll to position [0, 0]
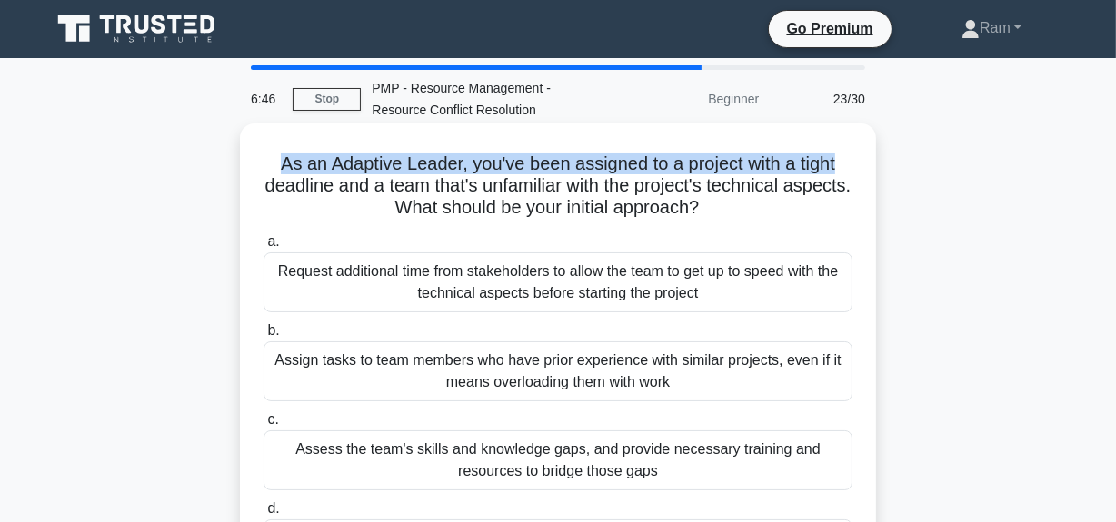
drag, startPoint x: 273, startPoint y: 164, endPoint x: 874, endPoint y: 168, distance: 600.5
click at [874, 168] on div "As an Adaptive Leader, you've been assigned to a project with a tight deadline …" at bounding box center [558, 364] width 636 height 481
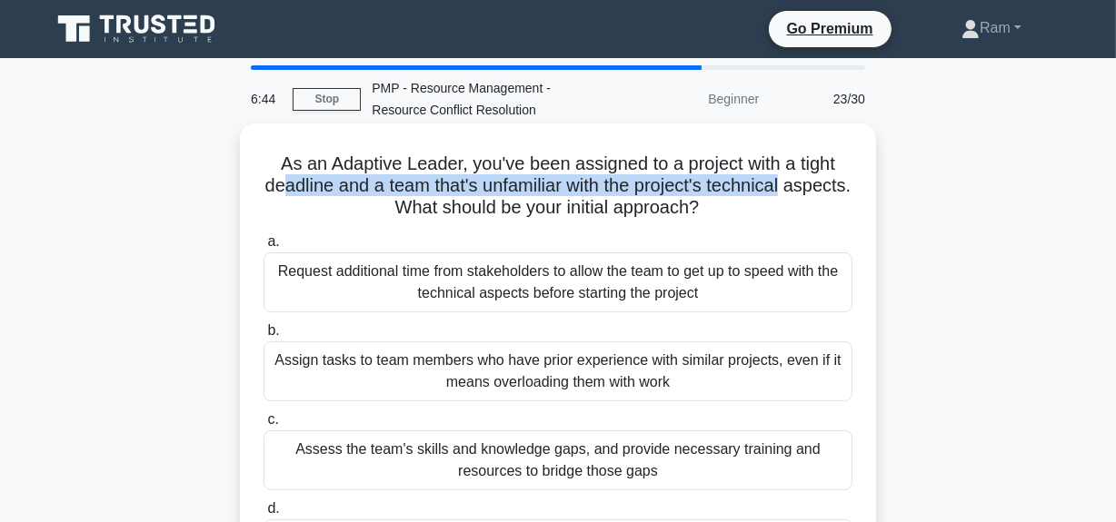
drag, startPoint x: 311, startPoint y: 185, endPoint x: 603, endPoint y: 212, distance: 293.7
click at [836, 198] on h5 "As an Adaptive Leader, you've been assigned to a project with a tight deadline …" at bounding box center [558, 186] width 592 height 67
click at [432, 221] on div "As an Adaptive Leader, you've been assigned to a project with a tight deadline …" at bounding box center [557, 364] width 621 height 467
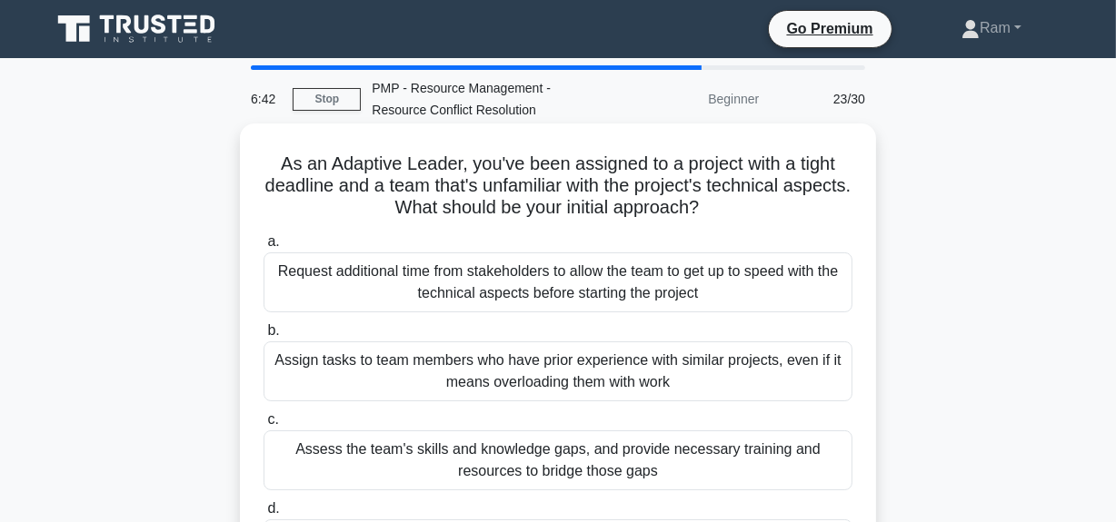
drag, startPoint x: 426, startPoint y: 208, endPoint x: 604, endPoint y: 229, distance: 179.3
click at [789, 213] on h5 "As an Adaptive Leader, you've been assigned to a project with a tight deadline …" at bounding box center [558, 186] width 592 height 67
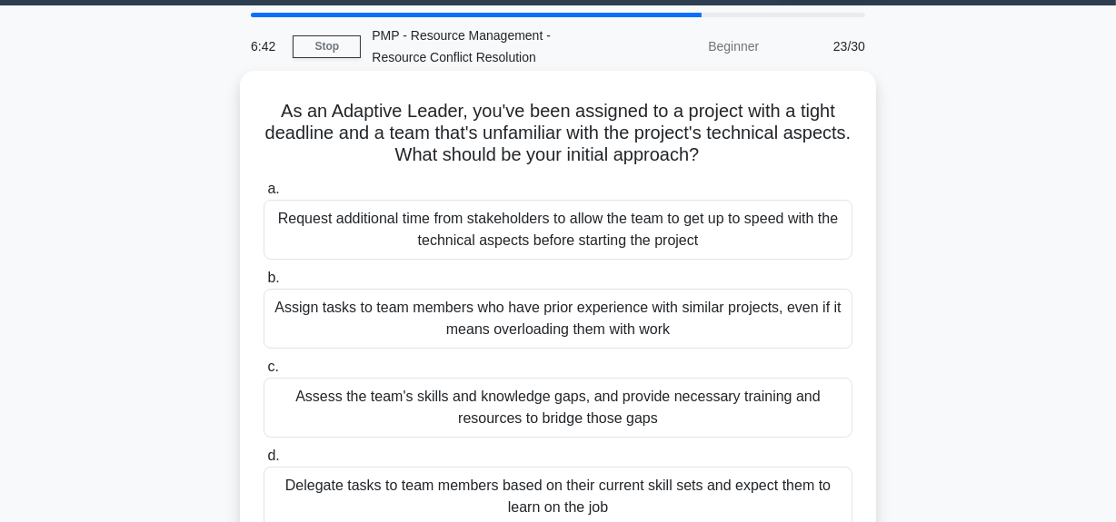
scroll to position [82, 0]
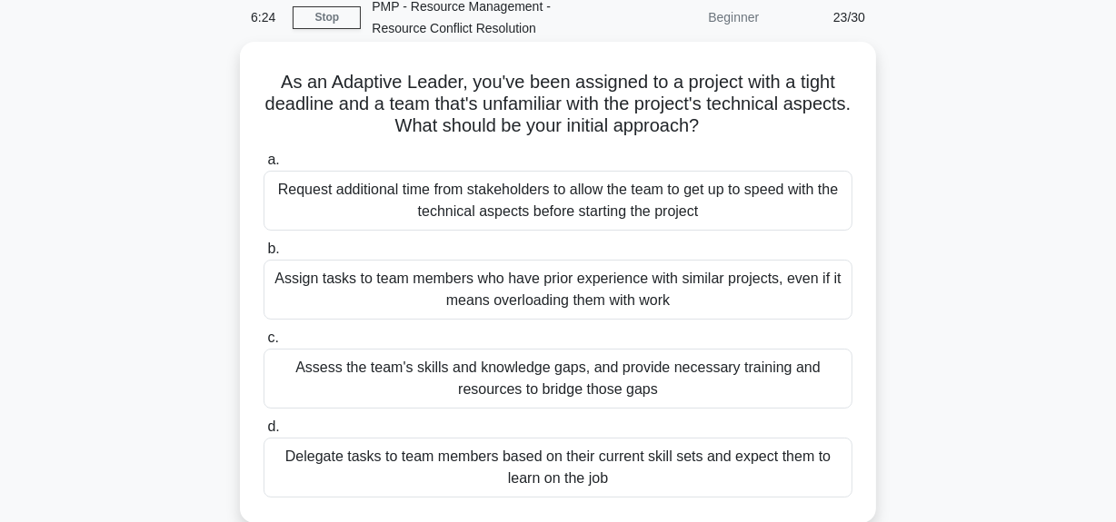
drag, startPoint x: 273, startPoint y: 80, endPoint x: 650, endPoint y: 465, distance: 539.0
click at [658, 474] on div "As an Adaptive Leader, you've been assigned to a project with a tight deadline …" at bounding box center [557, 282] width 621 height 467
click at [376, 238] on label "b. Assign tasks to team members who have prior experience with similar projects…" at bounding box center [557, 279] width 589 height 82
click at [263, 243] on input "b. Assign tasks to team members who have prior experience with similar projects…" at bounding box center [263, 249] width 0 height 12
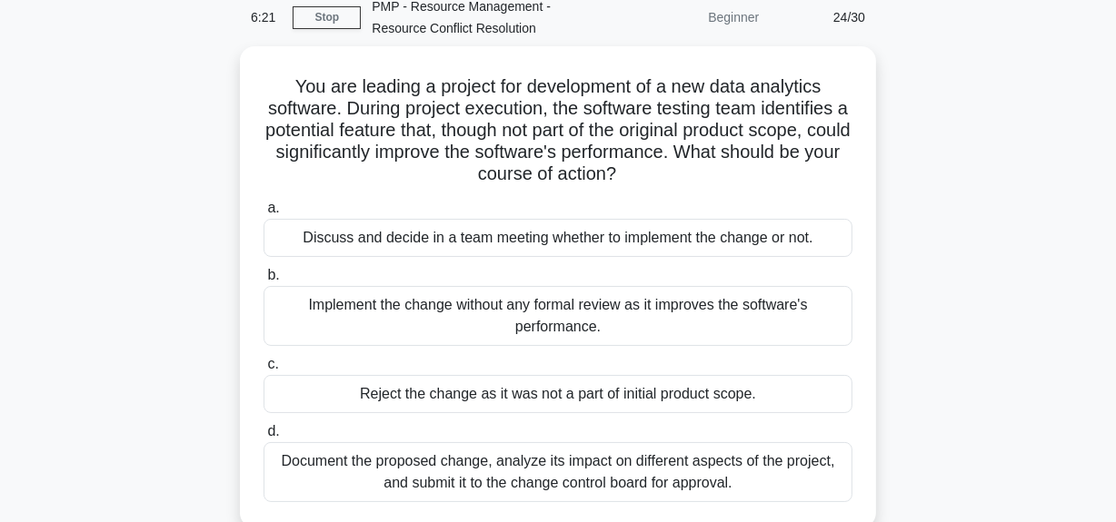
scroll to position [0, 0]
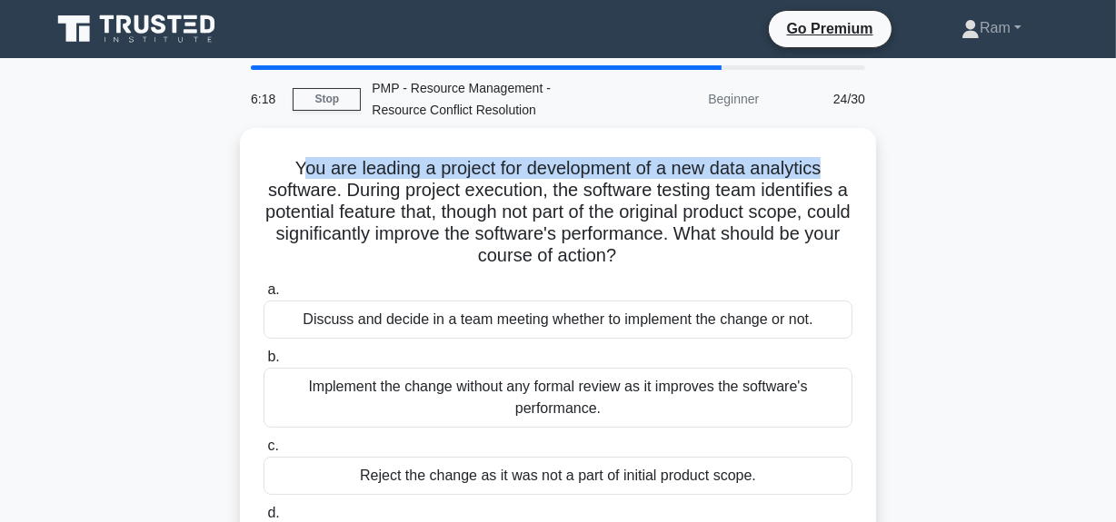
drag, startPoint x: 292, startPoint y: 164, endPoint x: 876, endPoint y: 173, distance: 584.2
click at [876, 173] on div "You are leading a project for development of a new data analytics software. Dur…" at bounding box center [558, 379] width 1036 height 503
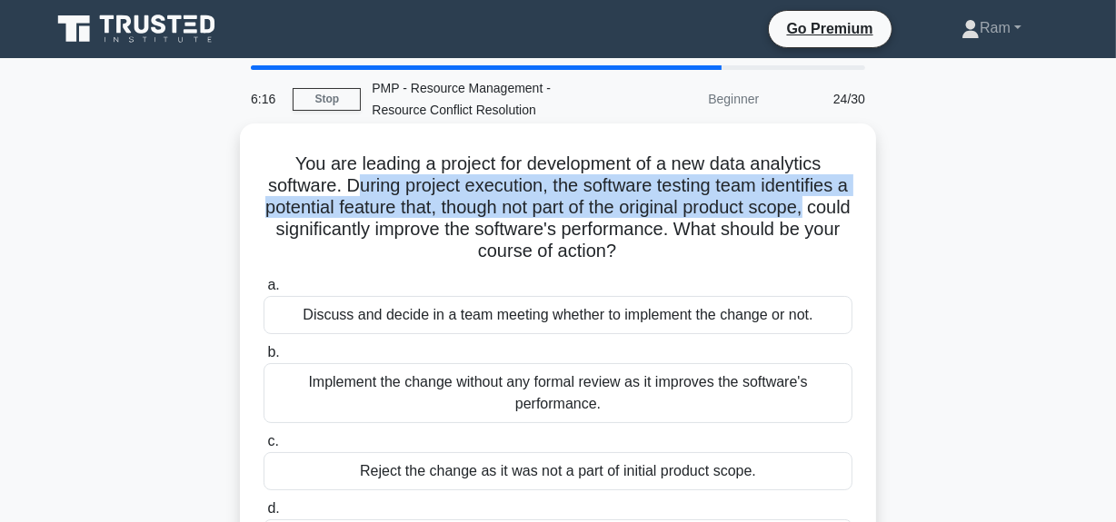
drag, startPoint x: 357, startPoint y: 187, endPoint x: 875, endPoint y: 197, distance: 517.9
click at [875, 197] on div "You are leading a project for development of a new data analytics software. Dur…" at bounding box center [558, 364] width 636 height 481
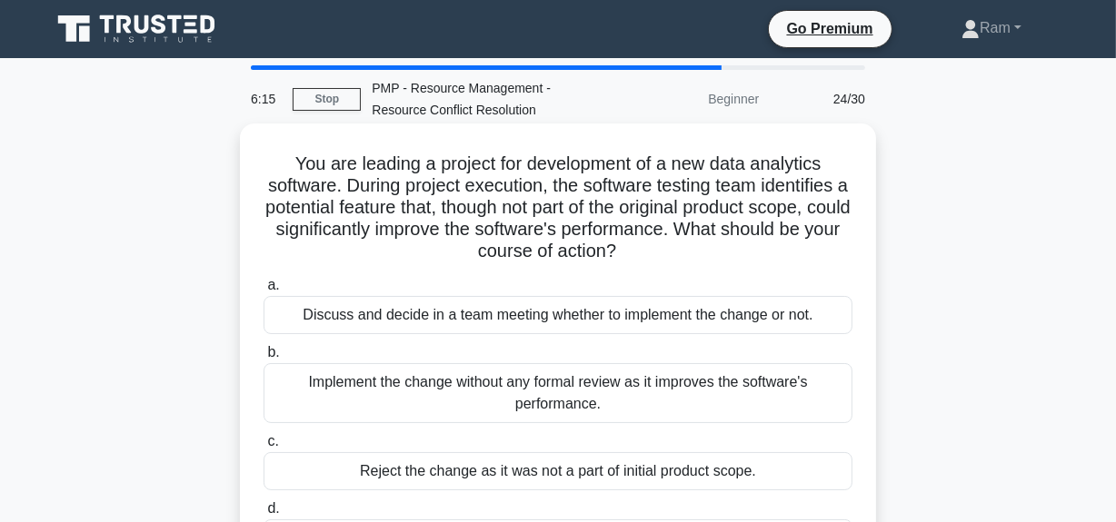
click at [426, 223] on h5 "You are leading a project for development of a new data analytics software. Dur…" at bounding box center [558, 208] width 592 height 111
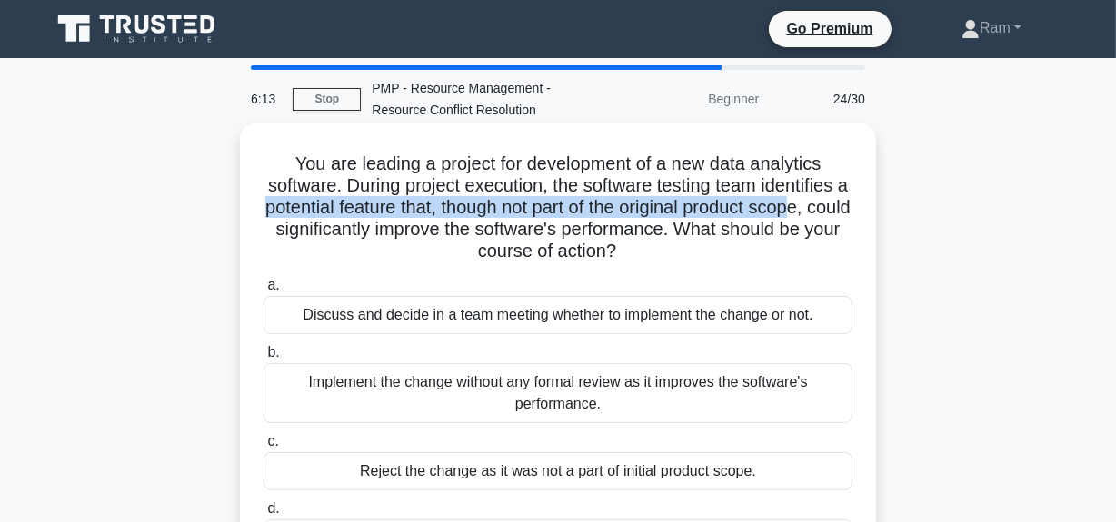
drag, startPoint x: 275, startPoint y: 215, endPoint x: 829, endPoint y: 217, distance: 554.2
click at [829, 217] on h5 "You are leading a project for development of a new data analytics software. Dur…" at bounding box center [558, 208] width 592 height 111
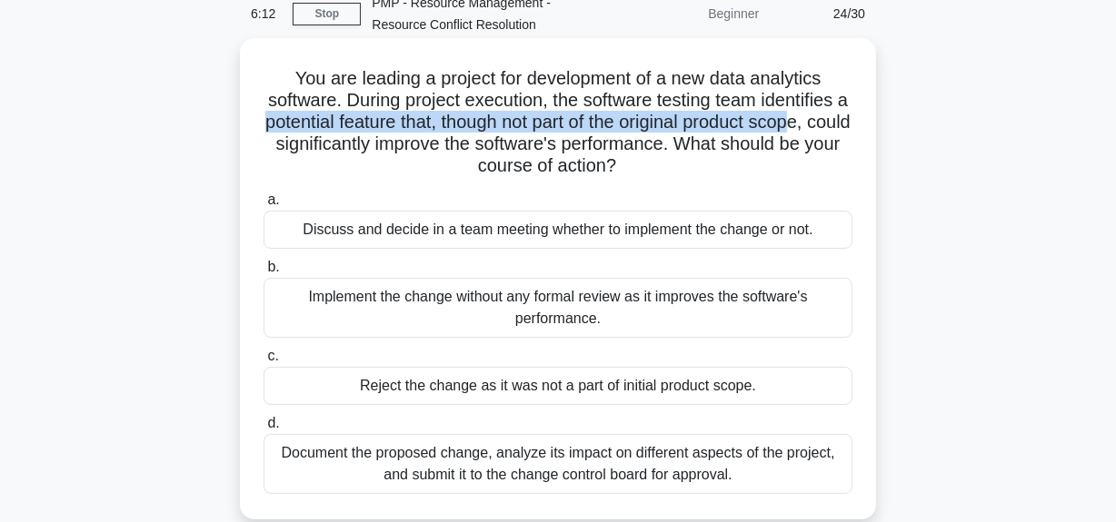
scroll to position [164, 0]
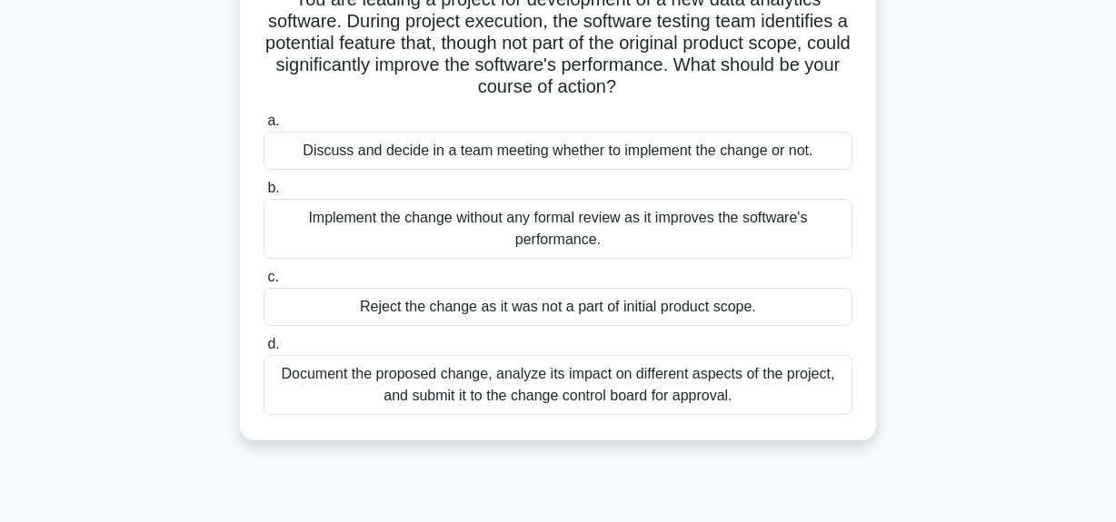
click at [558, 389] on div "Document the proposed change, analyze its impact on different aspects of the pr…" at bounding box center [557, 385] width 589 height 60
click at [263, 351] on input "d. Document the proposed change, analyze its impact on different aspects of the…" at bounding box center [263, 345] width 0 height 12
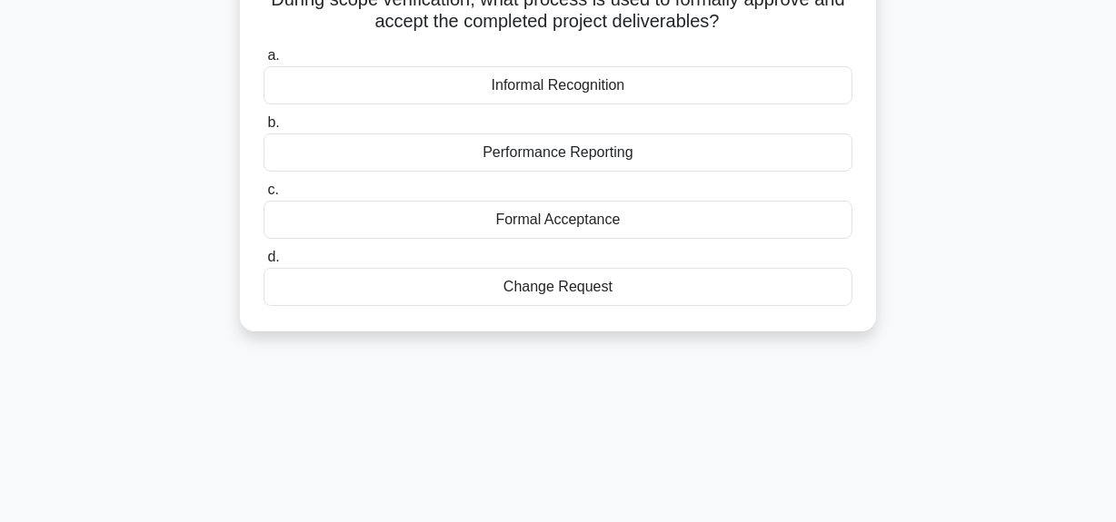
scroll to position [0, 0]
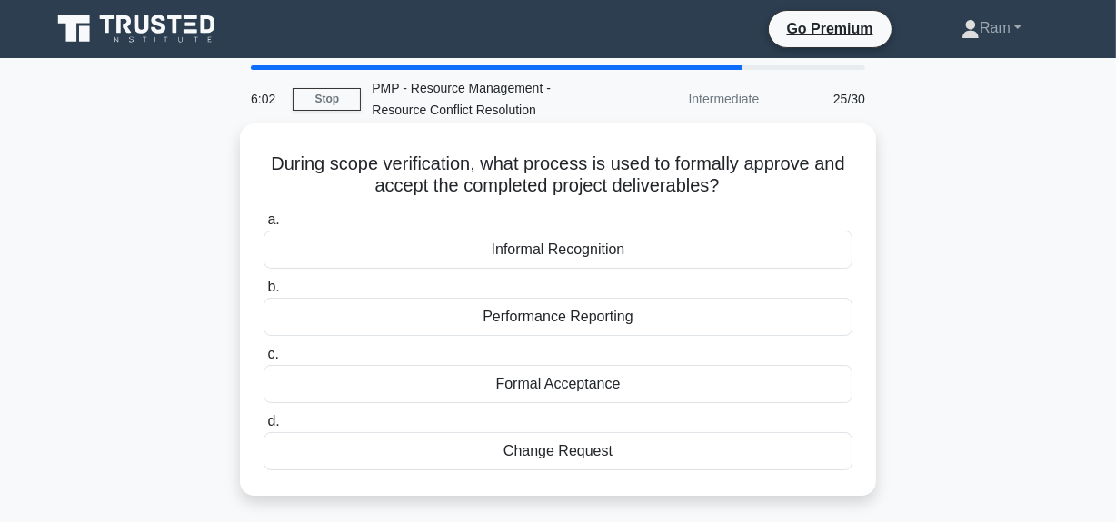
drag, startPoint x: 276, startPoint y: 164, endPoint x: 816, endPoint y: 189, distance: 540.2
click at [816, 189] on h5 "During scope verification, what process is used to formally approve and accept …" at bounding box center [558, 175] width 592 height 45
click at [362, 185] on h5 "During scope verification, what process is used to formally approve and accept …" at bounding box center [558, 175] width 592 height 45
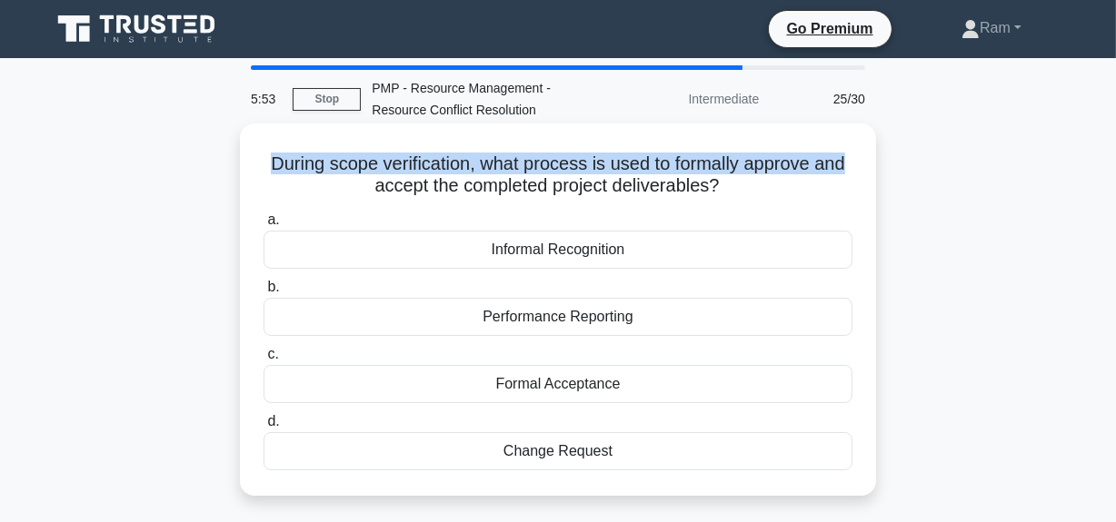
drag, startPoint x: 265, startPoint y: 168, endPoint x: 854, endPoint y: 165, distance: 588.7
click at [854, 165] on div "During scope verification, what process is used to formally approve and accept …" at bounding box center [557, 310] width 621 height 358
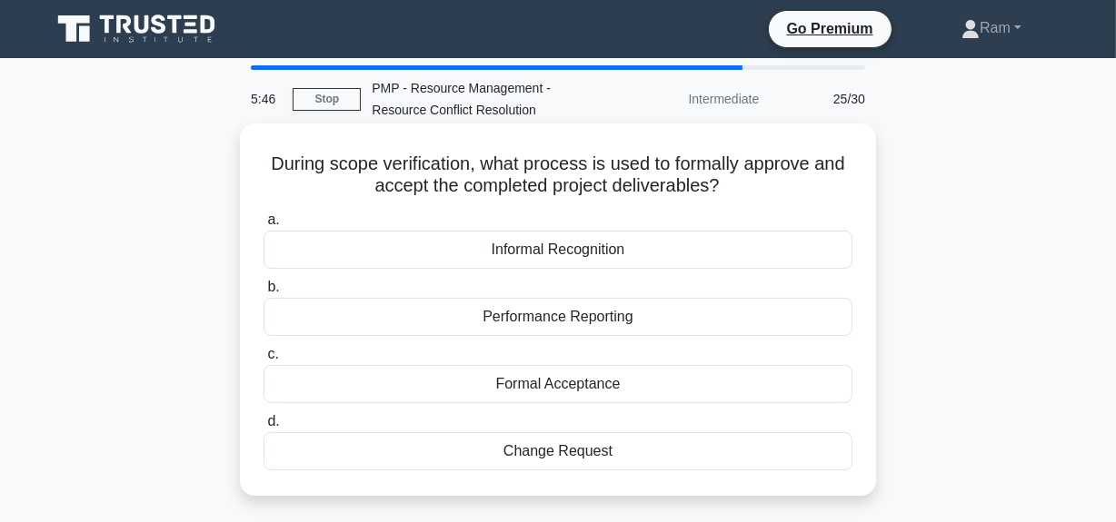
click at [287, 191] on h5 "During scope verification, what process is used to formally approve and accept …" at bounding box center [558, 175] width 592 height 45
drag, startPoint x: 268, startPoint y: 165, endPoint x: 642, endPoint y: 451, distance: 470.6
click at [642, 451] on div "During scope verification, what process is used to formally approve and accept …" at bounding box center [557, 310] width 621 height 358
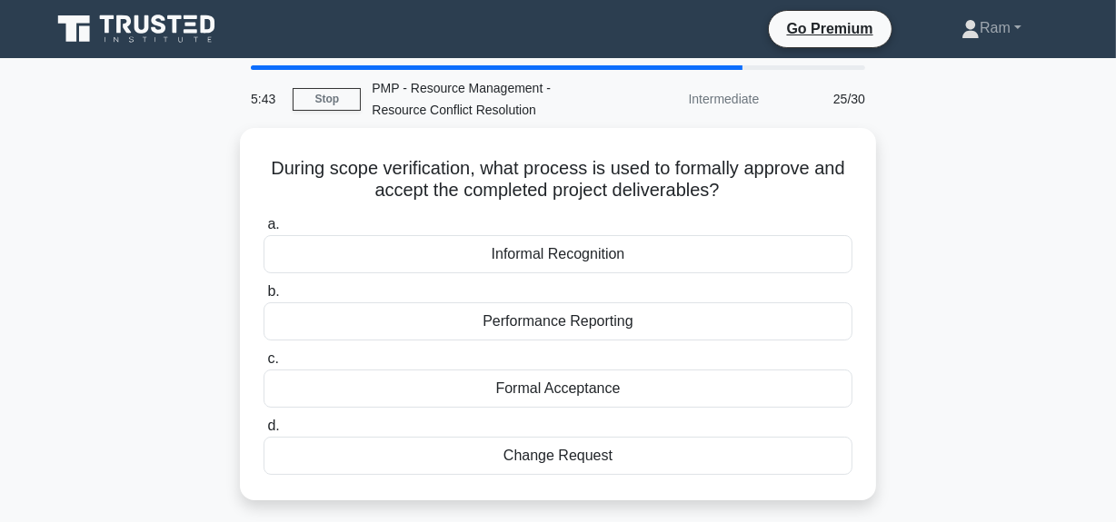
copy div "During scope verification, what process is used to formally approve and accept …"
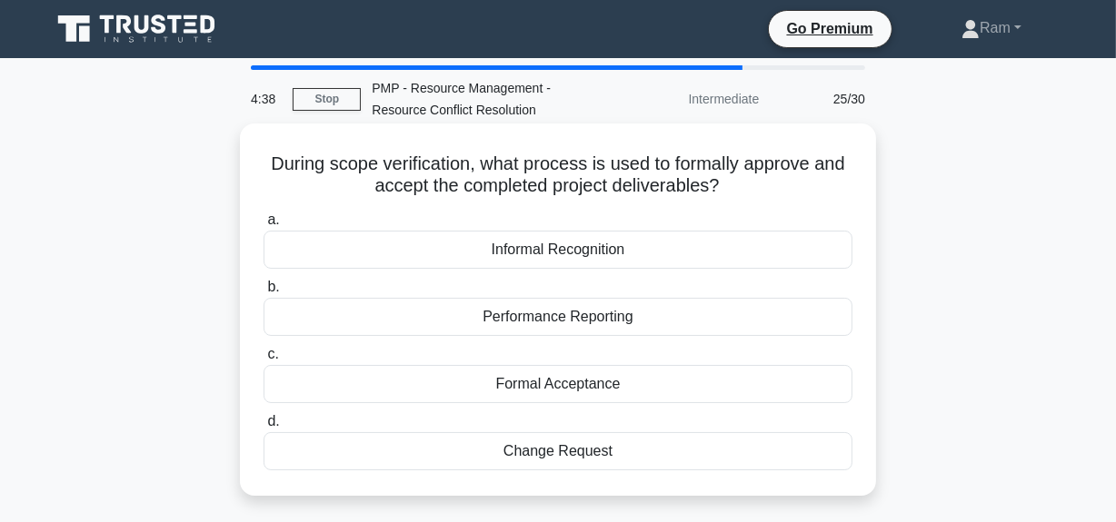
click at [558, 382] on div "Formal Acceptance" at bounding box center [557, 384] width 589 height 38
click at [263, 361] on input "c. Formal Acceptance" at bounding box center [263, 355] width 0 height 12
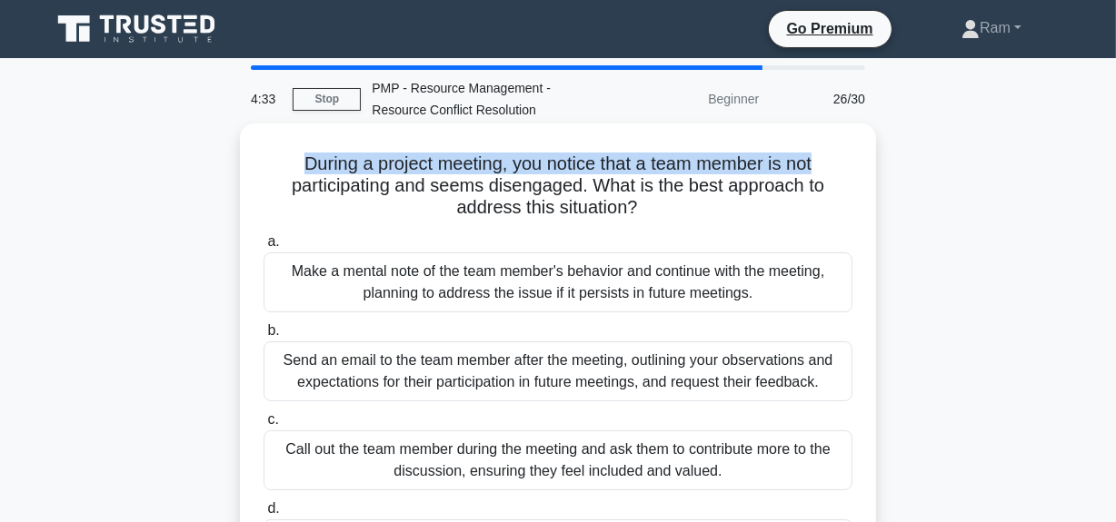
drag, startPoint x: 294, startPoint y: 167, endPoint x: 829, endPoint y: 161, distance: 535.1
click at [829, 161] on h5 "During a project meeting, you notice that a team member is not participating an…" at bounding box center [558, 186] width 592 height 67
drag, startPoint x: 282, startPoint y: 191, endPoint x: 830, endPoint y: 214, distance: 549.2
click at [830, 214] on h5 "During a project meeting, you notice that a team member is not participating an…" at bounding box center [558, 186] width 592 height 67
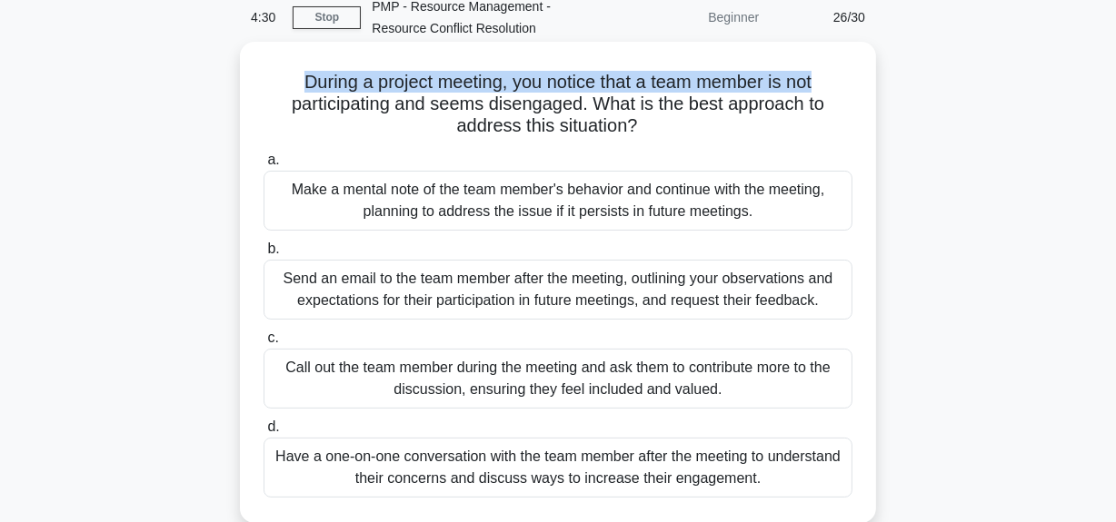
scroll to position [164, 0]
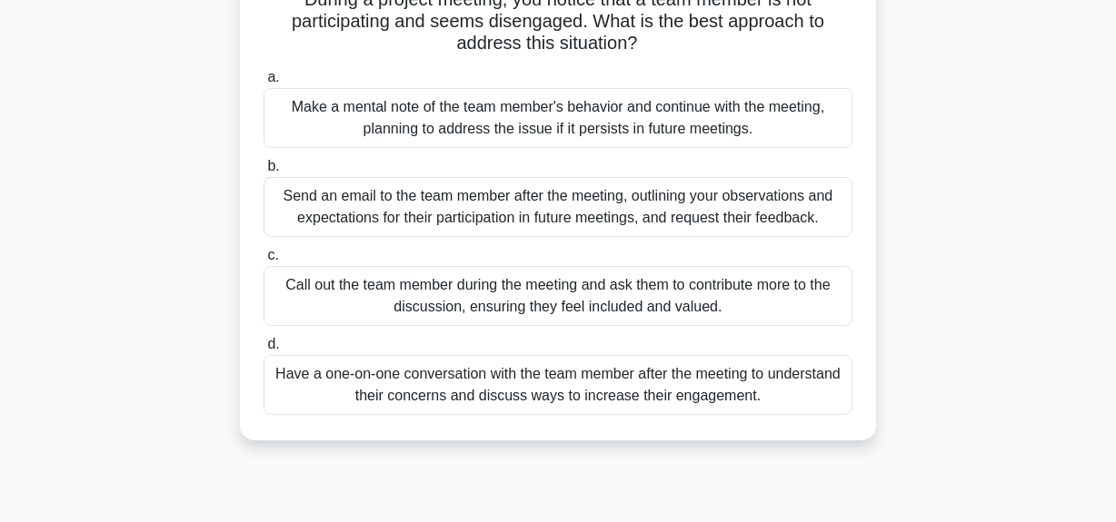
click at [639, 392] on div "Have a one-on-one conversation with the team member after the meeting to unders…" at bounding box center [557, 385] width 589 height 60
click at [263, 351] on input "d. Have a one-on-one conversation with the team member after the meeting to und…" at bounding box center [263, 345] width 0 height 12
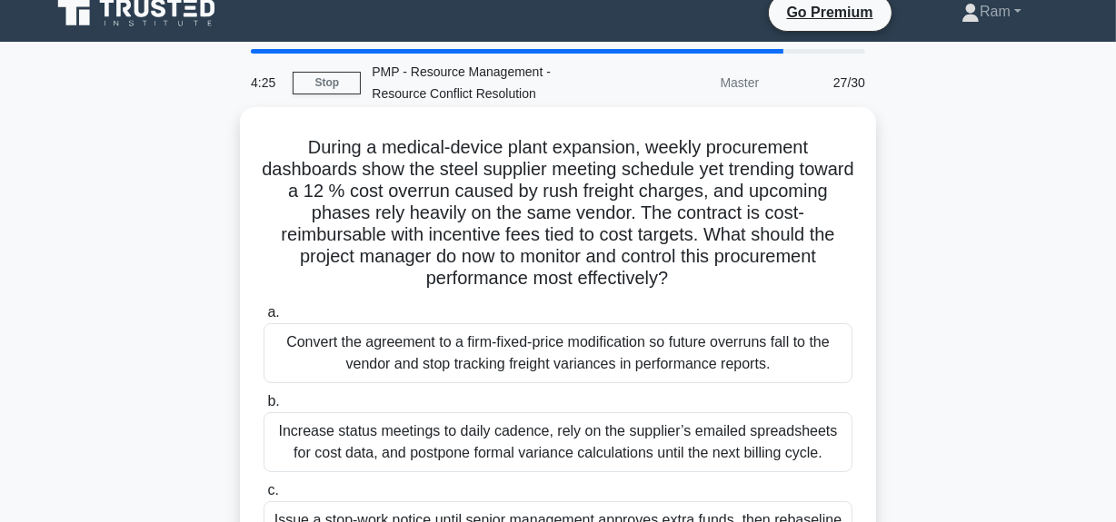
scroll to position [0, 0]
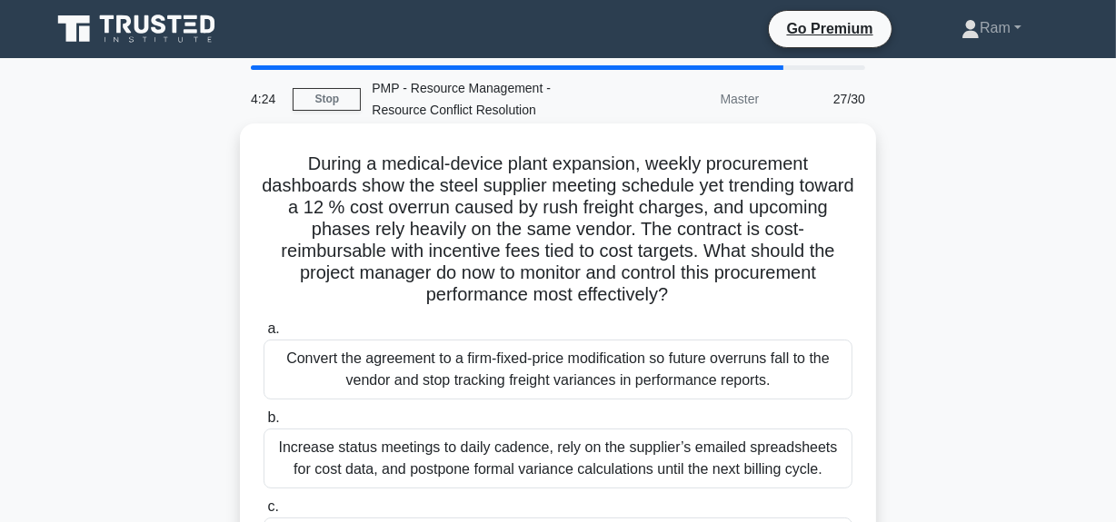
drag, startPoint x: 720, startPoint y: 247, endPoint x: 766, endPoint y: 297, distance: 67.5
click at [766, 297] on h5 "During a medical-device plant expansion, weekly procurement dashboards show the…" at bounding box center [558, 230] width 592 height 154
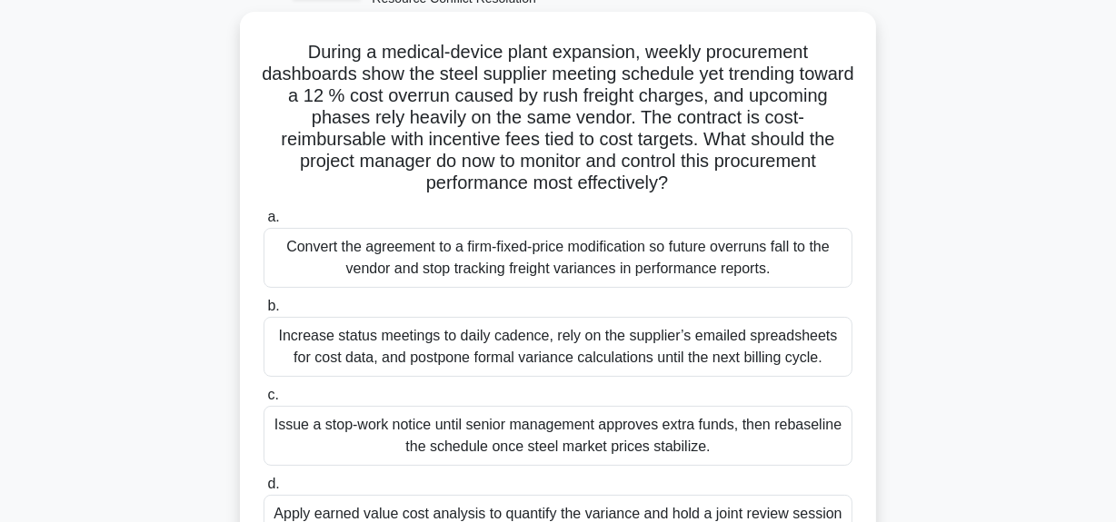
scroll to position [82, 0]
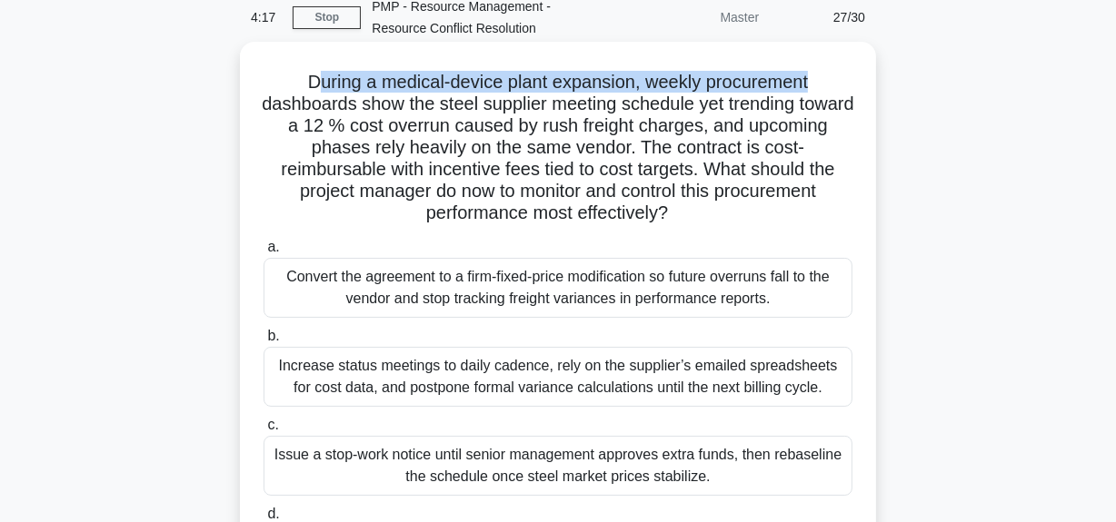
drag, startPoint x: 309, startPoint y: 80, endPoint x: 860, endPoint y: 80, distance: 551.4
click at [860, 80] on div "During a medical-device plant expansion, weekly procurement dashboards show the…" at bounding box center [557, 326] width 621 height 554
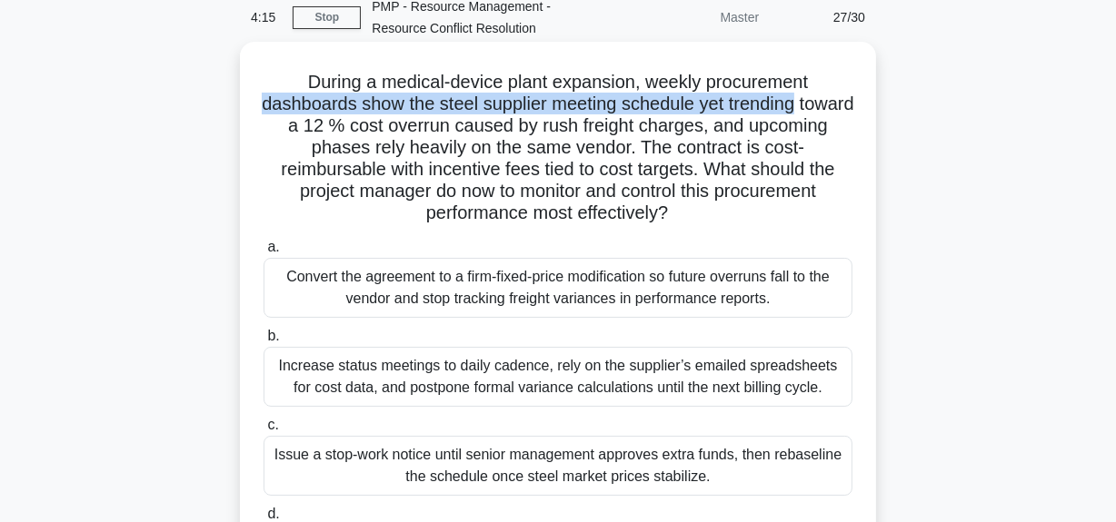
drag, startPoint x: 288, startPoint y: 104, endPoint x: 861, endPoint y: 103, distance: 573.3
click at [861, 103] on div "During a medical-device plant expansion, weekly procurement dashboards show the…" at bounding box center [557, 326] width 621 height 554
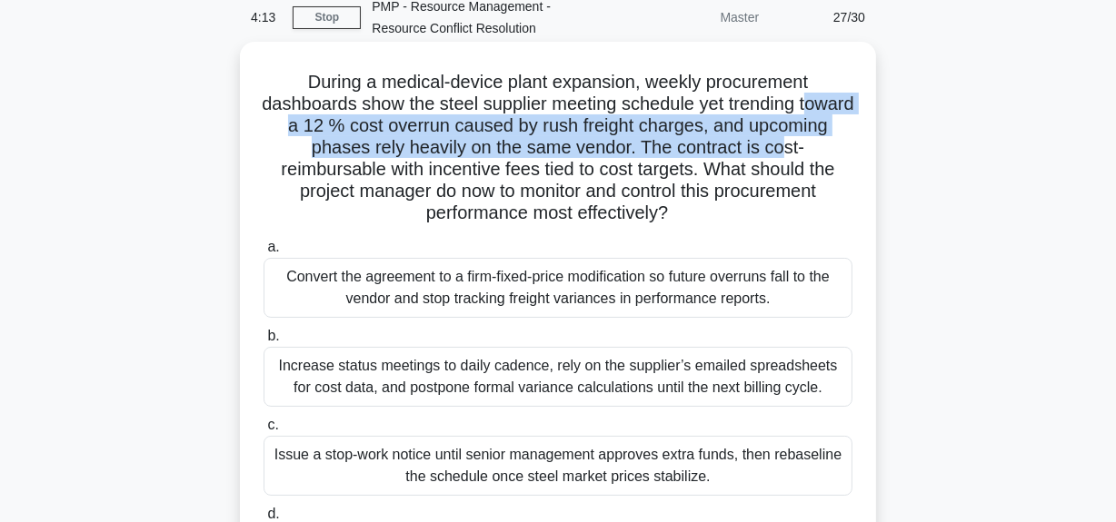
drag, startPoint x: 302, startPoint y: 131, endPoint x: 831, endPoint y: 147, distance: 529.9
click at [831, 147] on h5 "During a medical-device plant expansion, weekly procurement dashboards show the…" at bounding box center [558, 148] width 592 height 154
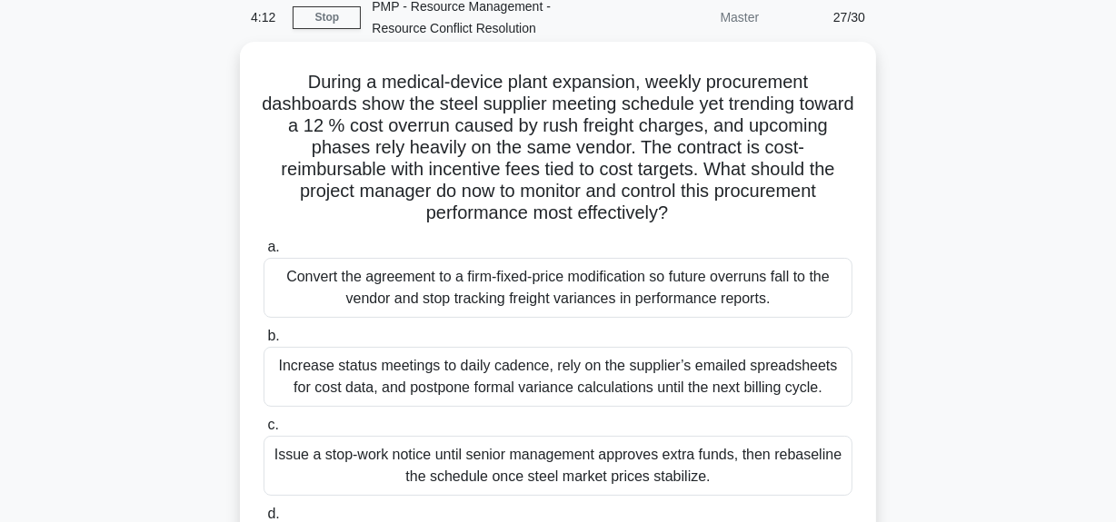
click at [317, 191] on h5 "During a medical-device plant expansion, weekly procurement dashboards show the…" at bounding box center [558, 148] width 592 height 154
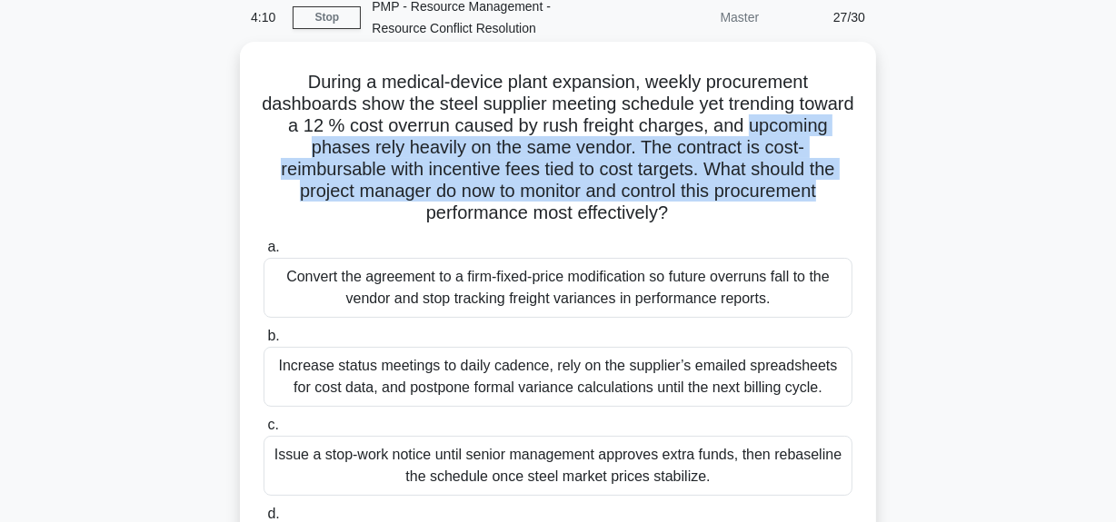
drag, startPoint x: 264, startPoint y: 152, endPoint x: 858, endPoint y: 195, distance: 594.8
click at [858, 195] on div "During a medical-device plant expansion, weekly procurement dashboards show the…" at bounding box center [557, 326] width 621 height 554
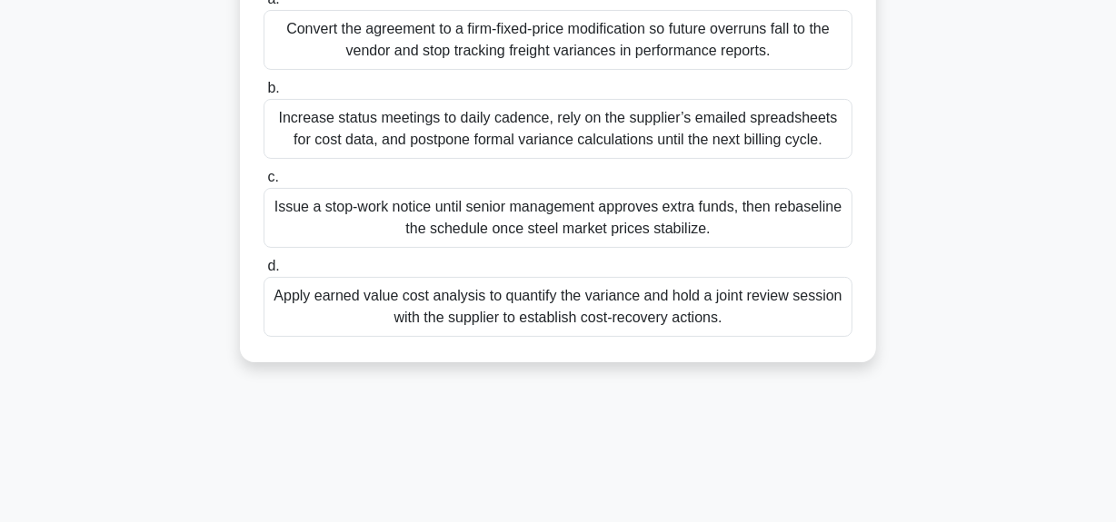
scroll to position [247, 0]
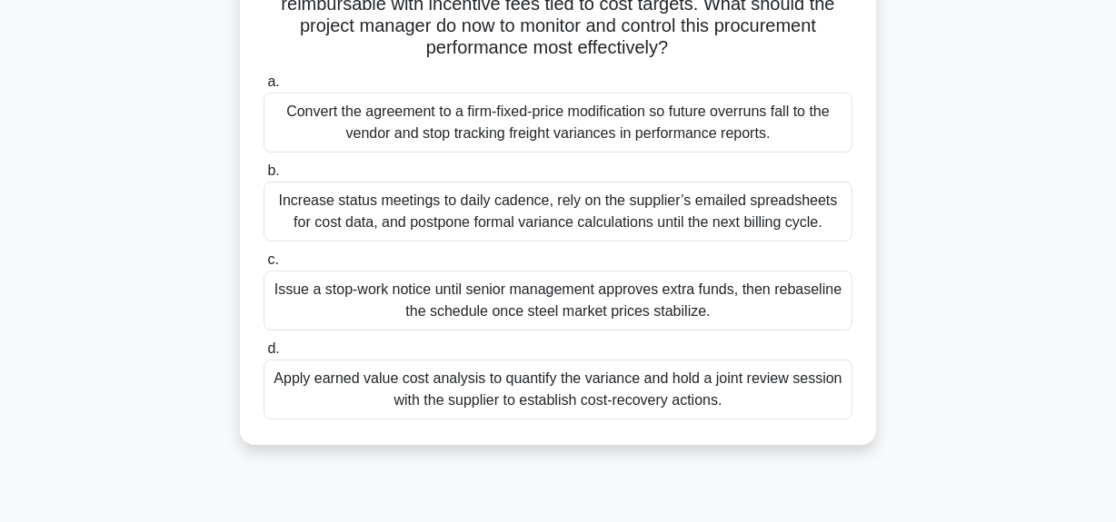
click at [687, 392] on div "Apply earned value cost analysis to quantify the variance and hold a joint revi…" at bounding box center [557, 390] width 589 height 60
click at [263, 355] on input "d. Apply earned value cost analysis to quantify the variance and hold a joint r…" at bounding box center [263, 349] width 0 height 12
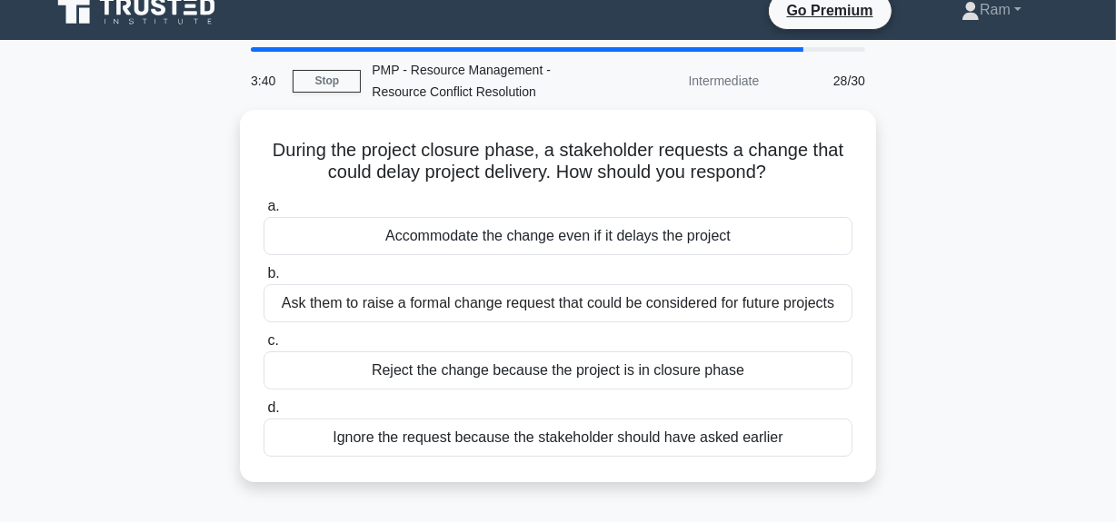
scroll to position [0, 0]
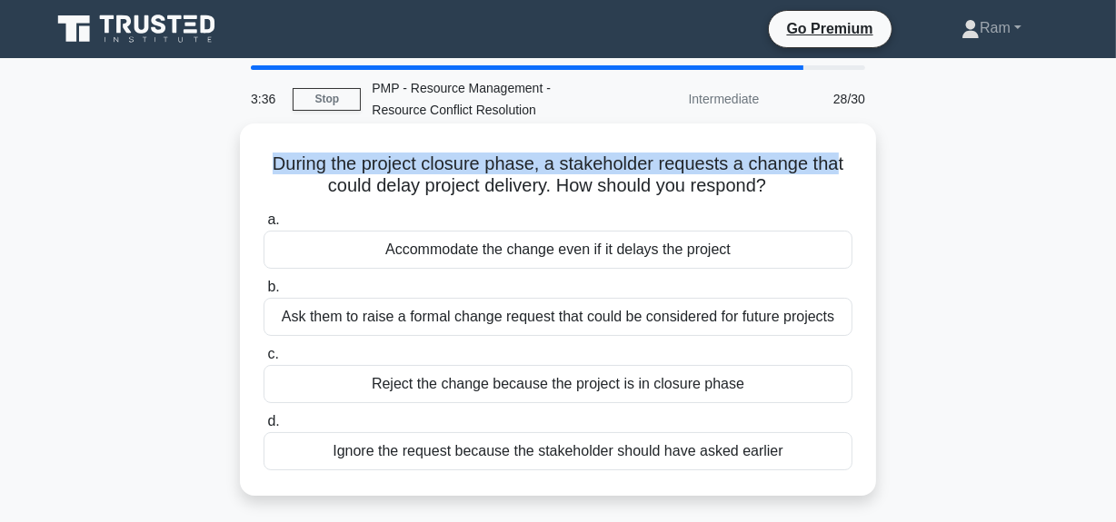
drag, startPoint x: 272, startPoint y: 164, endPoint x: 844, endPoint y: 159, distance: 572.4
click at [844, 159] on h5 "During the project closure phase, a stakeholder requests a change that could de…" at bounding box center [558, 175] width 592 height 45
drag, startPoint x: 346, startPoint y: 180, endPoint x: 806, endPoint y: 190, distance: 459.8
click at [806, 190] on h5 "During the project closure phase, a stakeholder requests a change that could de…" at bounding box center [558, 175] width 592 height 45
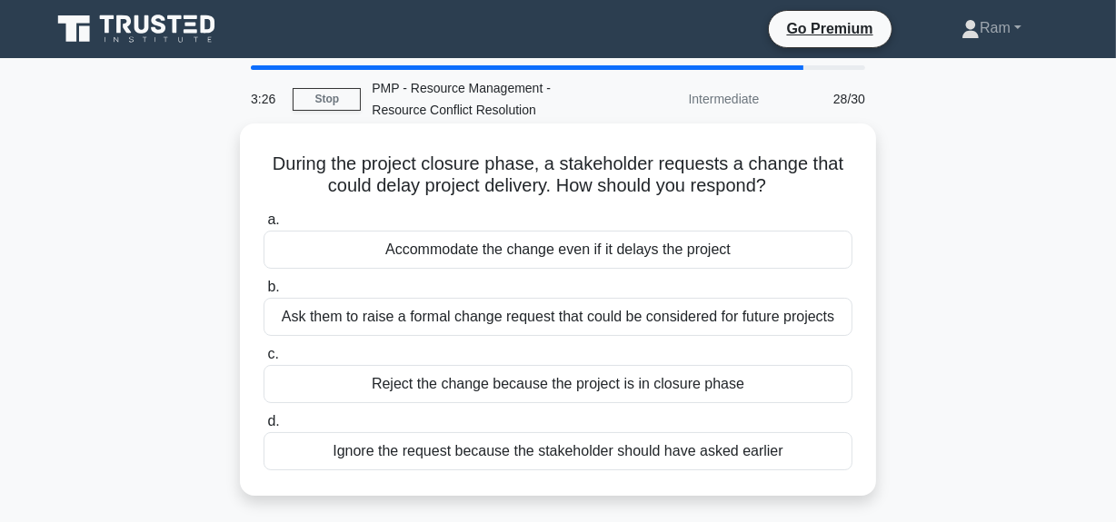
click at [536, 316] on div "Ask them to raise a formal change request that could be considered for future p…" at bounding box center [557, 317] width 589 height 38
click at [263, 293] on input "b. Ask them to raise a formal change request that could be considered for futur…" at bounding box center [263, 288] width 0 height 12
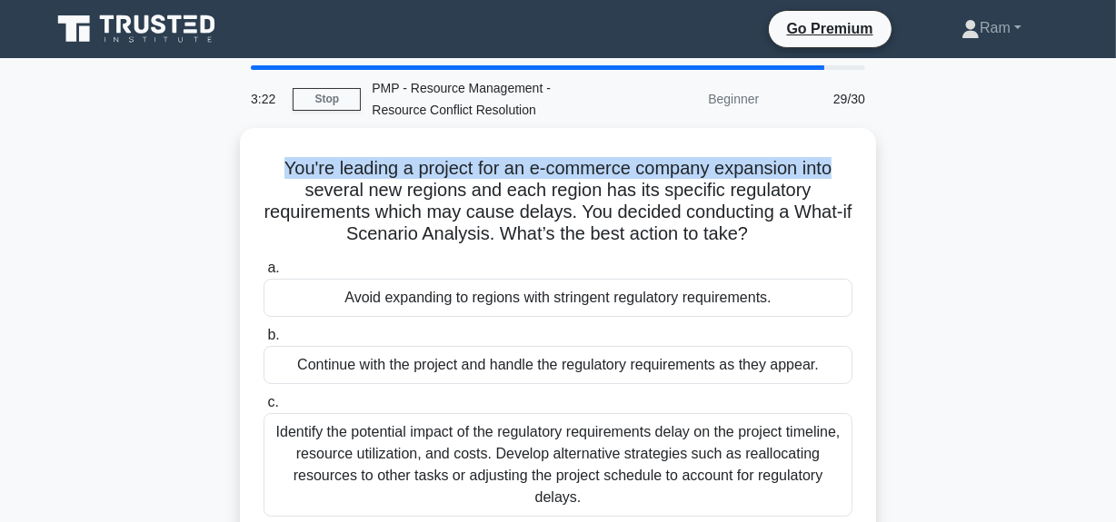
drag, startPoint x: 269, startPoint y: 159, endPoint x: 879, endPoint y: 168, distance: 610.6
click at [879, 168] on div "You're leading a project for an e-commerce company expansion into several new r…" at bounding box center [558, 379] width 1036 height 503
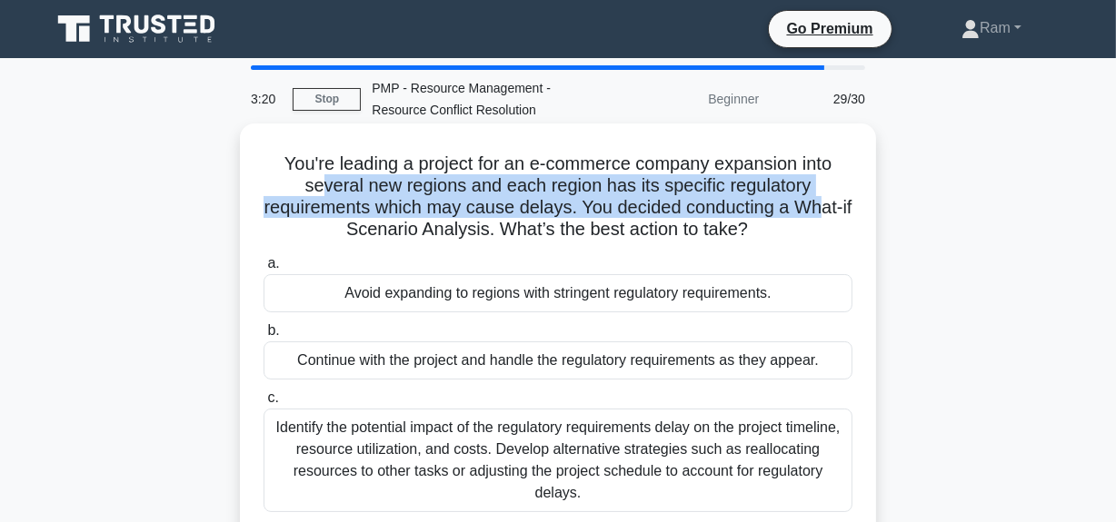
drag, startPoint x: 317, startPoint y: 188, endPoint x: 830, endPoint y: 204, distance: 513.6
click at [830, 204] on h5 "You're leading a project for an e-commerce company expansion into several new r…" at bounding box center [558, 197] width 592 height 89
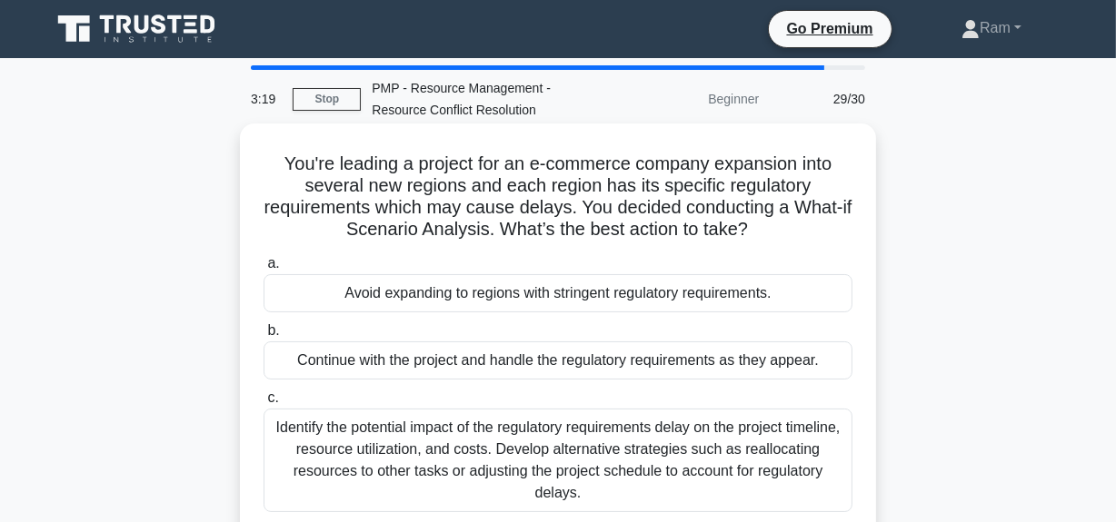
drag, startPoint x: 438, startPoint y: 233, endPoint x: 619, endPoint y: 241, distance: 180.9
click at [439, 234] on h5 "You're leading a project for an e-commerce company expansion into several new r…" at bounding box center [558, 197] width 592 height 89
drag, startPoint x: 584, startPoint y: 206, endPoint x: 761, endPoint y: 244, distance: 181.2
click at [761, 244] on div "You're leading a project for an e-commerce company expansion into several new r…" at bounding box center [557, 364] width 621 height 467
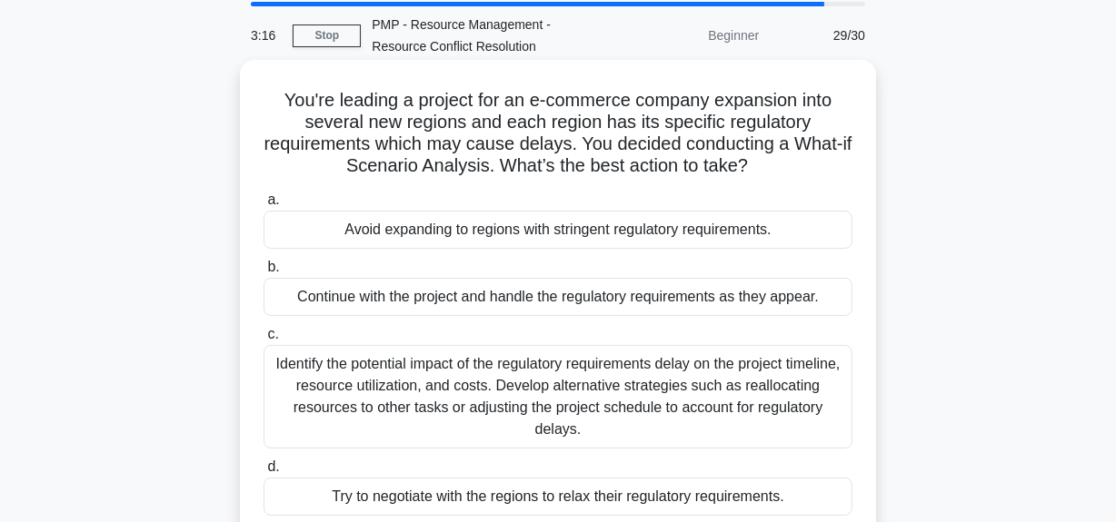
scroll to position [164, 0]
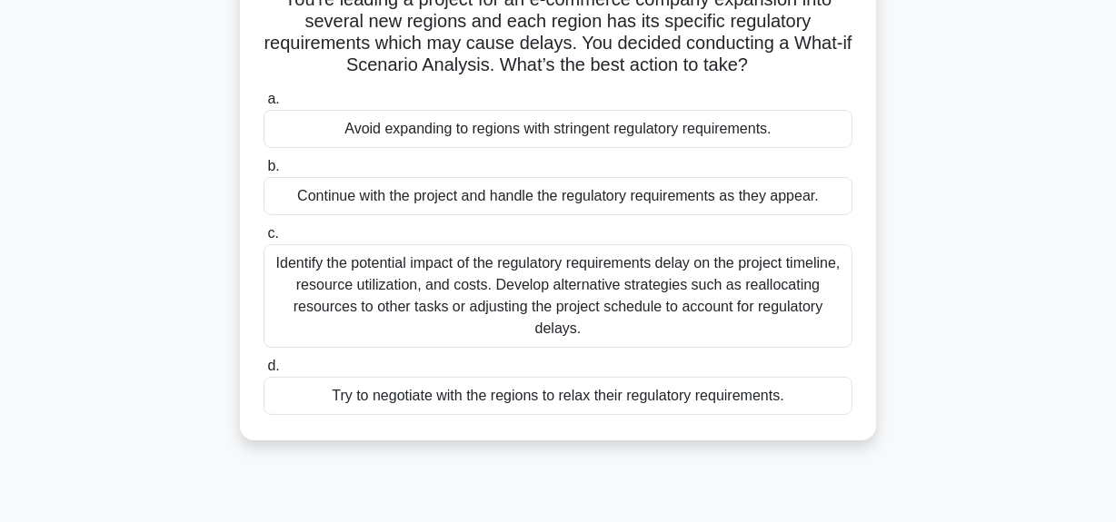
click at [496, 300] on div "Identify the potential impact of the regulatory requirements delay on the proje…" at bounding box center [557, 296] width 589 height 104
click at [263, 240] on input "c. Identify the potential impact of the regulatory requirements delay on the pr…" at bounding box center [263, 234] width 0 height 12
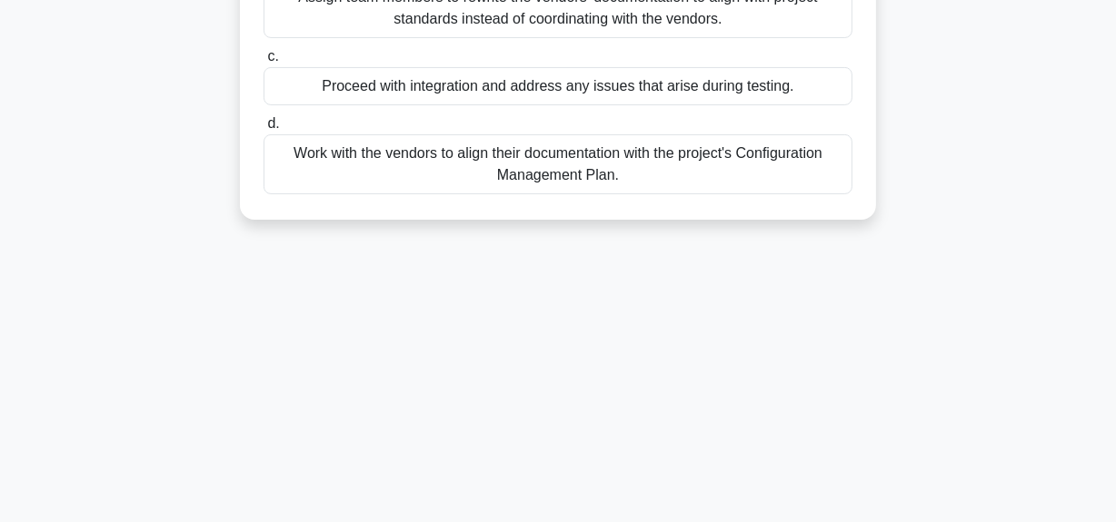
scroll to position [458, 0]
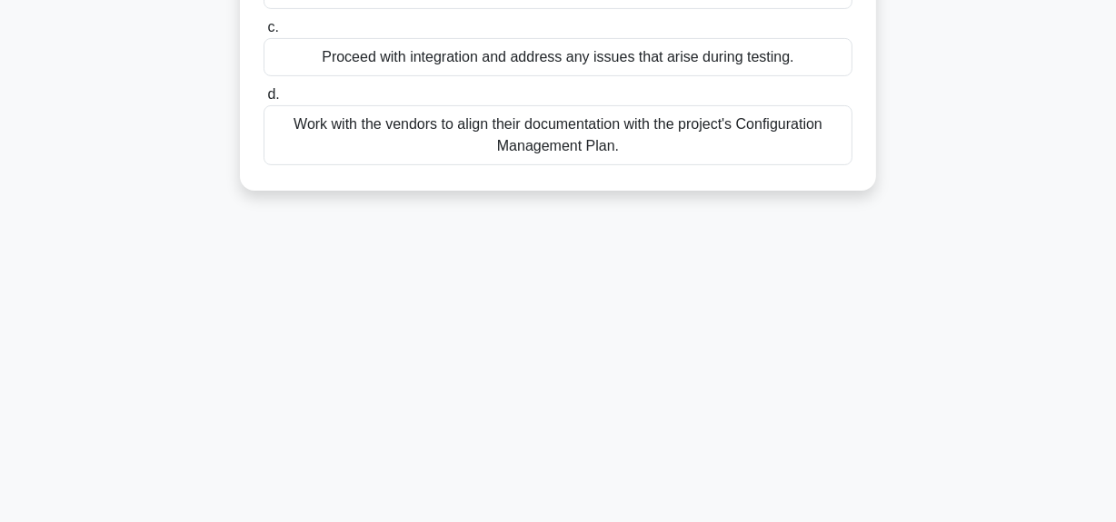
drag, startPoint x: 280, startPoint y: 78, endPoint x: 646, endPoint y: 163, distance: 375.7
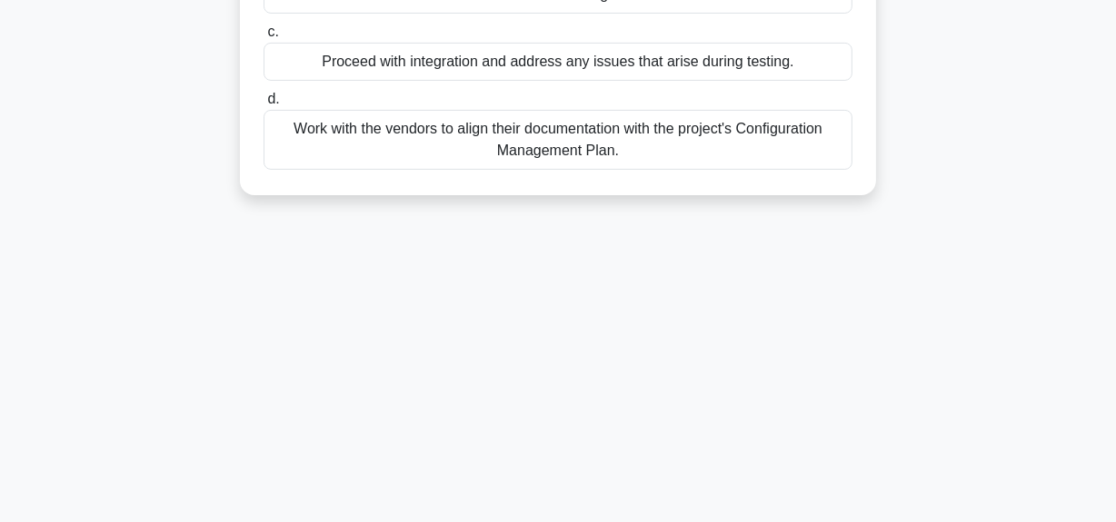
copy div "You are managing a project where multiple vendors are contributing different co…"
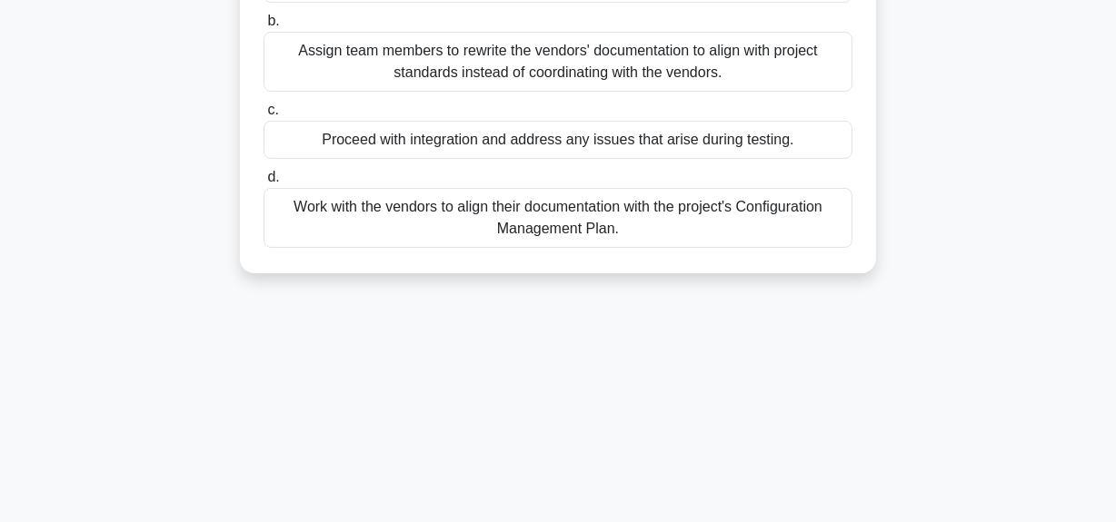
click at [517, 217] on div "Work with the vendors to align their documentation with the project's Configura…" at bounding box center [557, 218] width 589 height 60
click at [263, 184] on input "d. Work with the vendors to align their documentation with the project's Config…" at bounding box center [263, 178] width 0 height 12
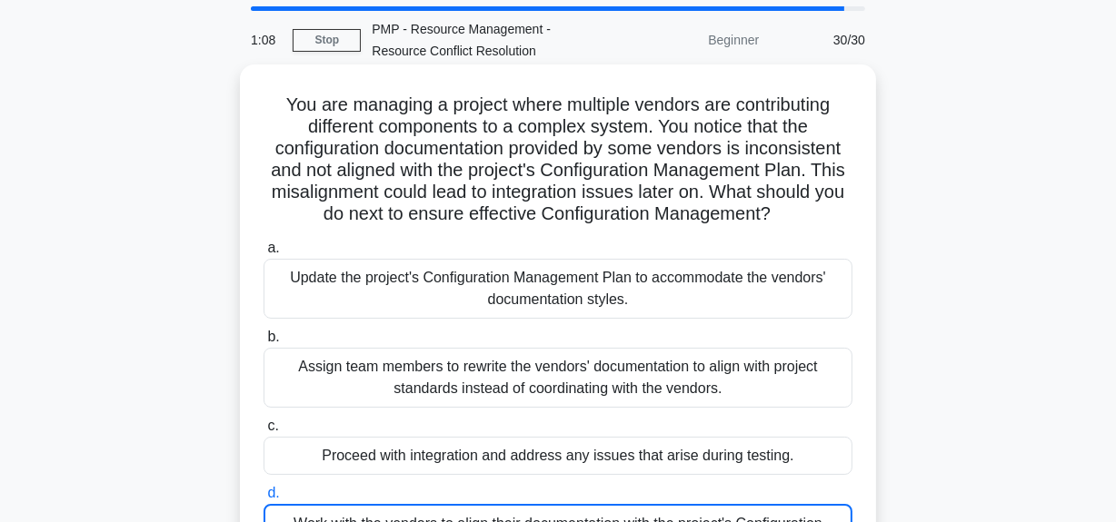
scroll to position [0, 0]
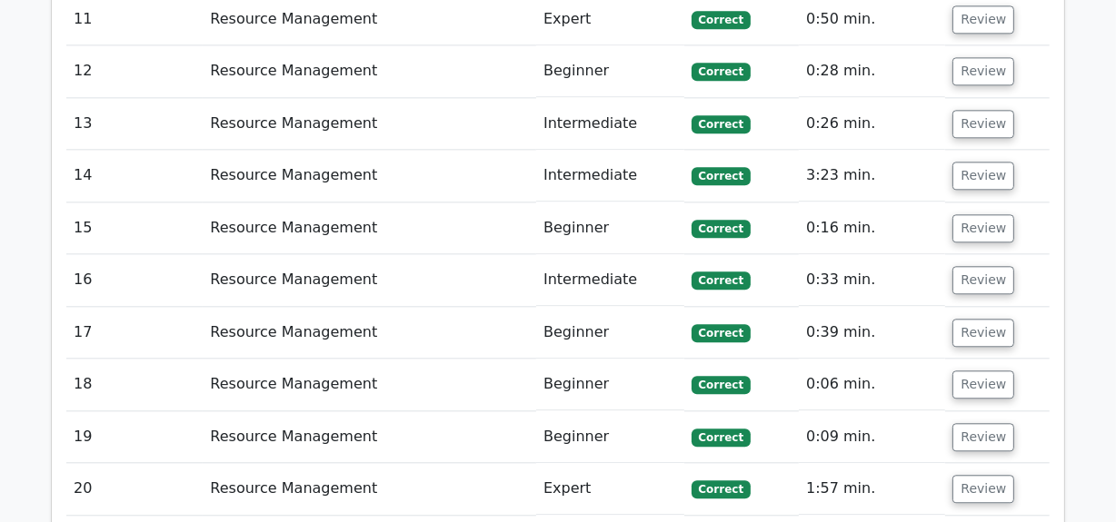
scroll to position [3881, 0]
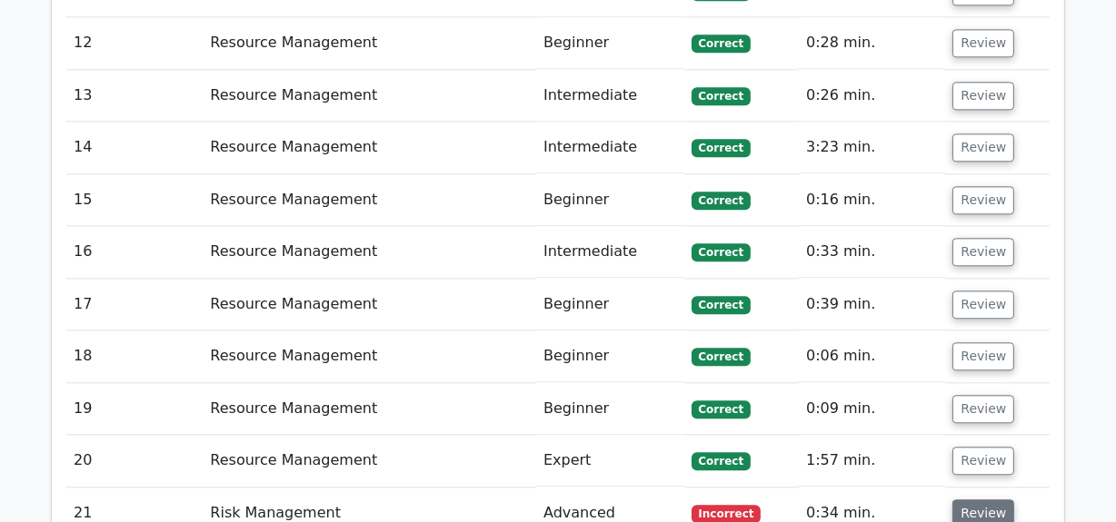
click at [981, 500] on button "Review" at bounding box center [983, 514] width 62 height 28
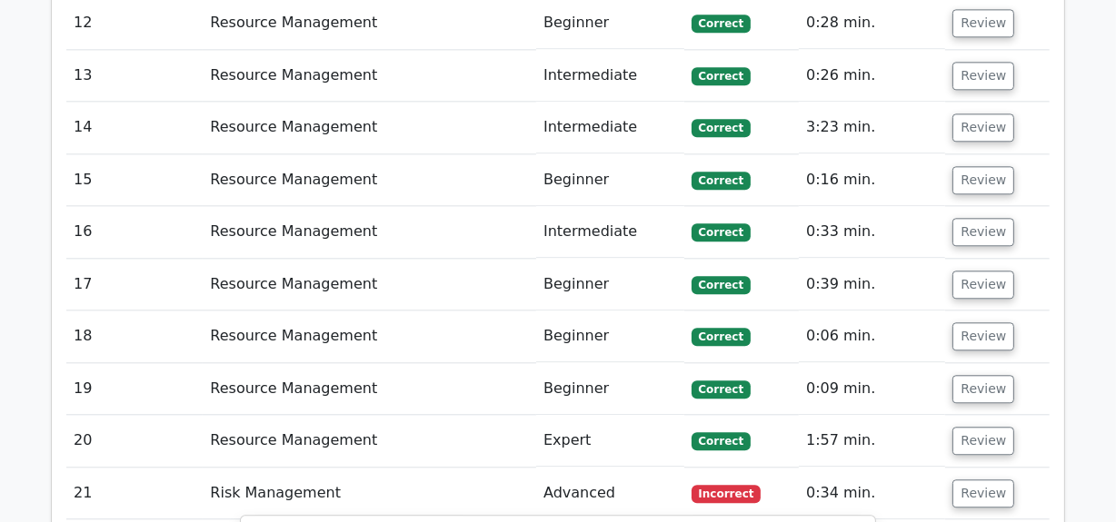
scroll to position [4046, 0]
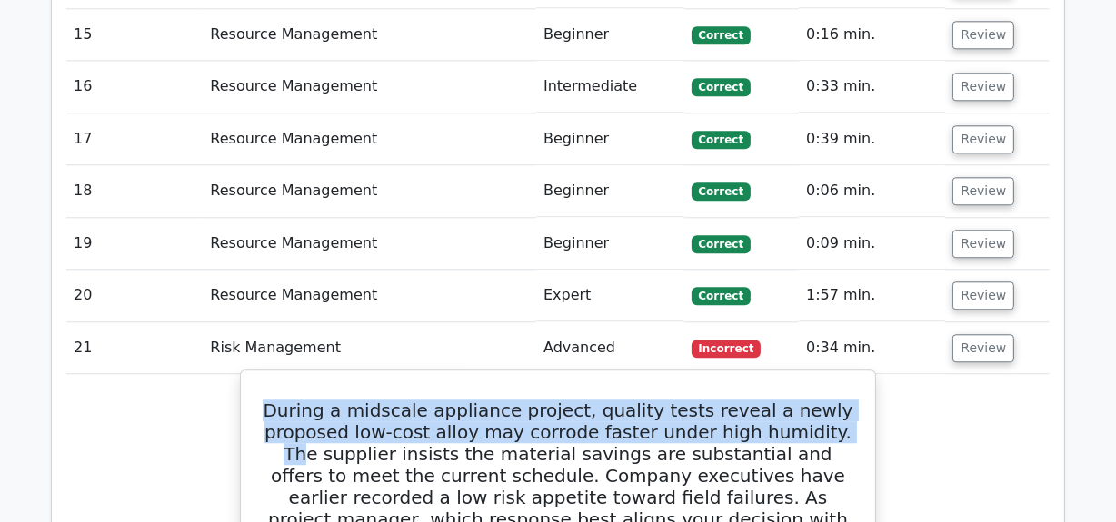
drag, startPoint x: 297, startPoint y: 108, endPoint x: 828, endPoint y: 121, distance: 530.7
click at [828, 400] on h5 "During a midscale appliance project, quality tests reveal a newly proposed low-…" at bounding box center [558, 487] width 591 height 174
click at [426, 400] on h5 "During a midscale appliance project, quality tests reveal a newly proposed low-…" at bounding box center [558, 487] width 591 height 174
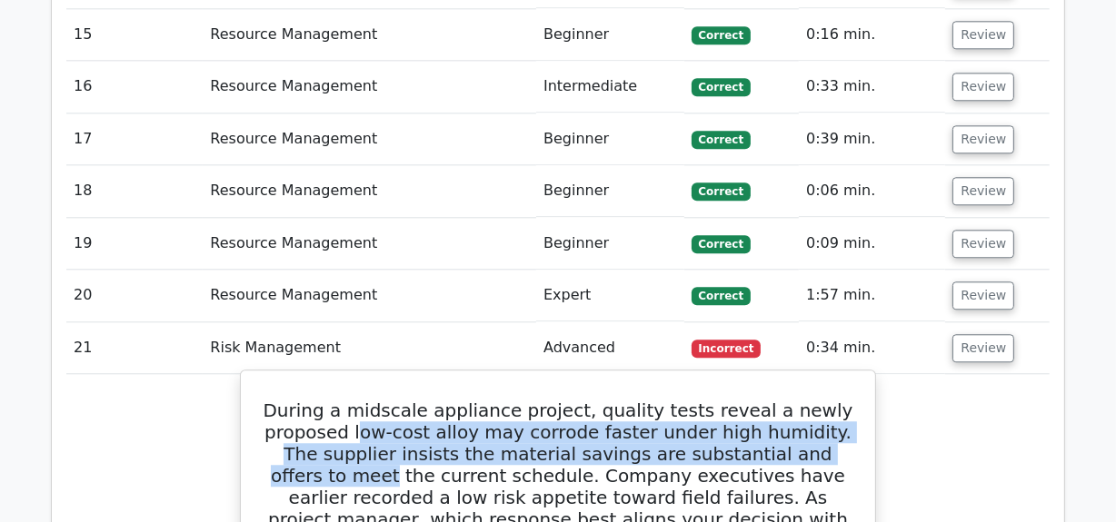
drag, startPoint x: 364, startPoint y: 129, endPoint x: 849, endPoint y: 137, distance: 484.3
click at [849, 400] on h5 "During a midscale appliance project, quality tests reveal a newly proposed low-…" at bounding box center [558, 487] width 591 height 174
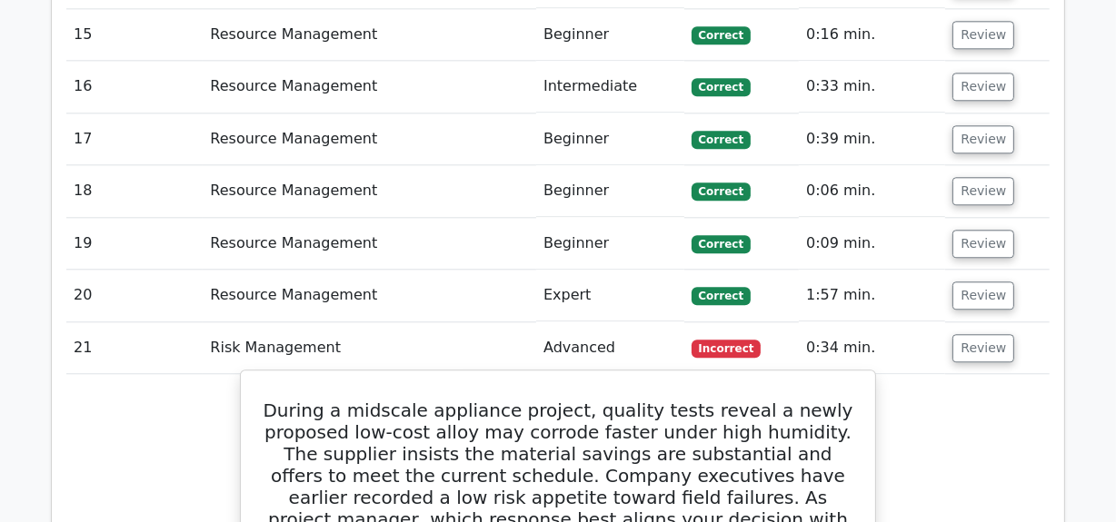
click at [426, 400] on h5 "During a midscale appliance project, quality tests reveal a newly proposed low-…" at bounding box center [558, 487] width 591 height 174
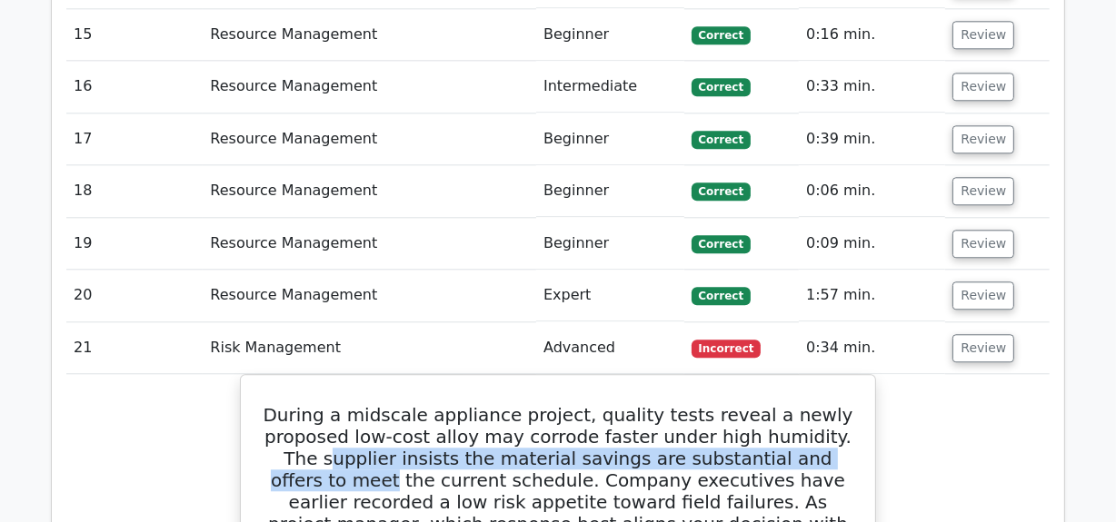
drag, startPoint x: 279, startPoint y: 151, endPoint x: 890, endPoint y: 148, distance: 611.4
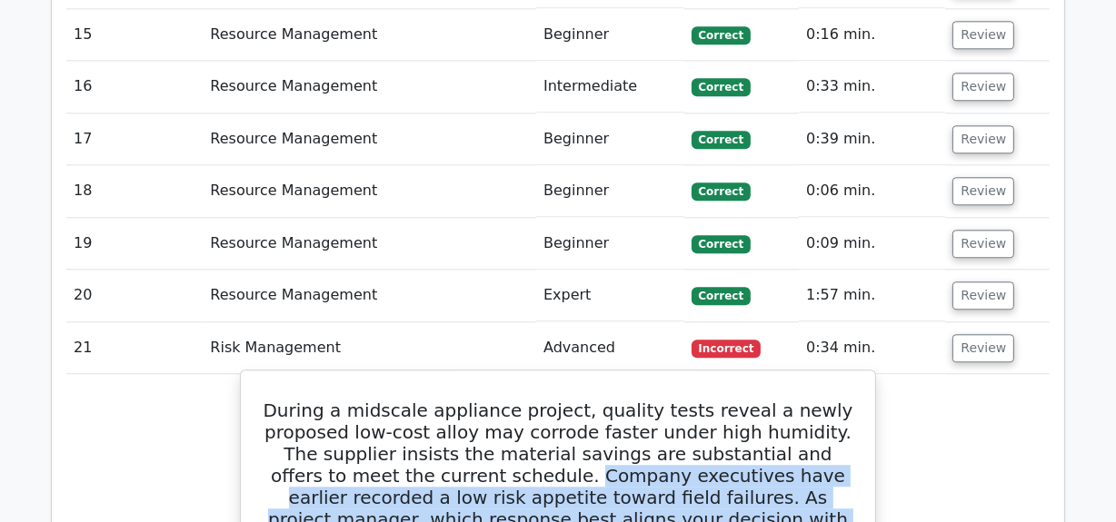
drag, startPoint x: 452, startPoint y: 172, endPoint x: 789, endPoint y: 253, distance: 347.7
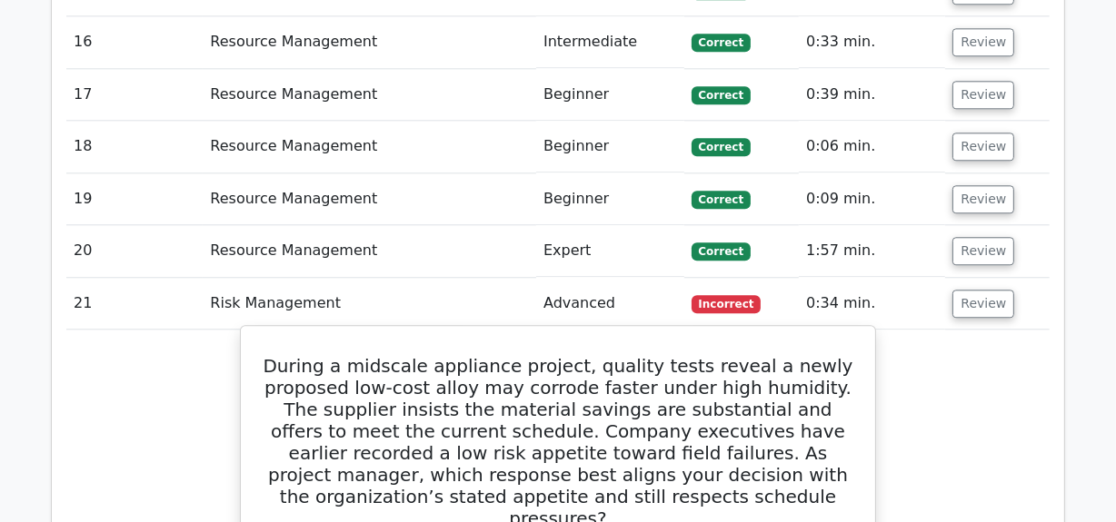
scroll to position [4129, 0]
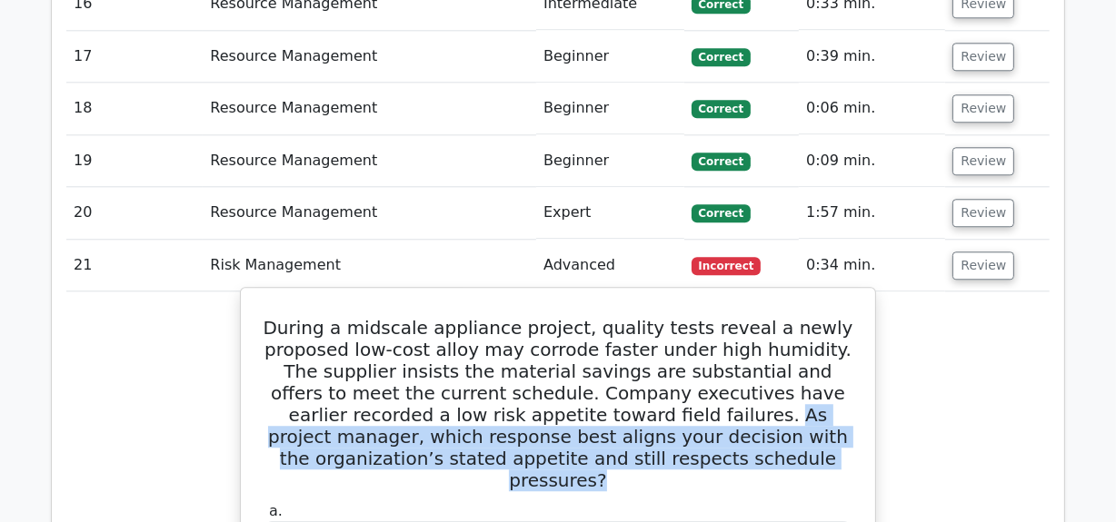
drag, startPoint x: 550, startPoint y: 108, endPoint x: 690, endPoint y: 145, distance: 145.7
click at [690, 317] on h5 "During a midscale appliance project, quality tests reveal a newly proposed low-…" at bounding box center [558, 404] width 591 height 174
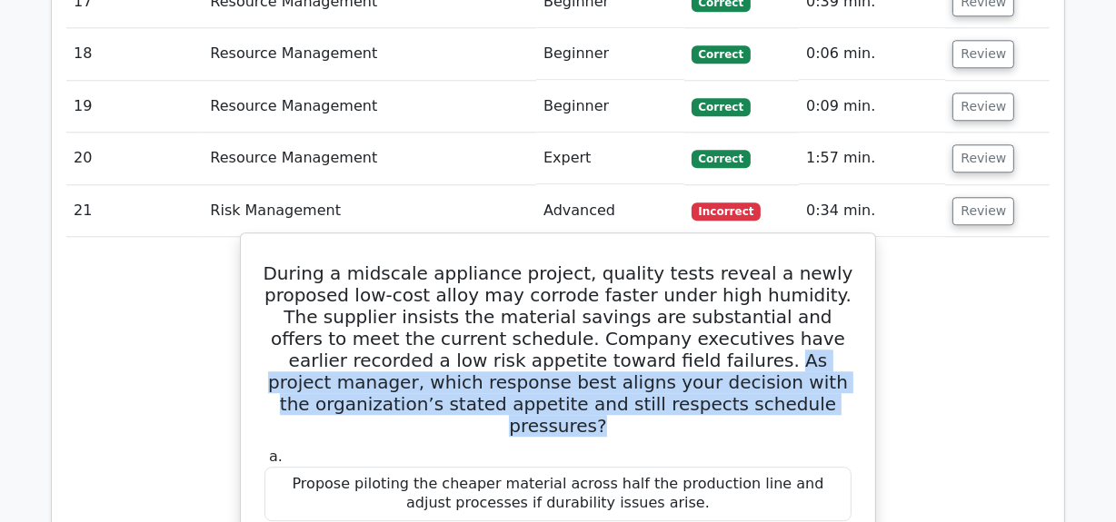
scroll to position [4212, 0]
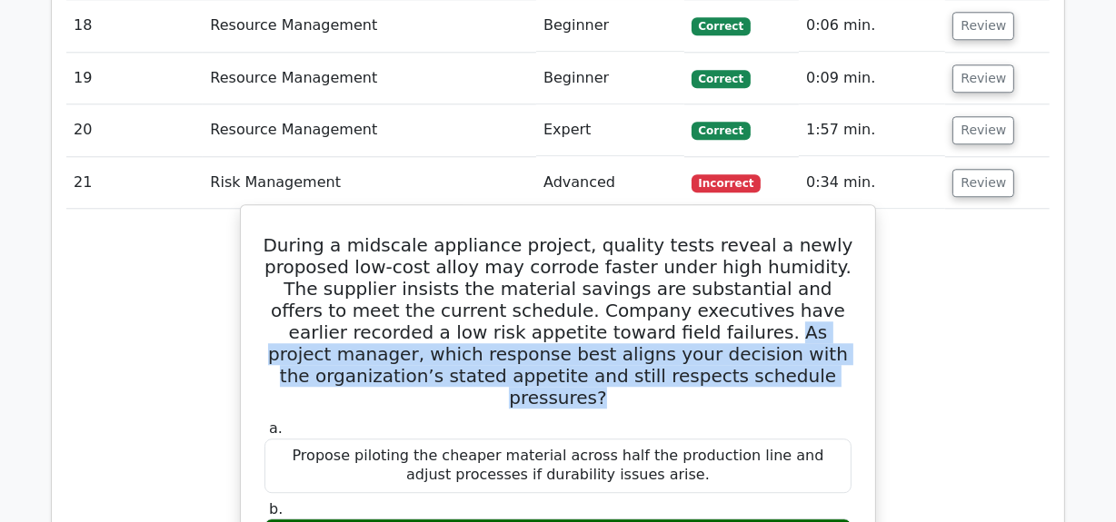
drag, startPoint x: 275, startPoint y: 205, endPoint x: 662, endPoint y: 227, distance: 387.6
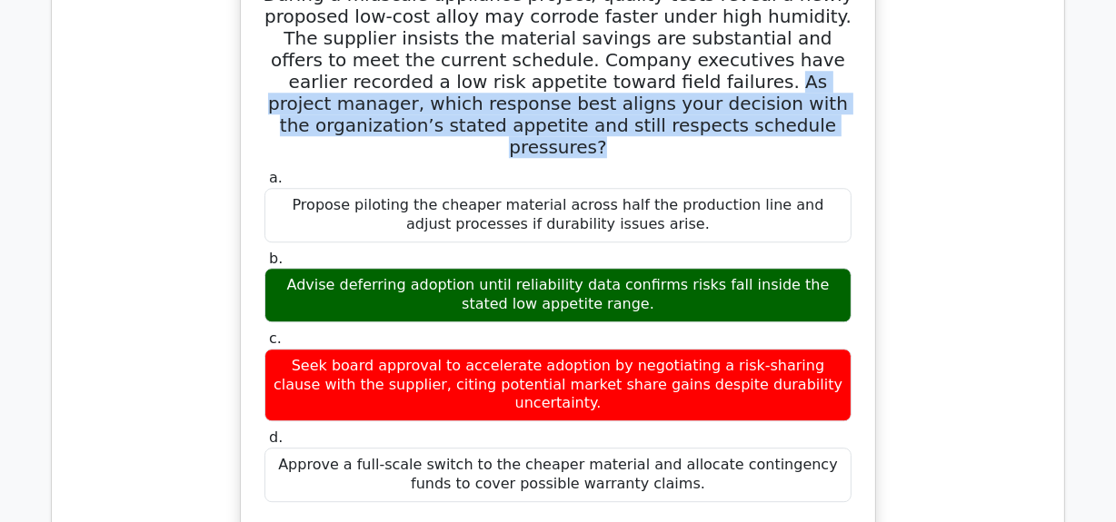
scroll to position [4789, 0]
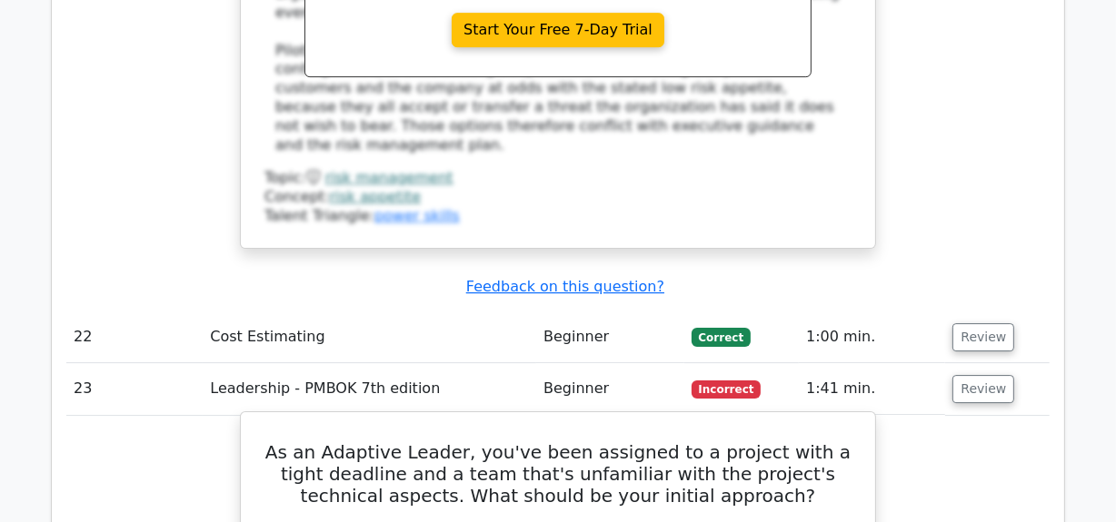
scroll to position [5120, 0]
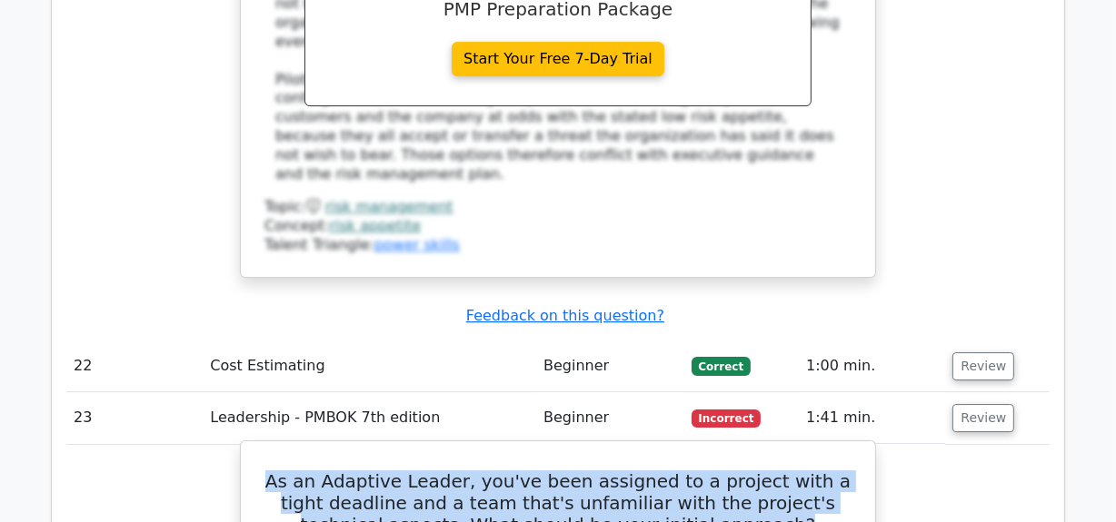
drag, startPoint x: 277, startPoint y: 113, endPoint x: 767, endPoint y: 164, distance: 492.3
click at [767, 471] on h5 "As an Adaptive Leader, you've been assigned to a project with a tight deadline …" at bounding box center [558, 503] width 591 height 65
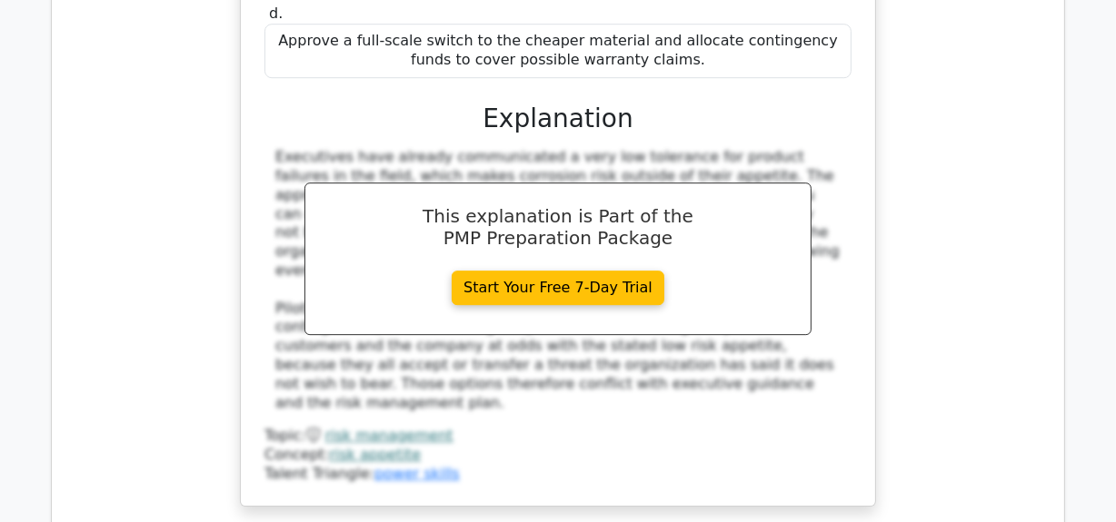
scroll to position [4872, 0]
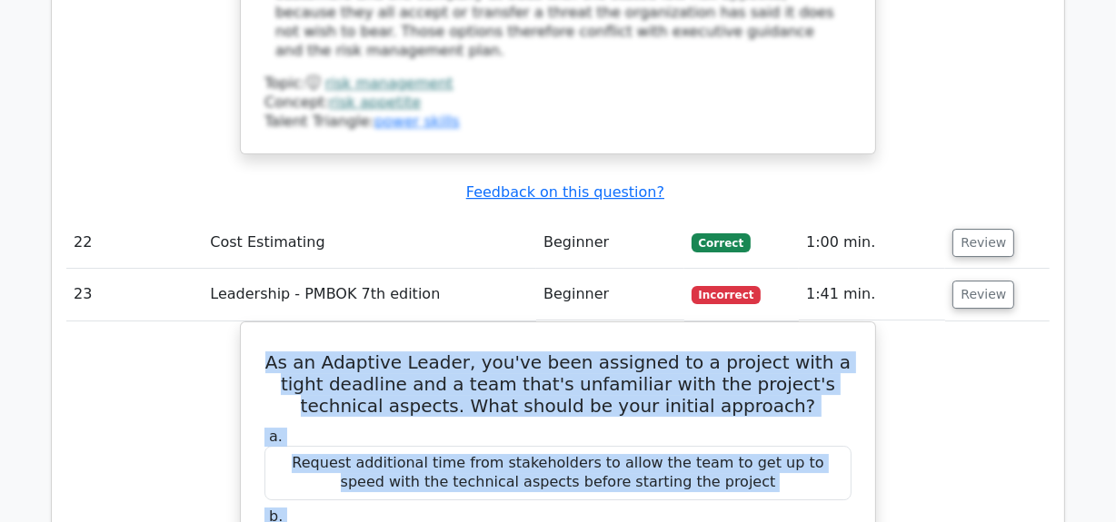
scroll to position [5485, 0]
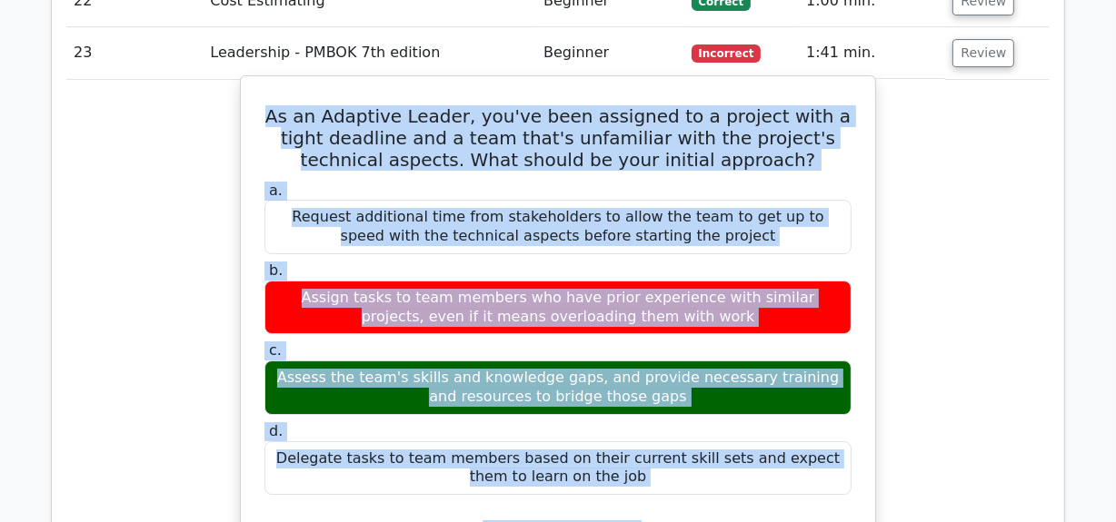
drag, startPoint x: 272, startPoint y: 360, endPoint x: 824, endPoint y: 239, distance: 565.4
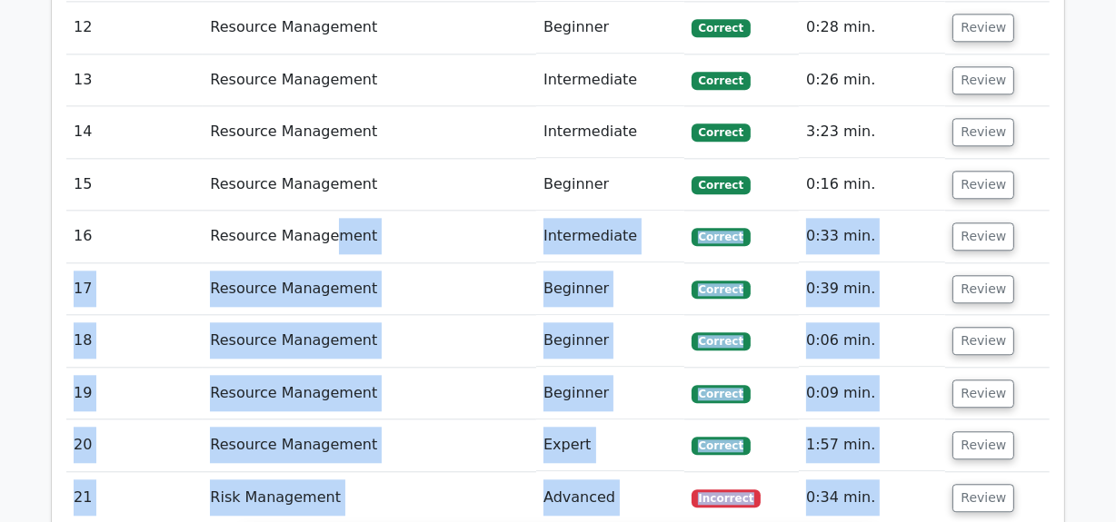
scroll to position [3754, 0]
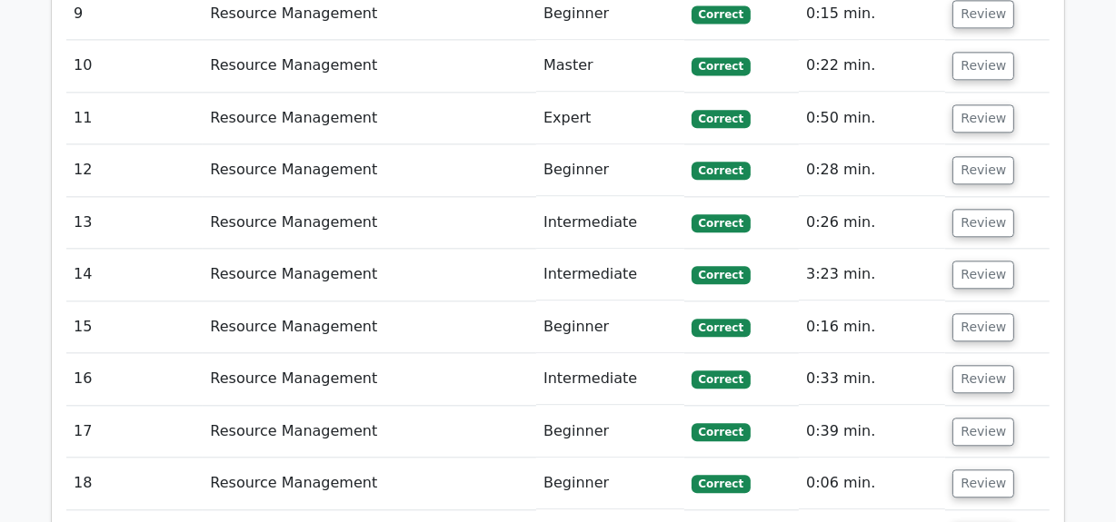
drag, startPoint x: 754, startPoint y: 316, endPoint x: 295, endPoint y: 384, distance: 463.8
copy tbody "During a midscale appliance project, quality tests reveal a newly proposed low-…"
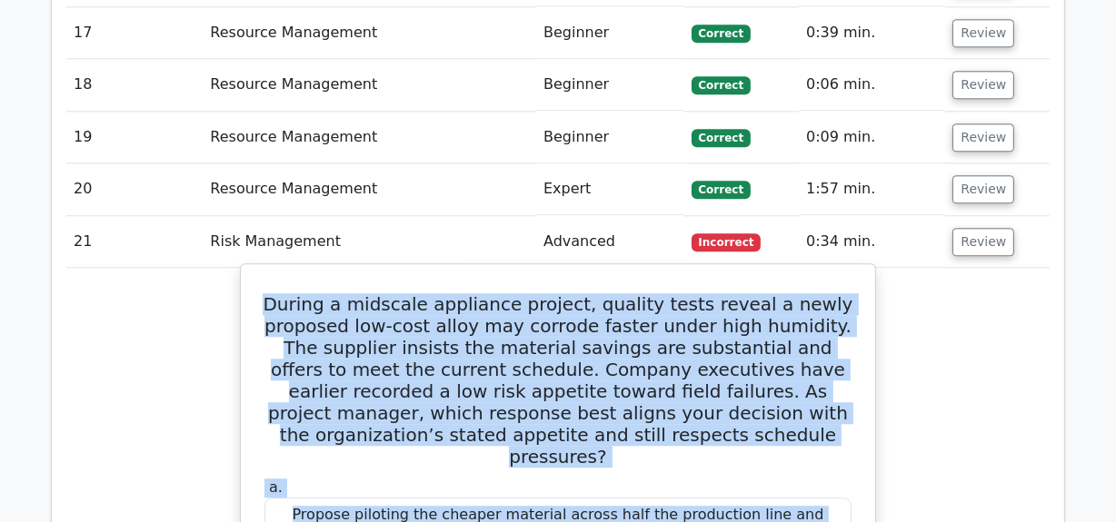
scroll to position [4002, 0]
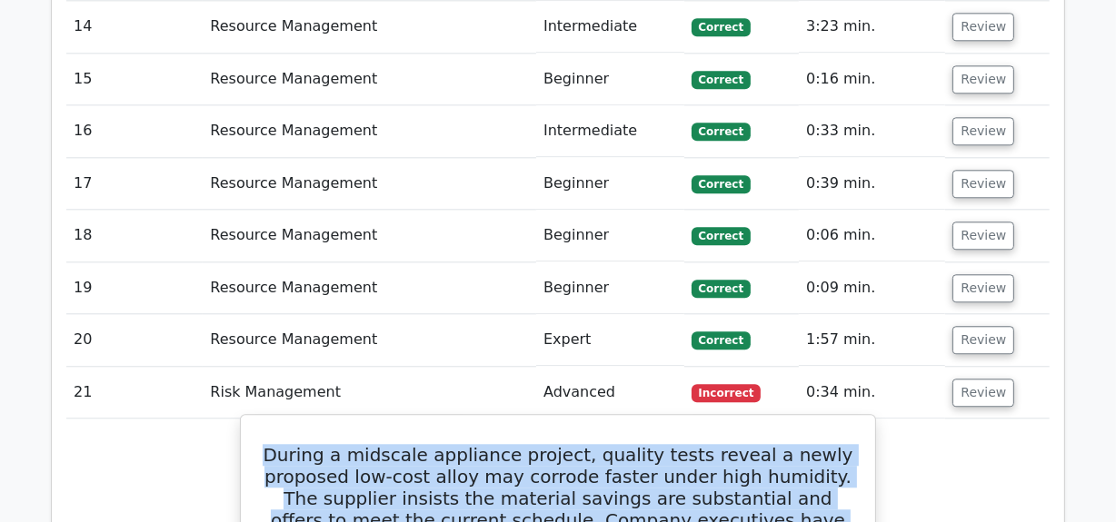
click at [272, 444] on h5 "During a midscale appliance project, quality tests reveal a newly proposed low-…" at bounding box center [558, 531] width 591 height 174
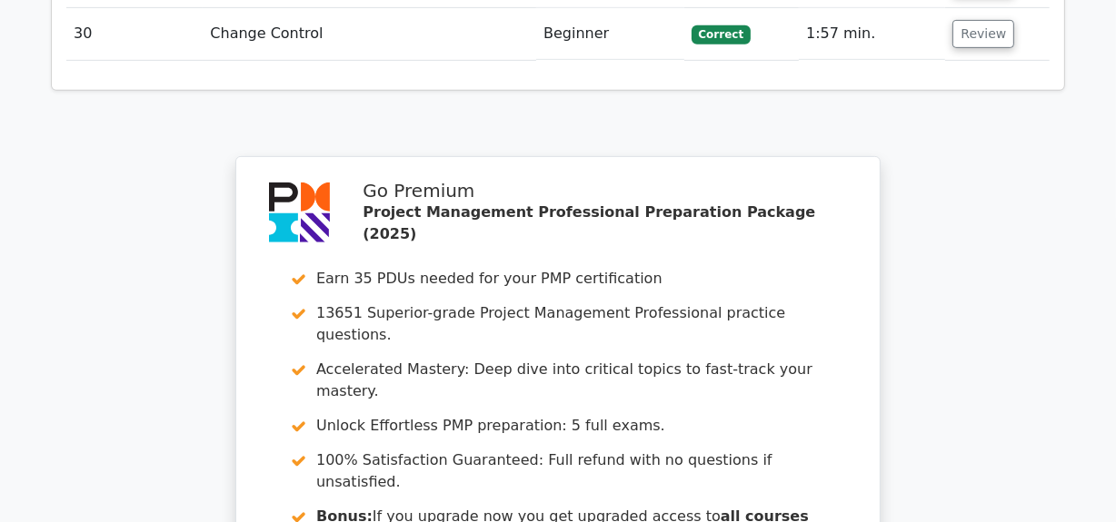
scroll to position [6977, 0]
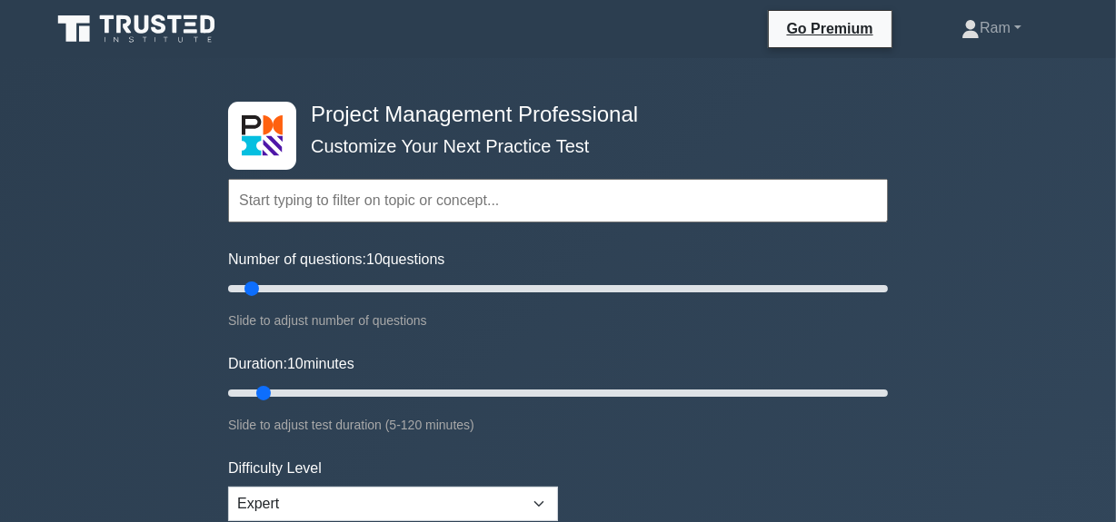
click at [371, 179] on input "text" at bounding box center [558, 201] width 660 height 44
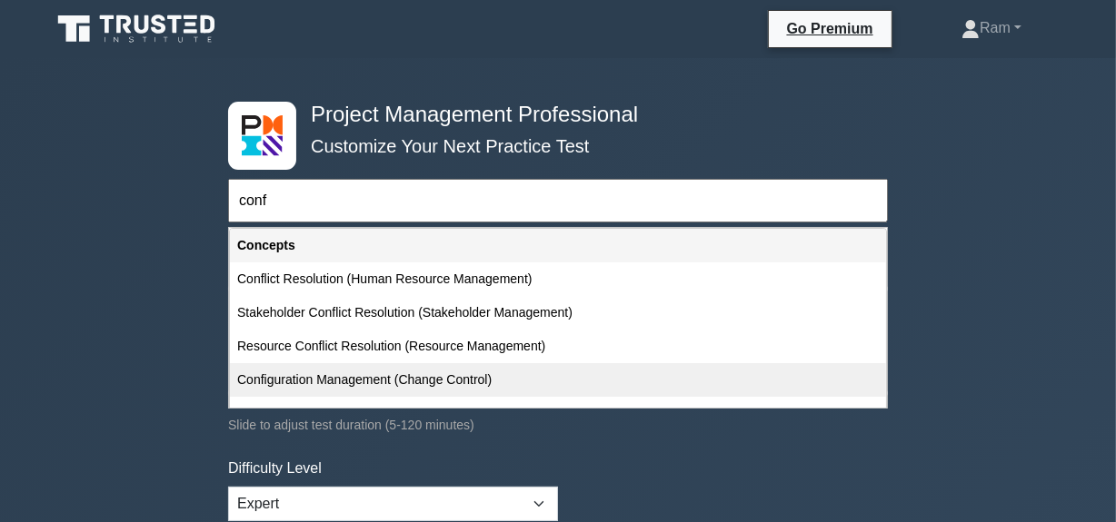
click at [345, 380] on div "Configuration Management (Change Control)" at bounding box center [558, 380] width 656 height 34
type input "Configuration Management (Change Control)"
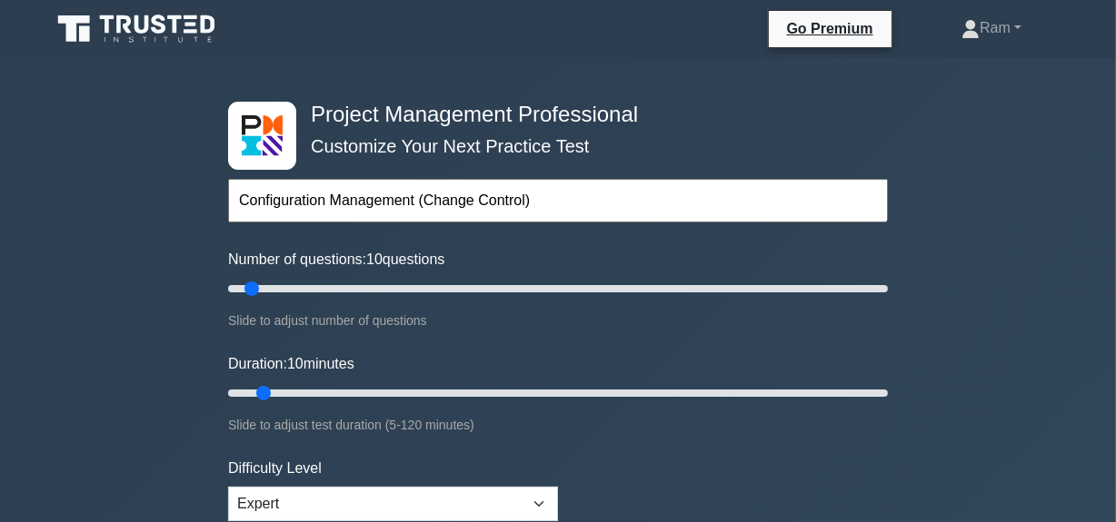
click at [544, 193] on input "Configuration Management (Change Control)" at bounding box center [558, 201] width 660 height 44
drag, startPoint x: 545, startPoint y: 201, endPoint x: 0, endPoint y: 212, distance: 545.2
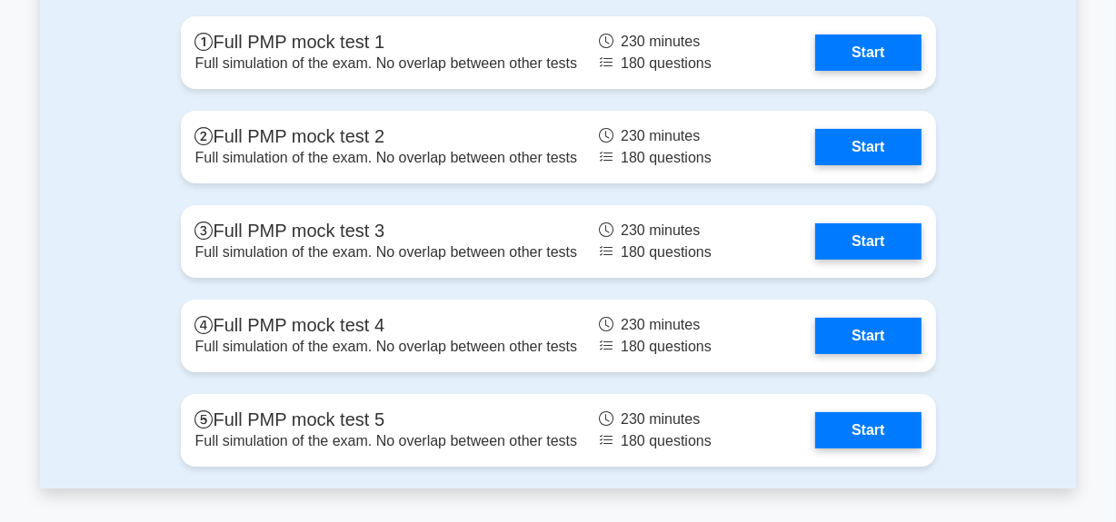
scroll to position [6194, 0]
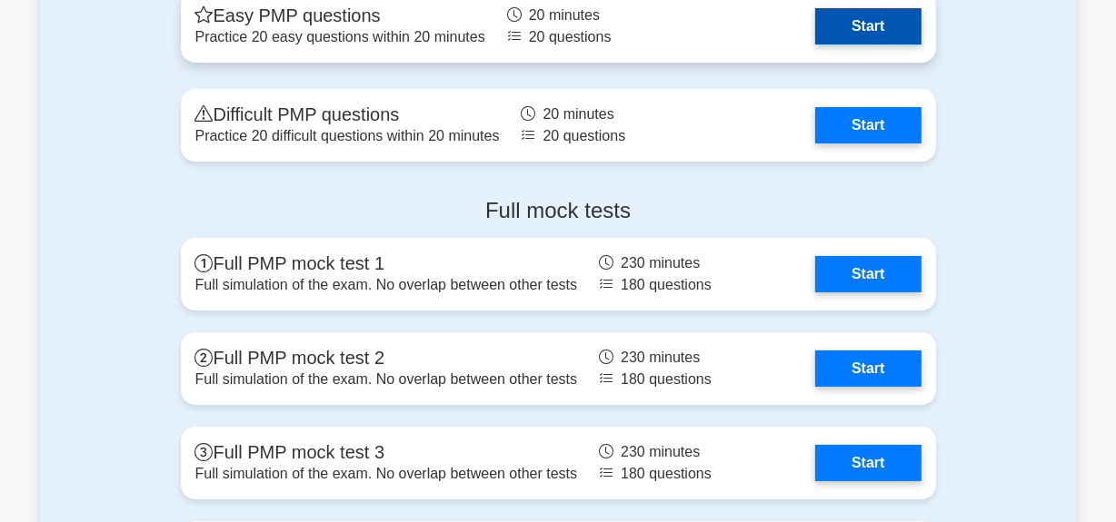
type input "conf"
